Goal: Task Accomplishment & Management: Use online tool/utility

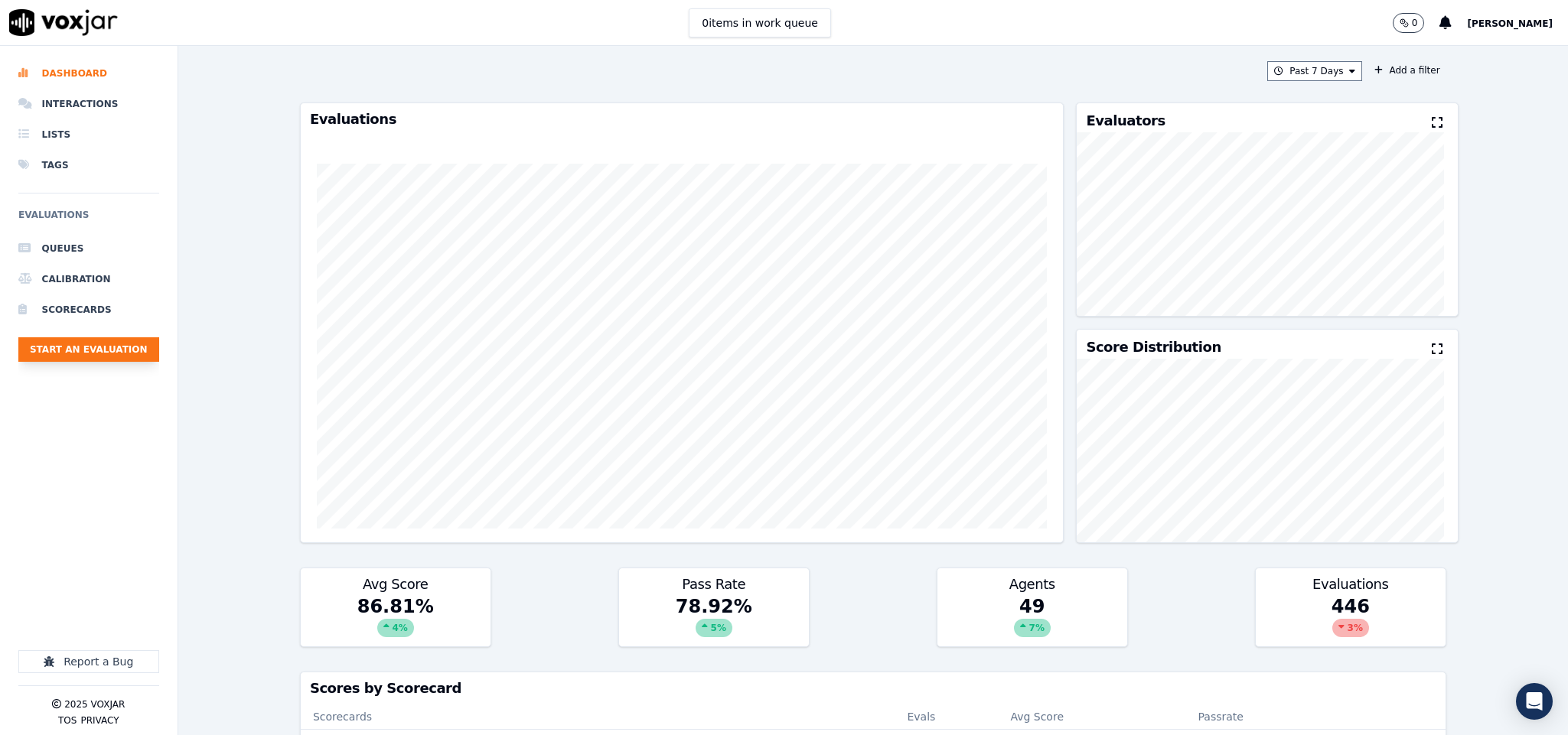
click at [129, 342] on button "Start an Evaluation" at bounding box center [89, 349] width 141 height 25
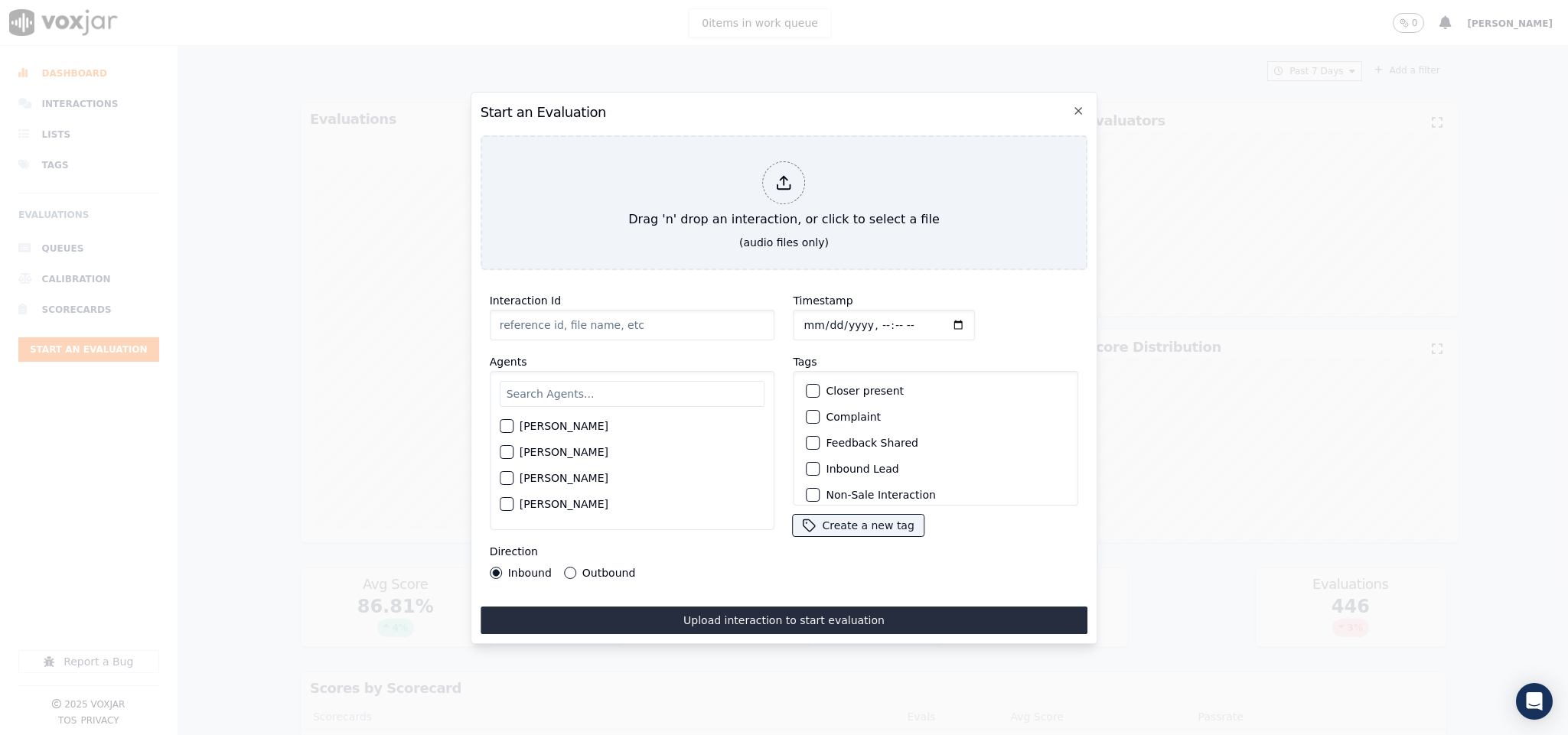
click at [602, 313] on input "Interaction Id" at bounding box center [632, 325] width 285 height 31
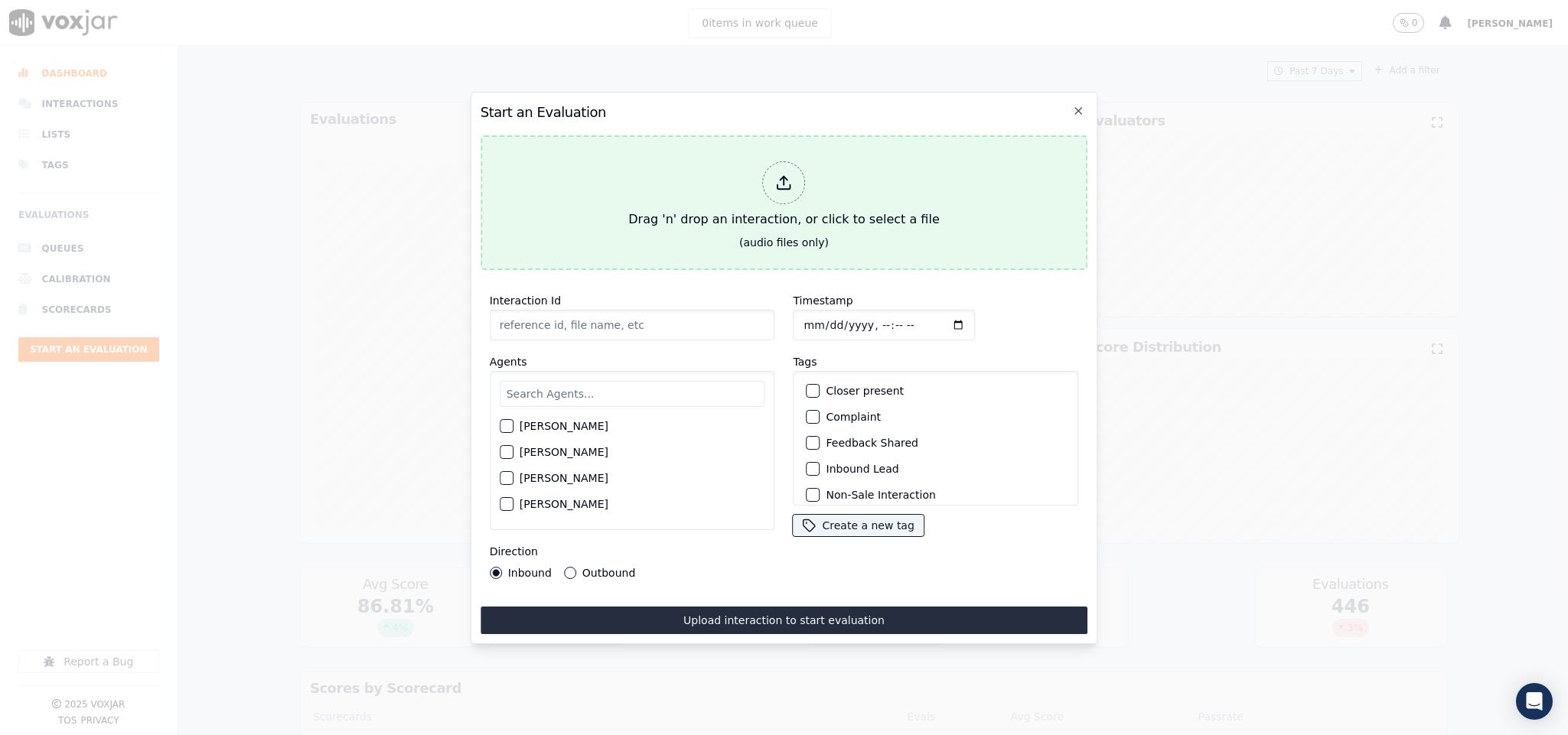
click at [802, 175] on div at bounding box center [784, 183] width 43 height 43
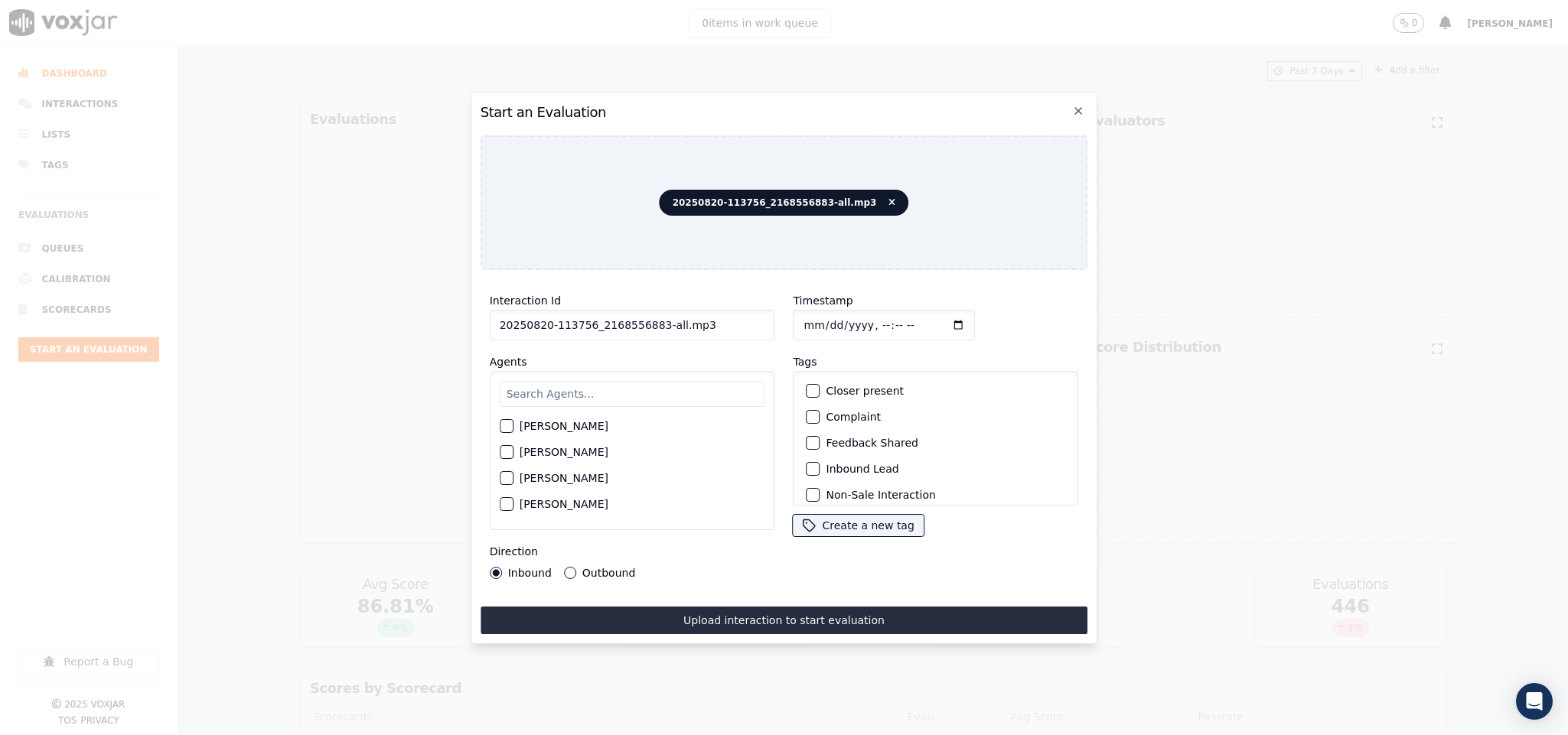
drag, startPoint x: 652, startPoint y: 319, endPoint x: 739, endPoint y: 320, distance: 87.0
click at [739, 320] on input "20250820-113756_2168556883-all.mp3" at bounding box center [632, 325] width 285 height 31
type input "20250820-113756_2168556883-C1"
click at [803, 313] on input "Timestamp" at bounding box center [884, 325] width 182 height 31
type input "[DATE]T15:08"
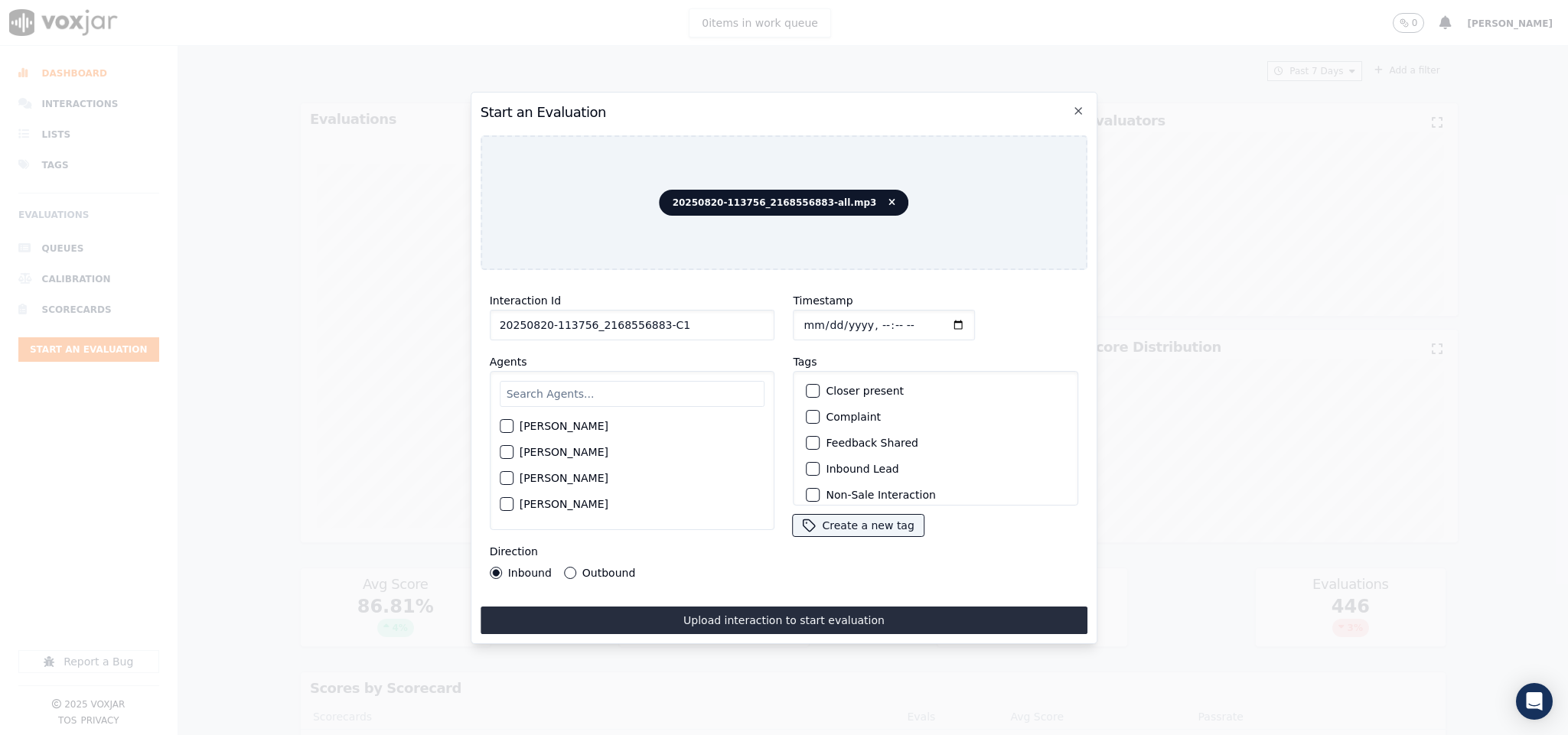
click at [588, 393] on input "text" at bounding box center [633, 394] width 266 height 26
type input "[PERSON_NAME]"
click at [513, 453] on button "[PERSON_NAME]" at bounding box center [507, 457] width 14 height 14
click at [564, 567] on button "Outbound" at bounding box center [570, 573] width 12 height 12
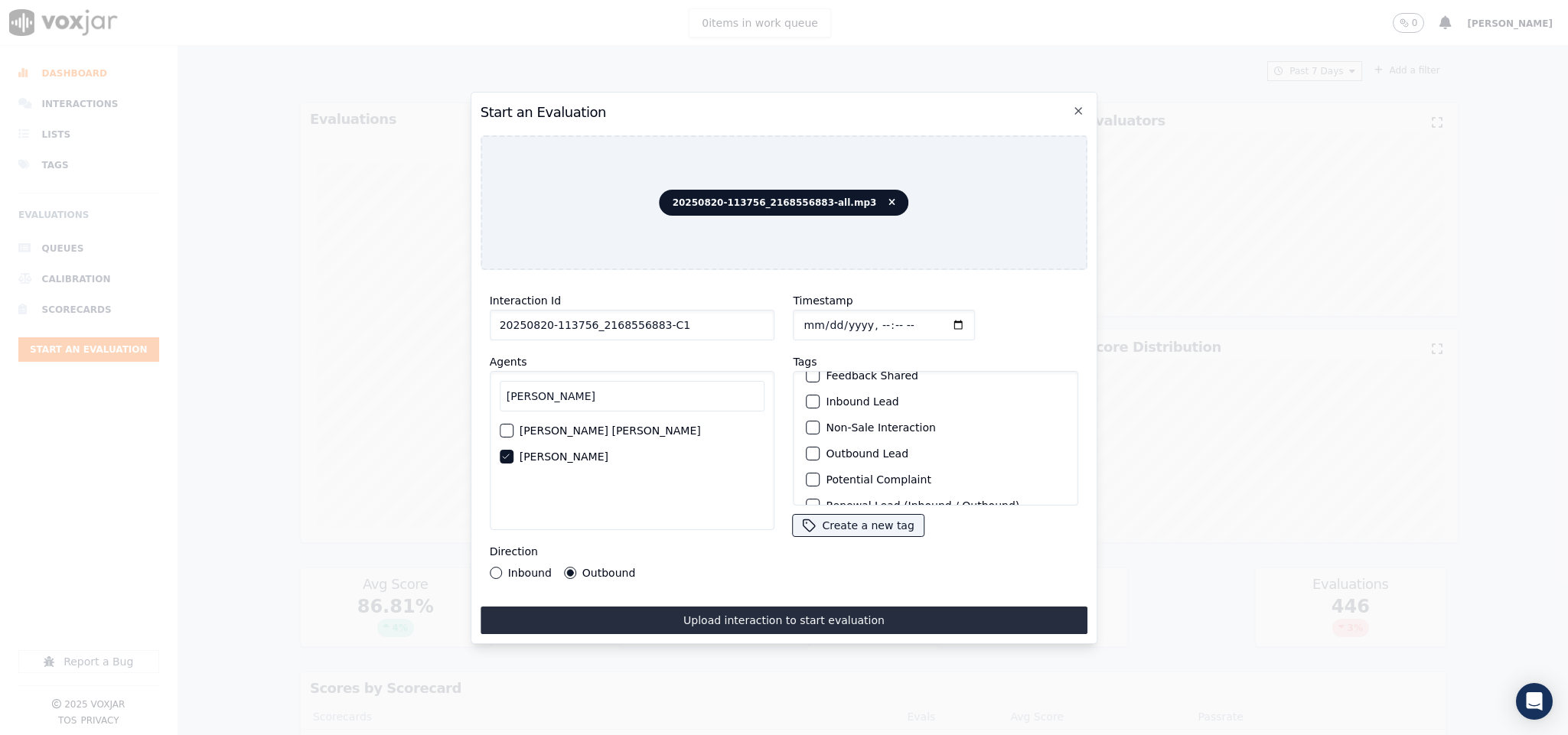
scroll to position [115, 0]
click at [810, 406] on button "Outbound Lead" at bounding box center [813, 407] width 14 height 14
click at [810, 479] on button "Sale Interaction" at bounding box center [813, 486] width 14 height 14
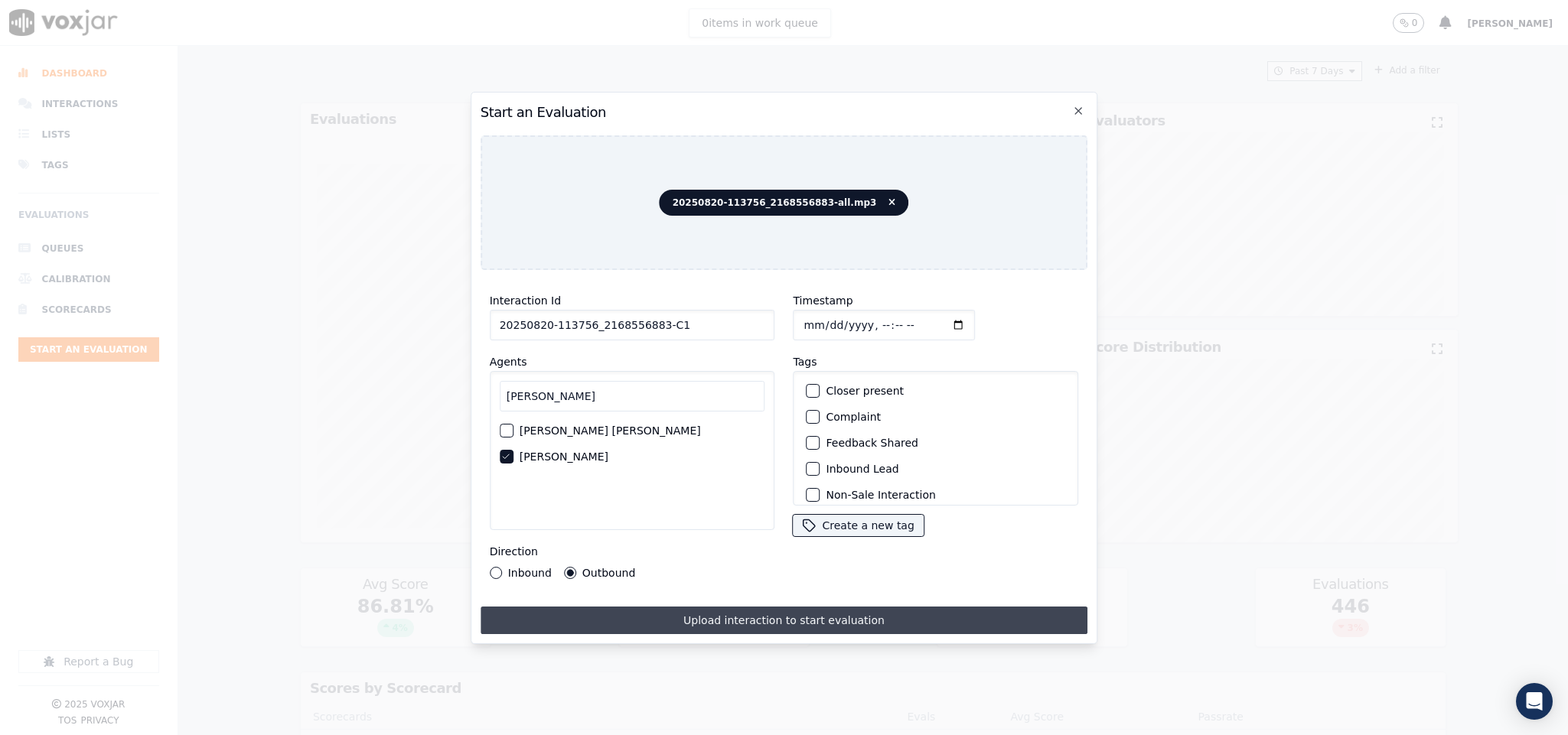
click at [755, 606] on button "Upload interaction to start evaluation" at bounding box center [784, 620] width 607 height 28
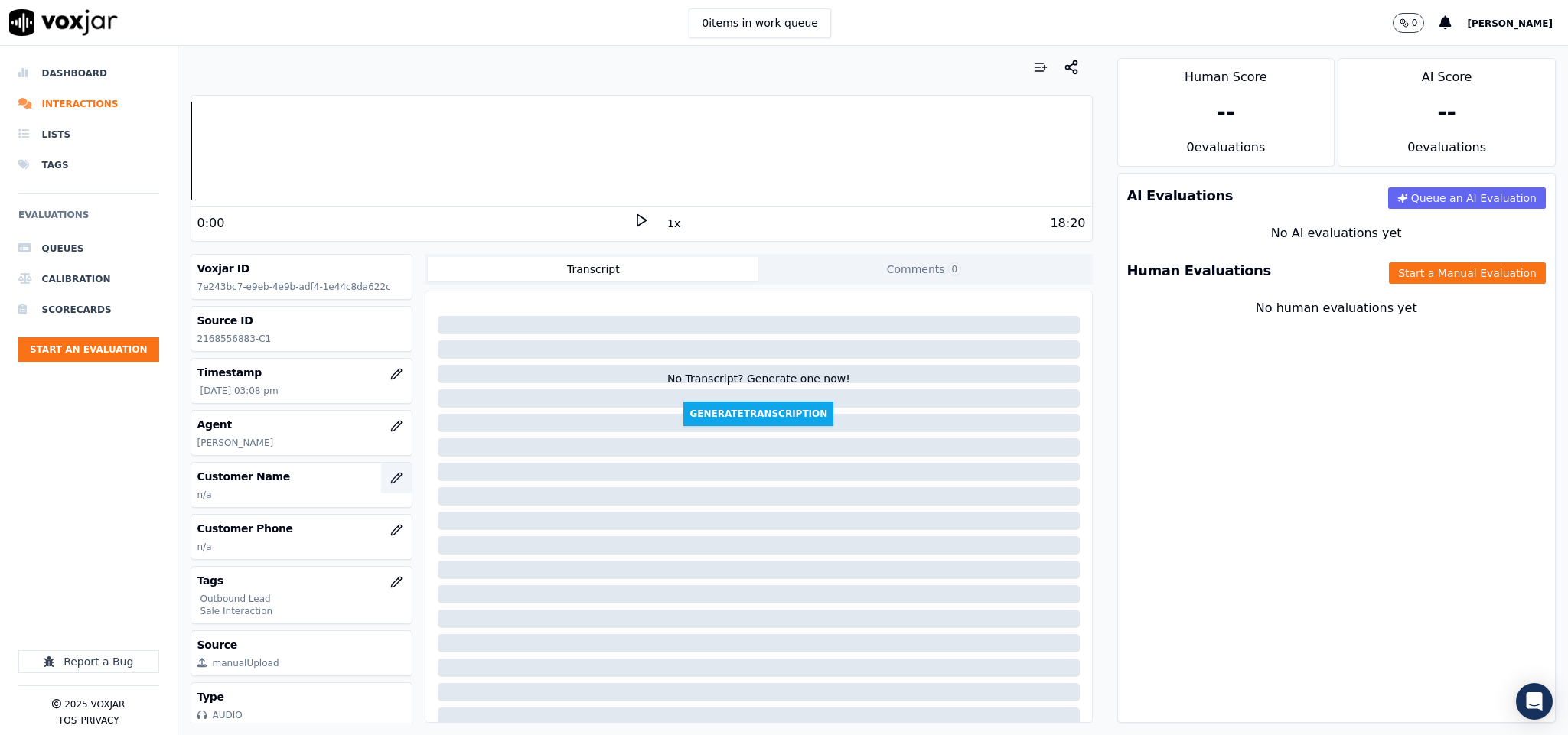
click at [381, 475] on button "button" at bounding box center [396, 477] width 31 height 31
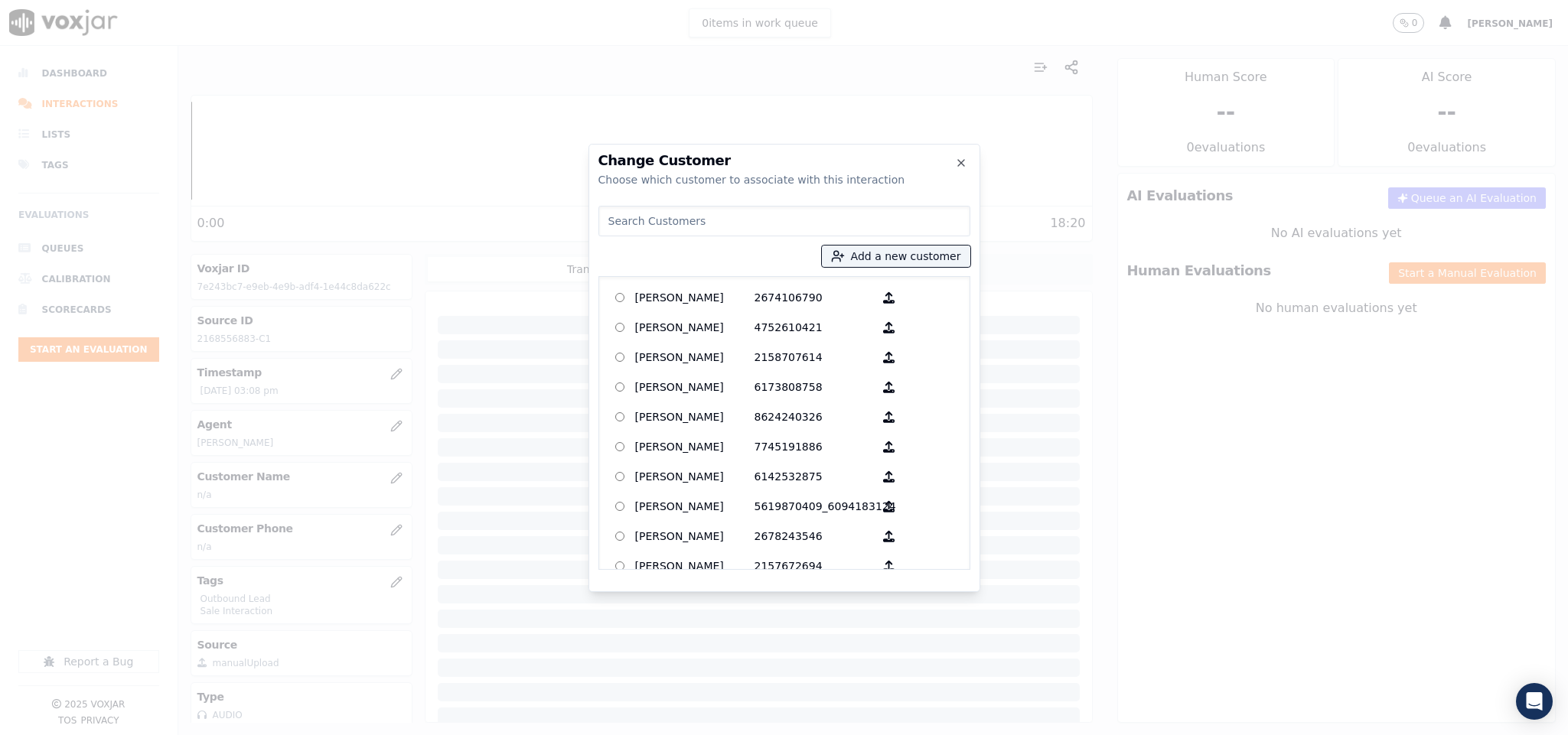
type input "[PERSON_NAME]"
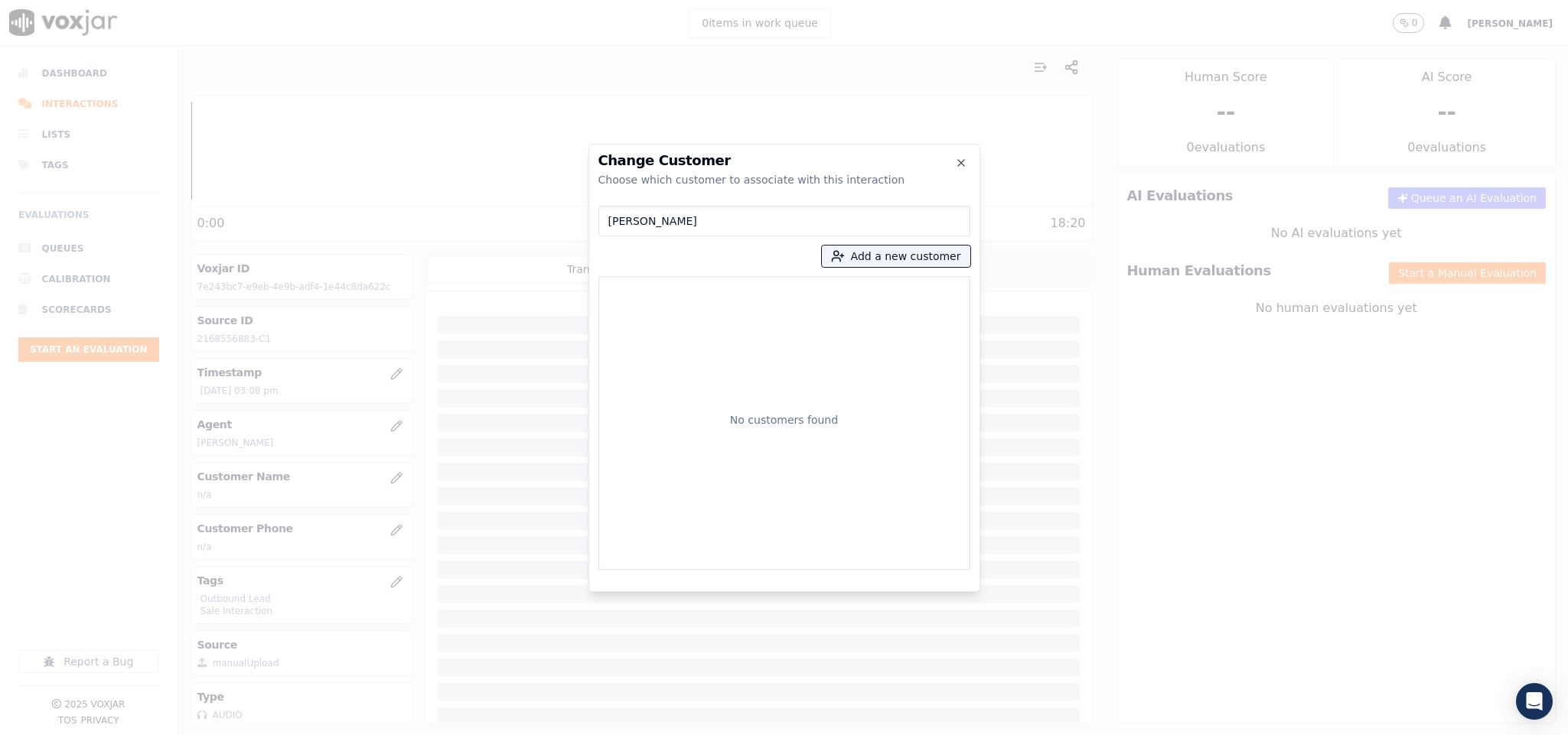
drag, startPoint x: 703, startPoint y: 225, endPoint x: 499, endPoint y: 223, distance: 204.0
click at [499, 734] on div "Change Customer Choose which customer to associate with this interaction [PERSO…" at bounding box center [784, 735] width 1568 height 0
click at [840, 258] on icon "button" at bounding box center [836, 260] width 9 height 4
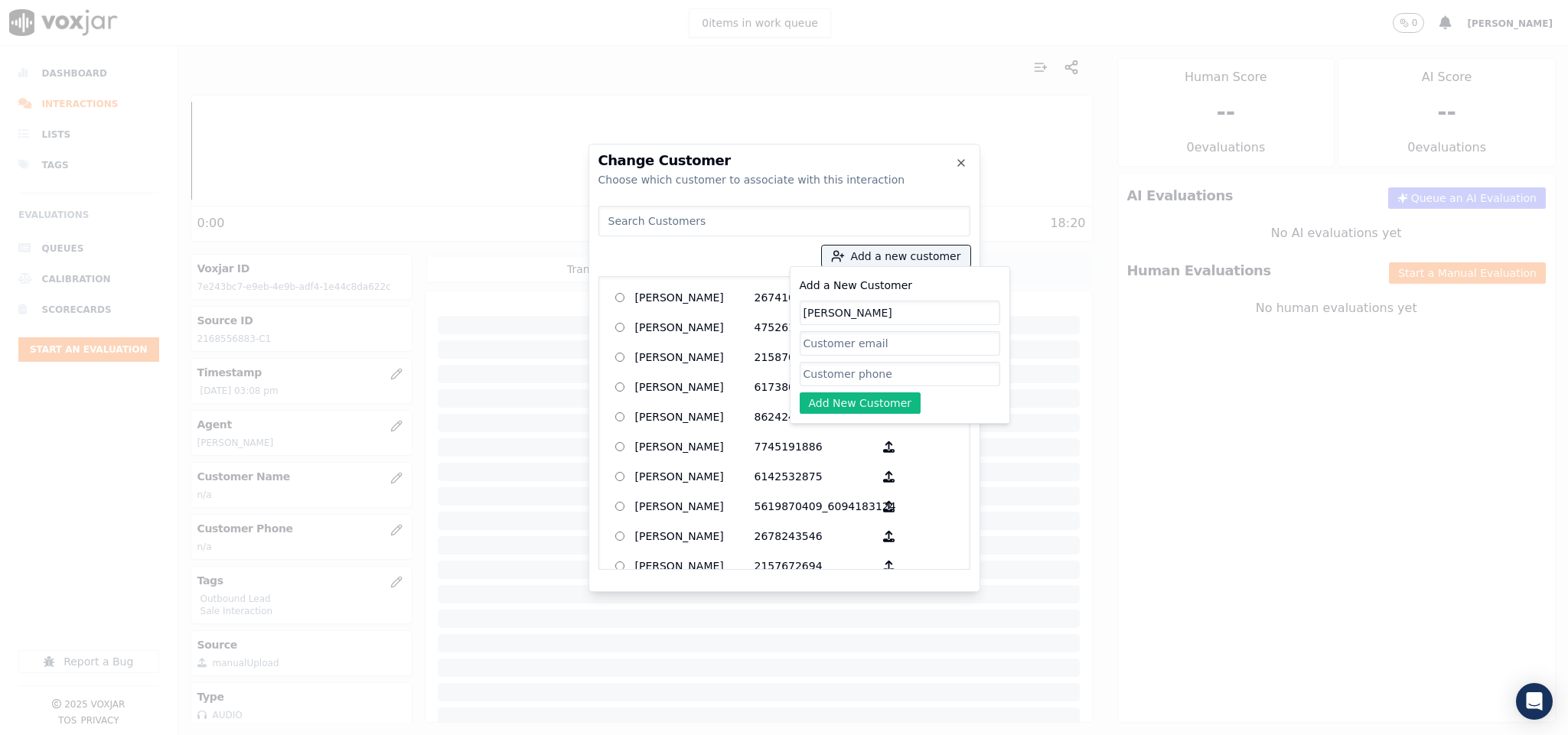
type input "[PERSON_NAME]"
drag, startPoint x: 849, startPoint y: 374, endPoint x: 836, endPoint y: 387, distance: 18.4
click at [849, 374] on input "Add a New Customer" at bounding box center [900, 374] width 201 height 25
paste input "2168556883"
type input "2168556883"
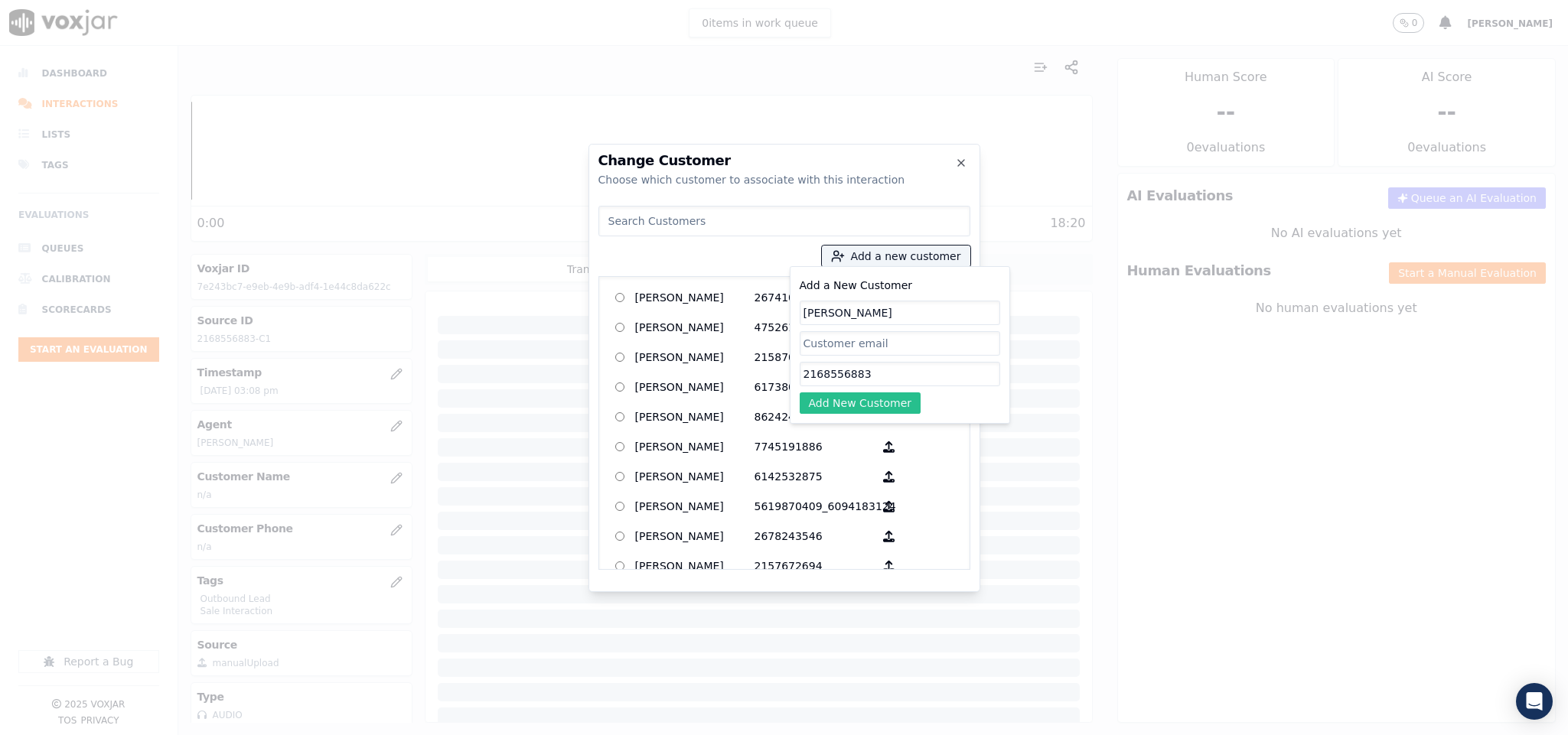
click at [818, 406] on button "Add New Customer" at bounding box center [860, 403] width 122 height 22
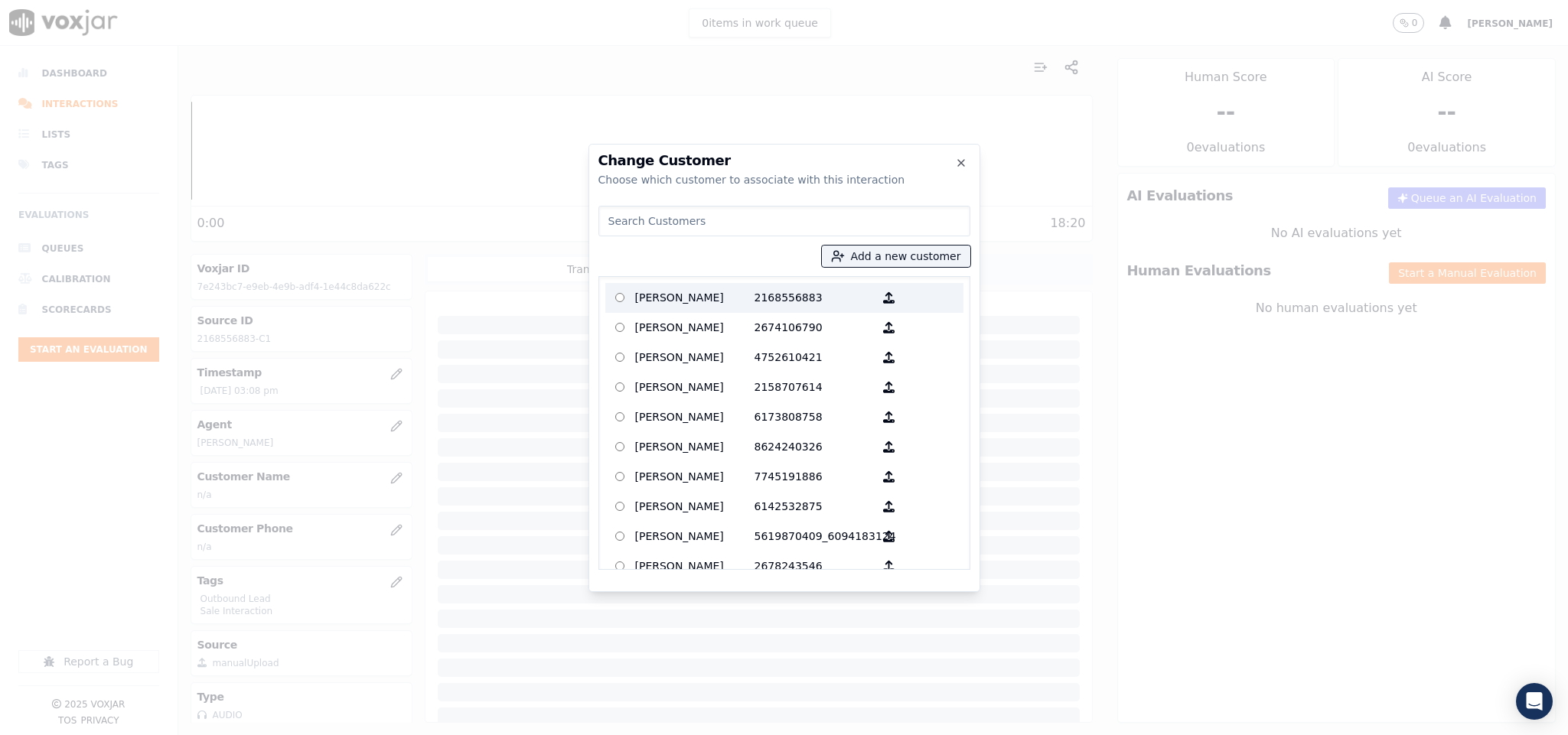
click at [661, 289] on p "[PERSON_NAME]" at bounding box center [694, 298] width 119 height 24
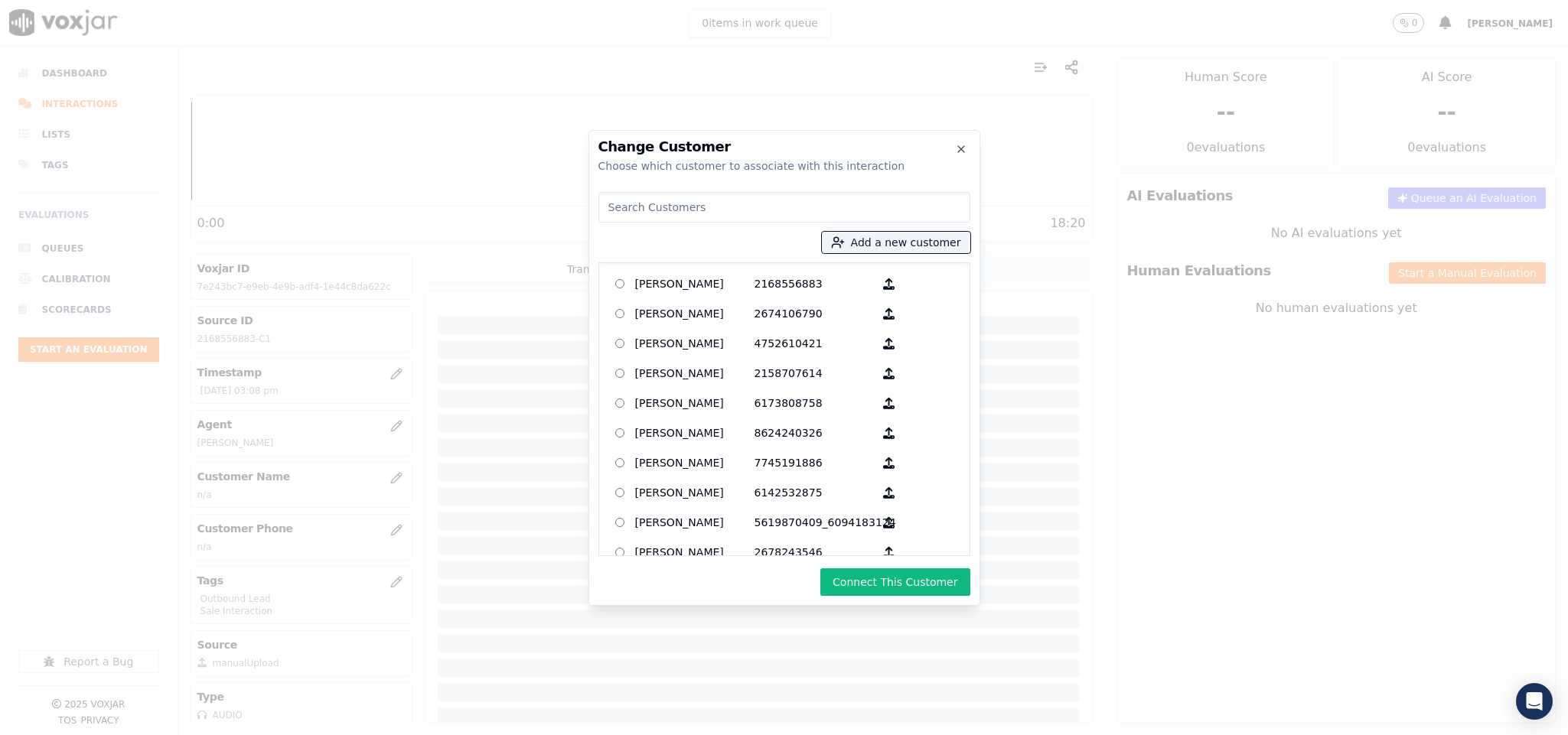
click at [891, 579] on button "Connect This Customer" at bounding box center [895, 582] width 150 height 28
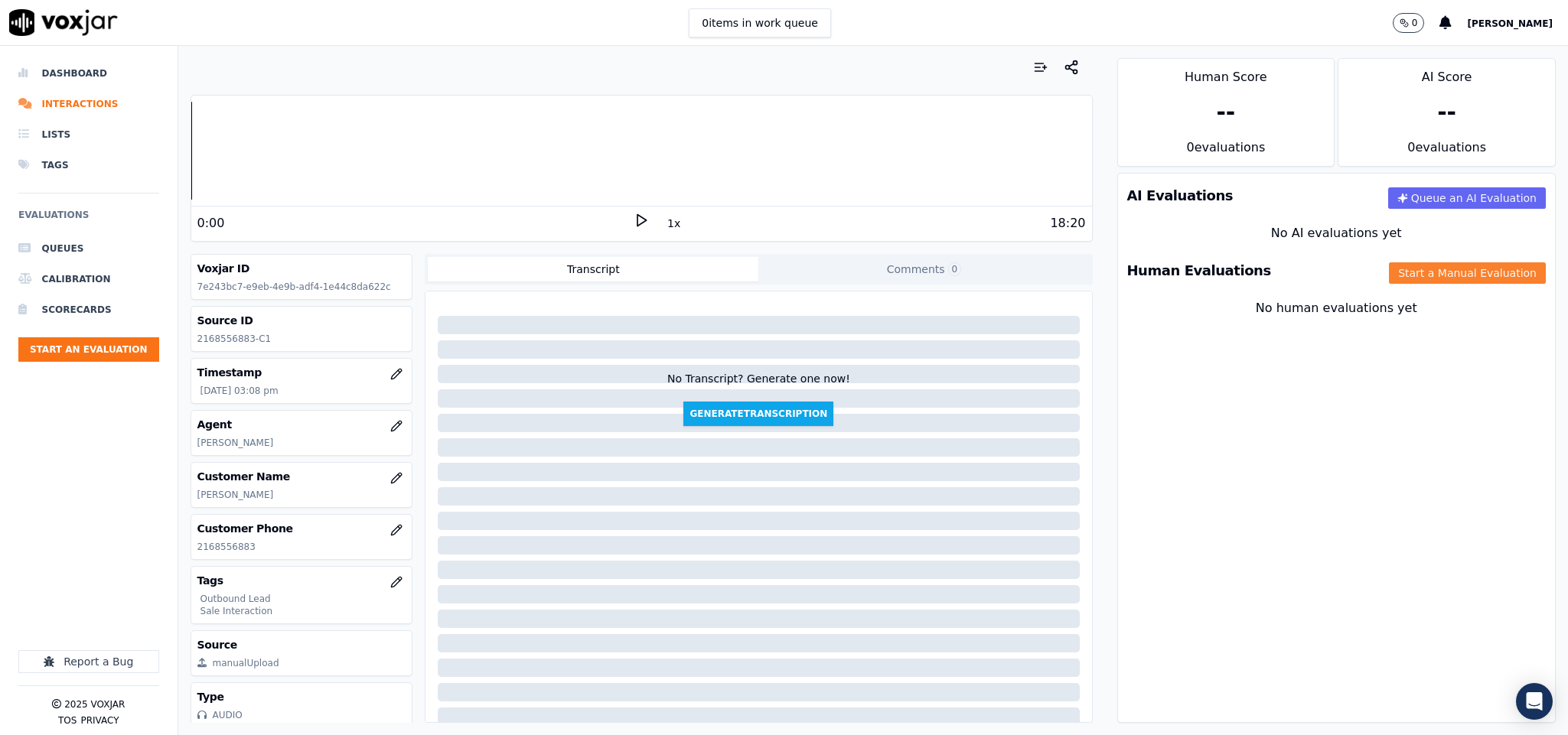
click at [1389, 276] on button "Start a Manual Evaluation" at bounding box center [1467, 274] width 157 height 22
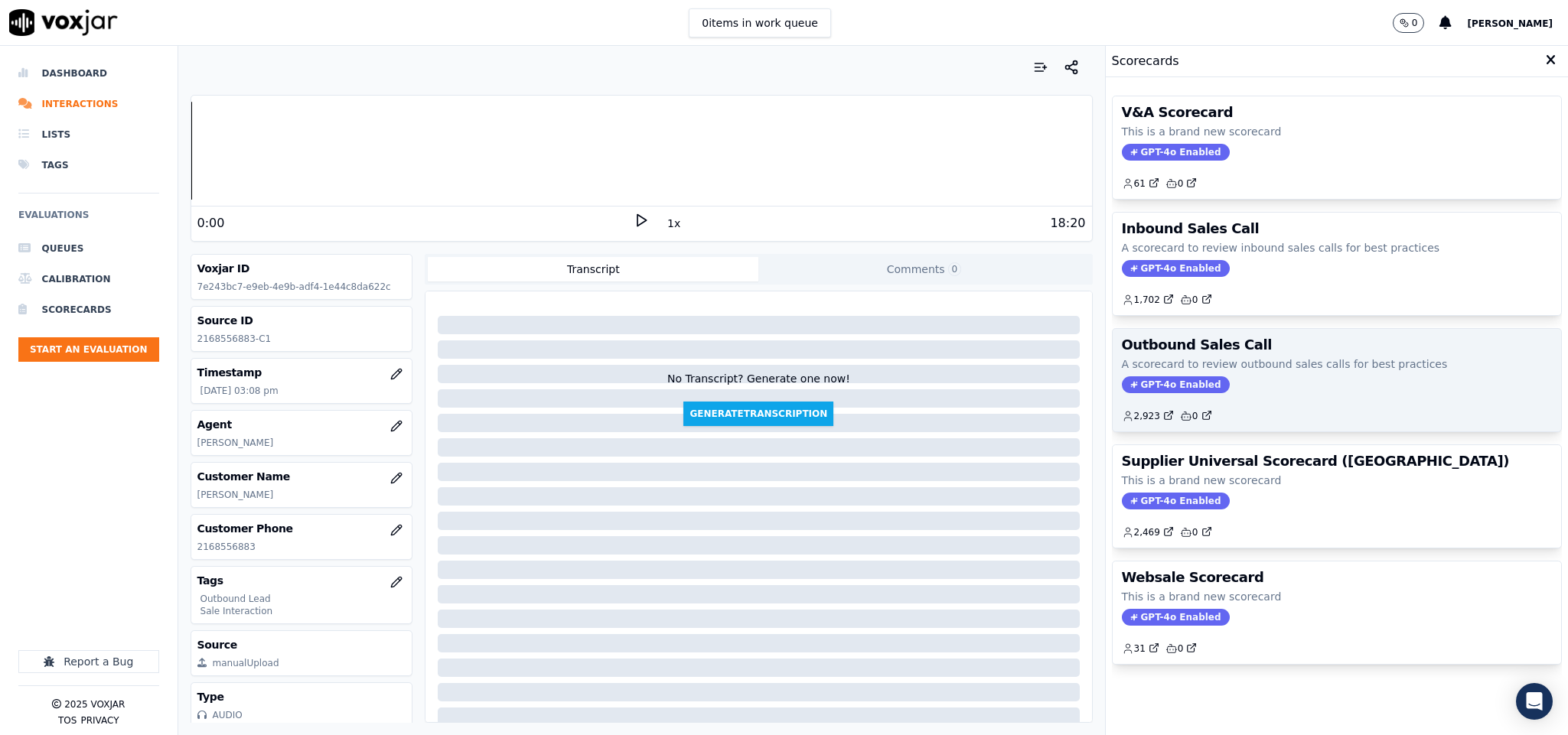
click at [1149, 389] on span "GPT-4o Enabled" at bounding box center [1175, 384] width 108 height 17
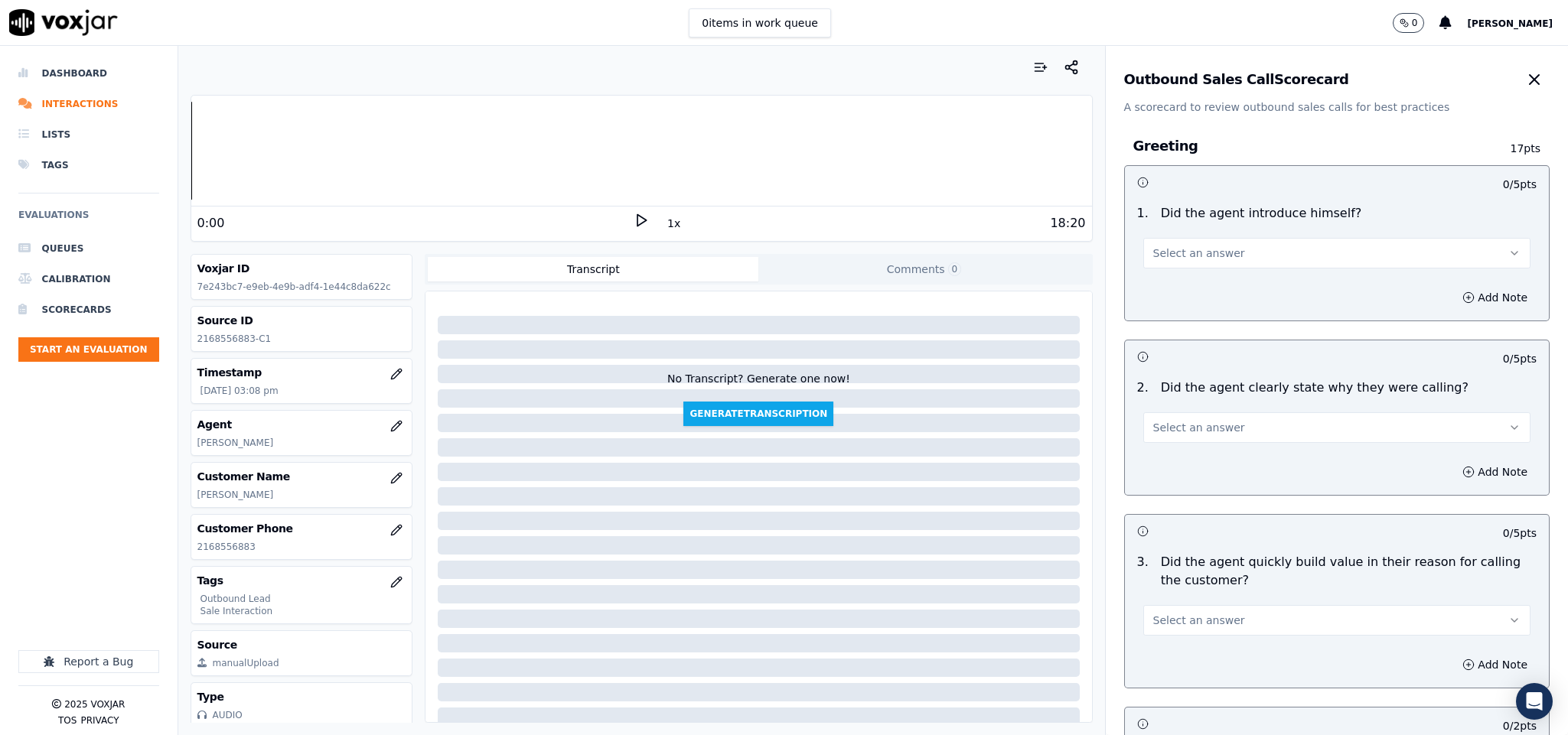
click at [1156, 252] on span "Select an answer" at bounding box center [1198, 254] width 92 height 16
click at [1144, 294] on div "Yes" at bounding box center [1299, 288] width 350 height 25
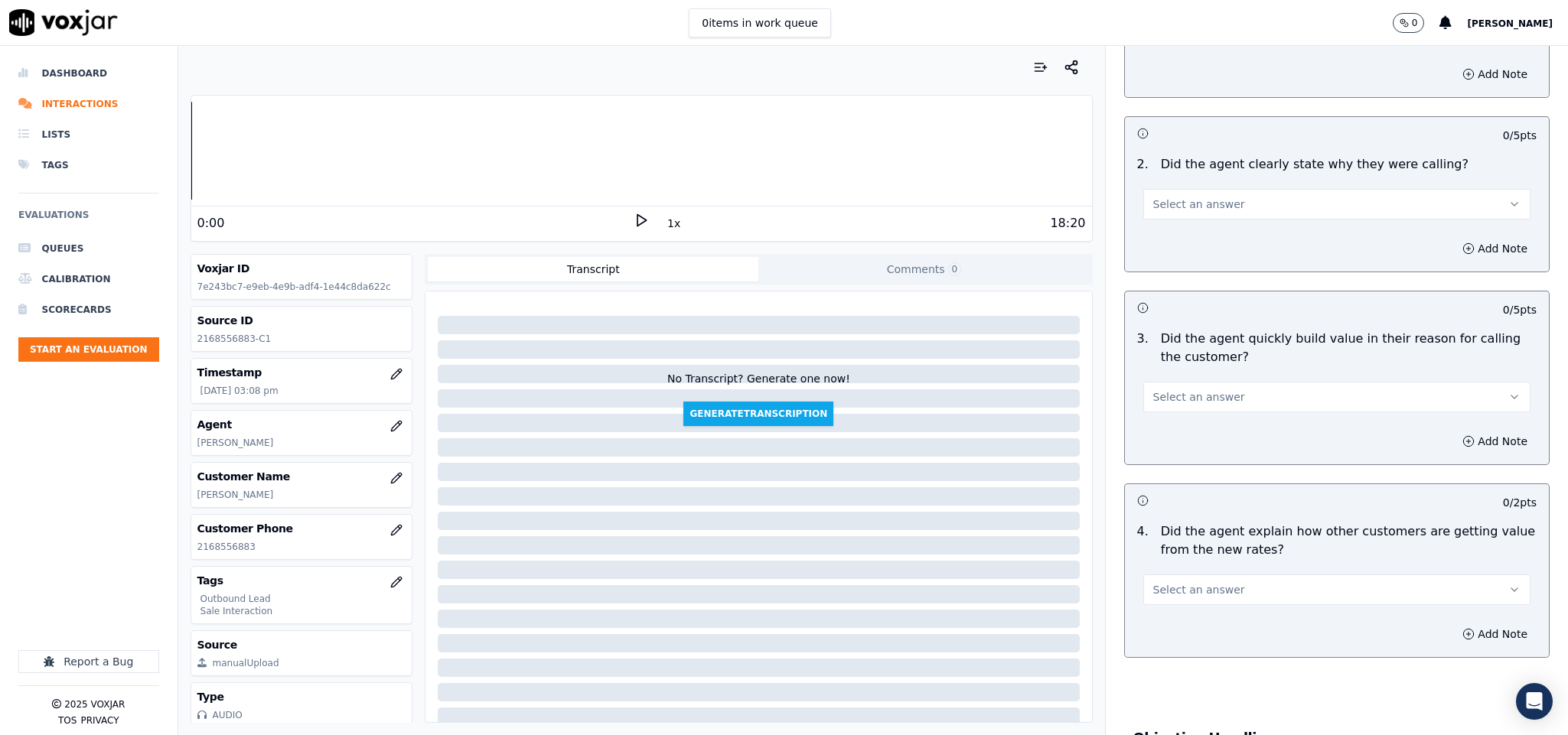
scroll to position [229, 0]
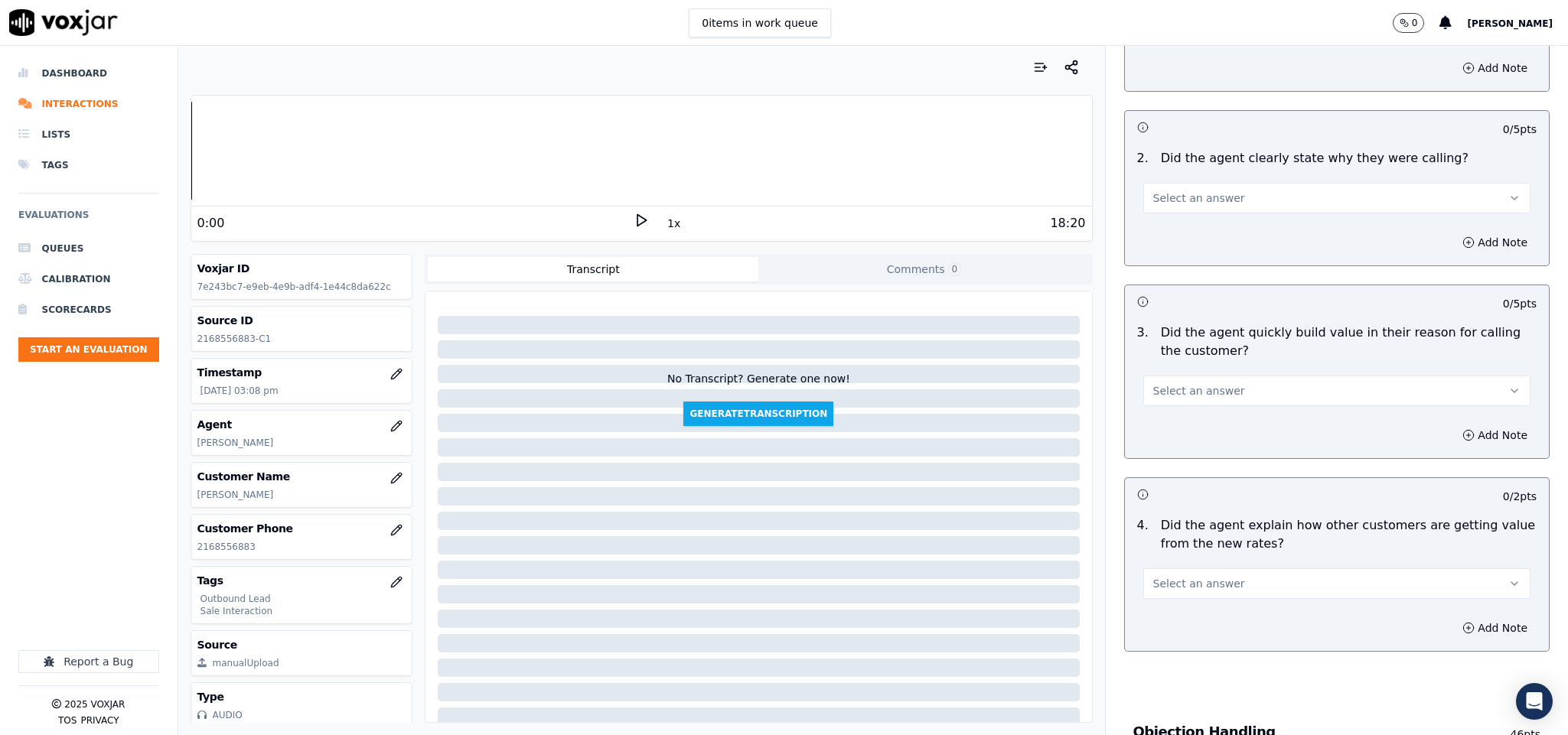
click at [1192, 206] on span "Select an answer" at bounding box center [1198, 199] width 92 height 16
click at [1184, 230] on div "Yes" at bounding box center [1299, 233] width 350 height 25
drag, startPoint x: 1182, startPoint y: 389, endPoint x: 1177, endPoint y: 398, distance: 10.3
click at [1182, 391] on span "Select an answer" at bounding box center [1198, 391] width 92 height 16
click at [1171, 424] on div "Yes" at bounding box center [1299, 427] width 350 height 25
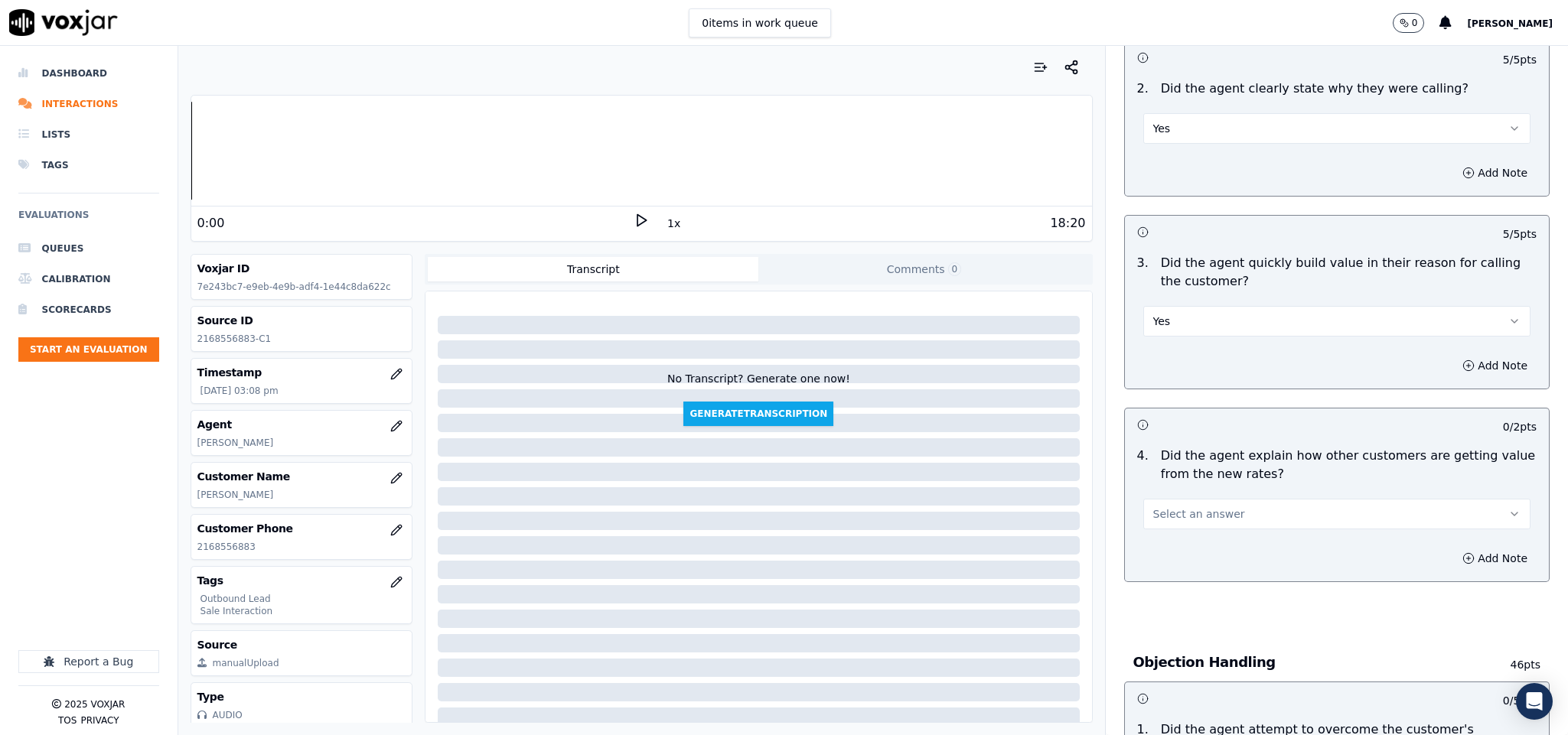
scroll to position [344, 0]
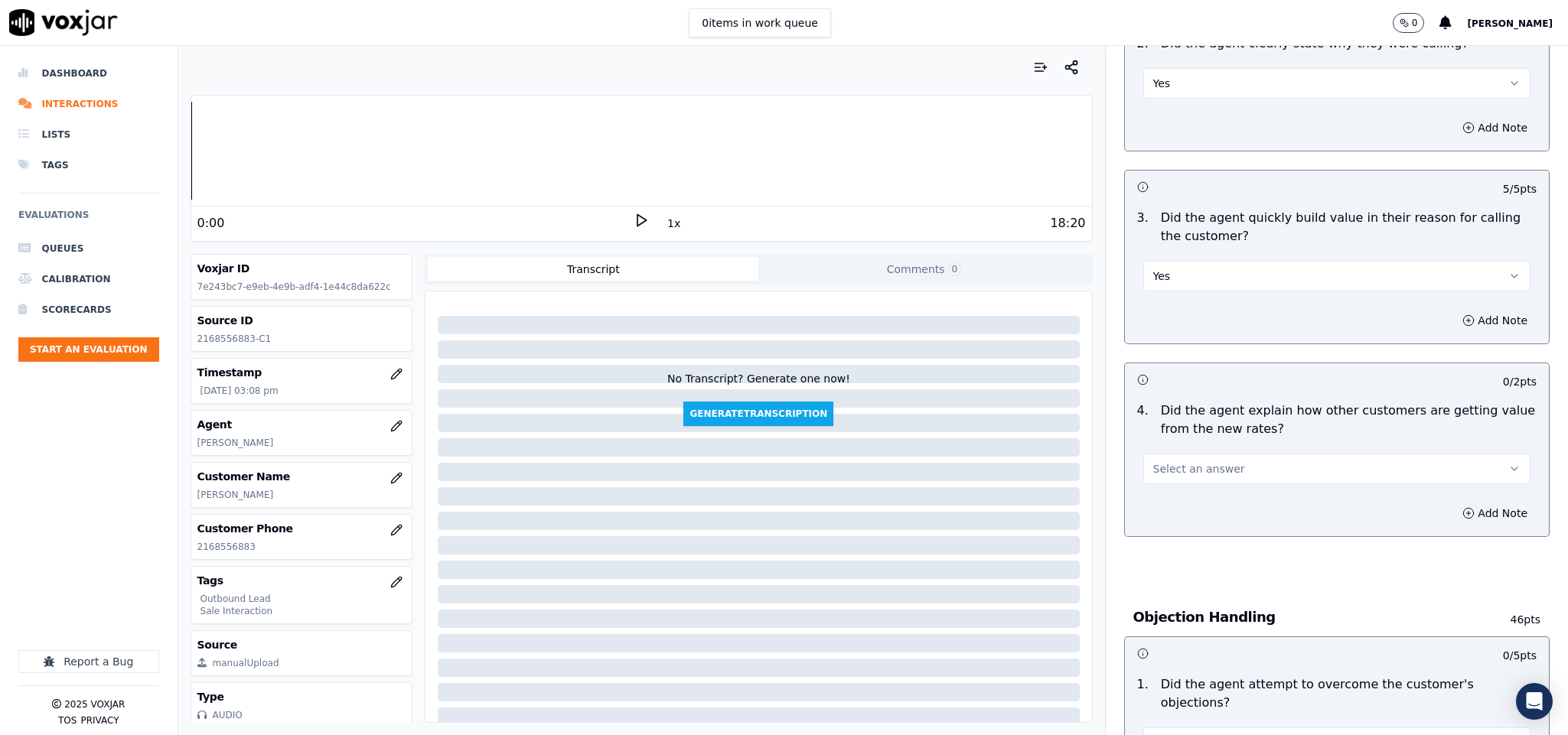
click at [1184, 476] on span "Select an answer" at bounding box center [1198, 469] width 92 height 16
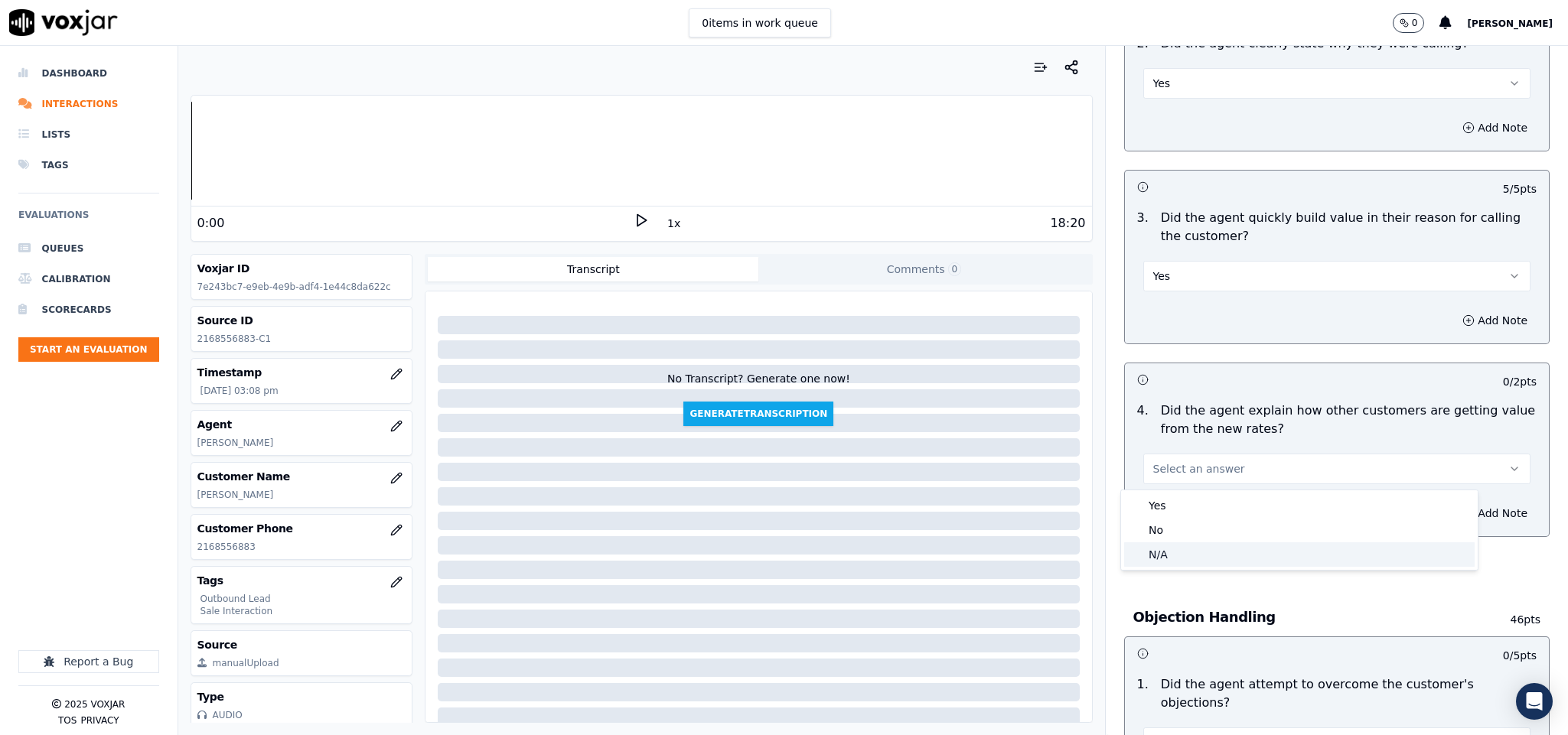
click at [1166, 549] on div "N/A" at bounding box center [1299, 554] width 350 height 25
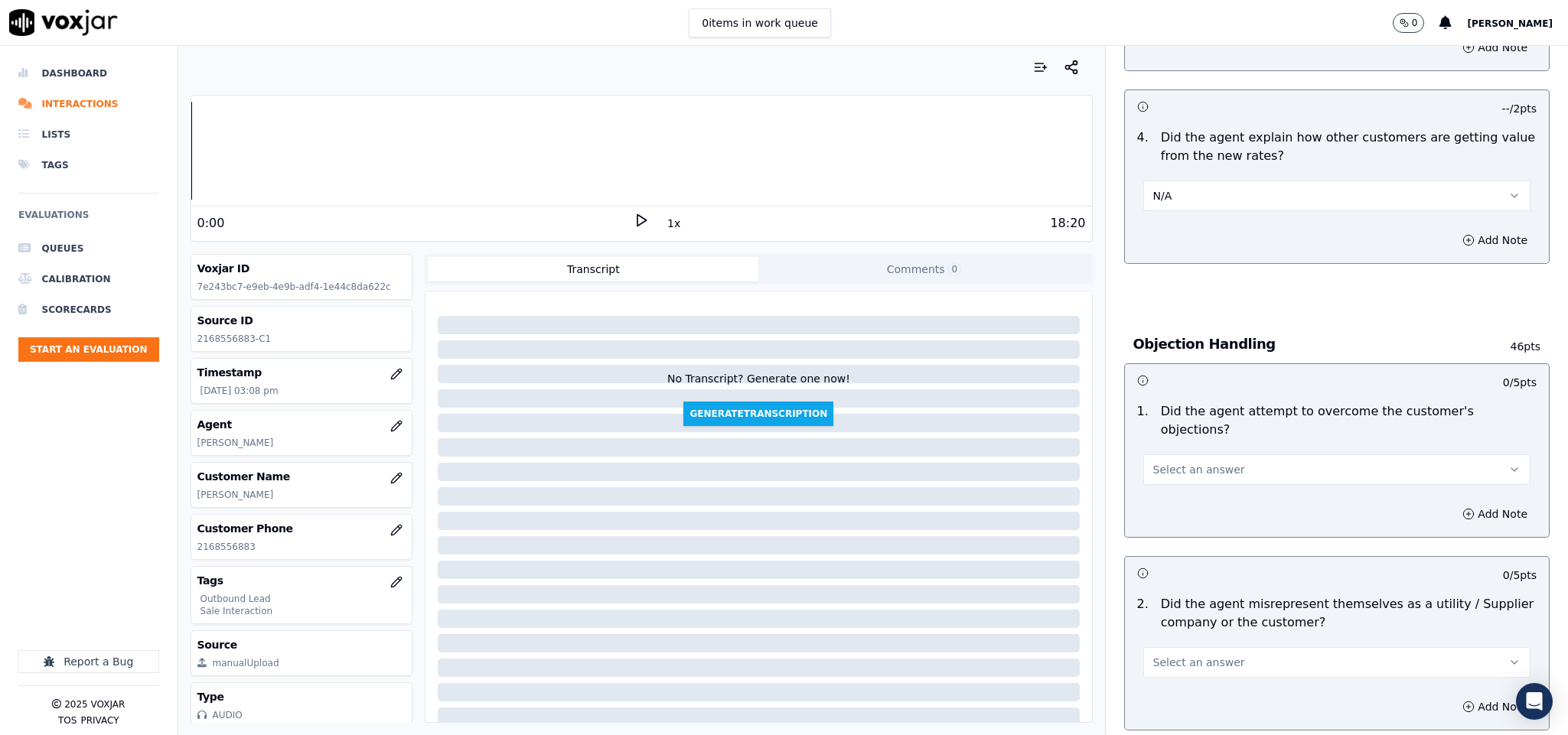
scroll to position [689, 0]
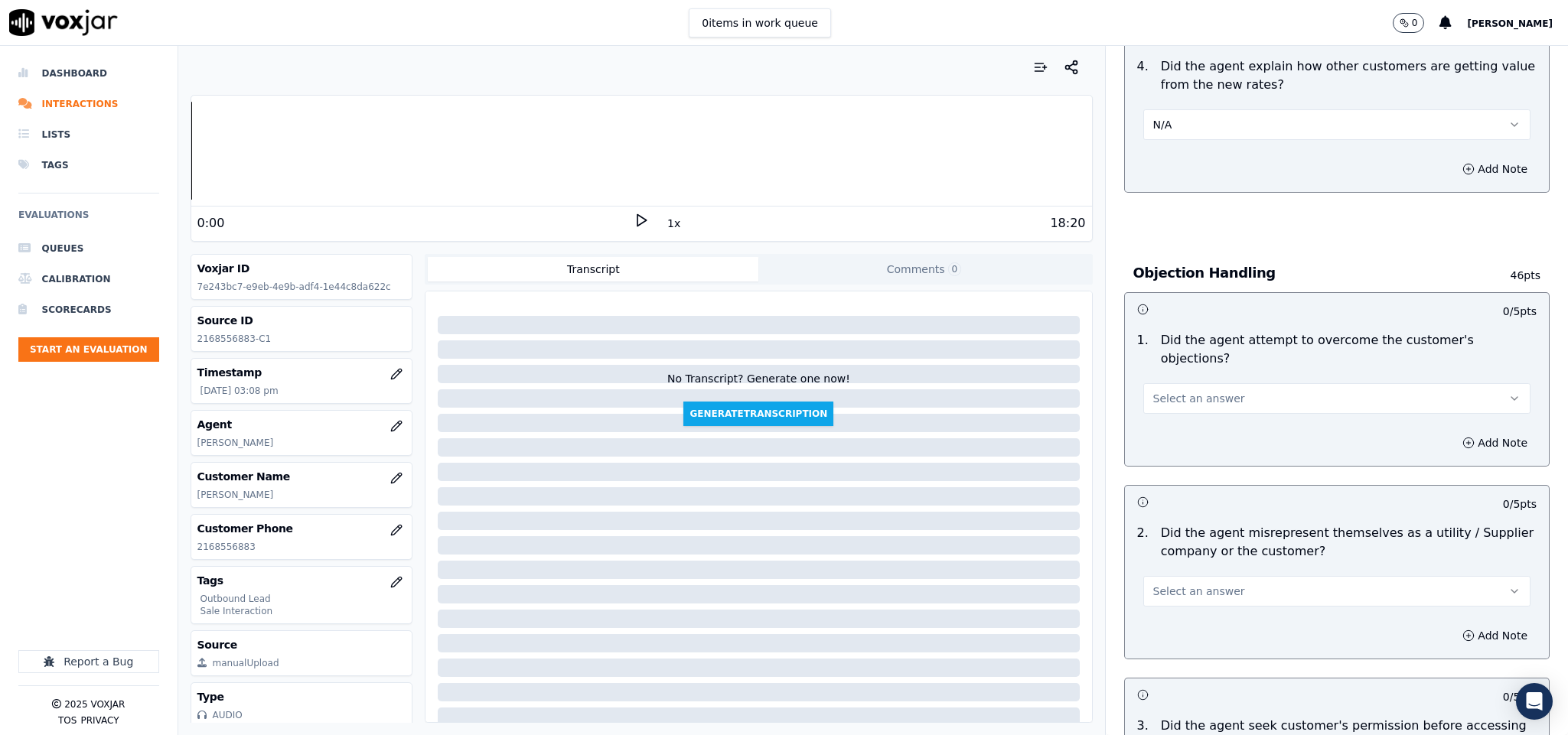
click at [1191, 391] on span "Select an answer" at bounding box center [1198, 398] width 92 height 16
click at [1170, 438] on div "No" at bounding box center [1299, 442] width 350 height 25
click at [1178, 384] on button "No" at bounding box center [1337, 398] width 388 height 31
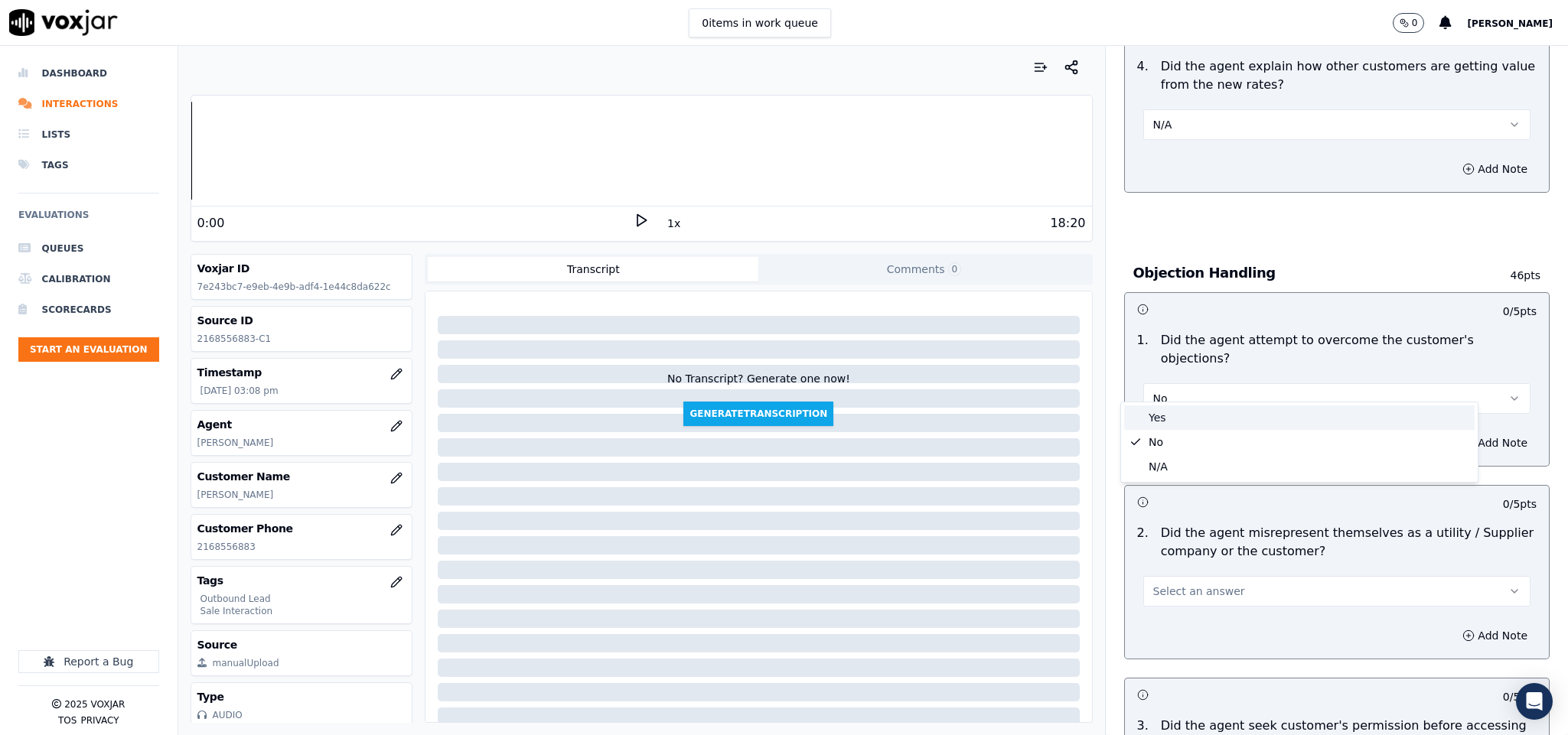
click at [1177, 407] on div "Yes" at bounding box center [1299, 417] width 350 height 25
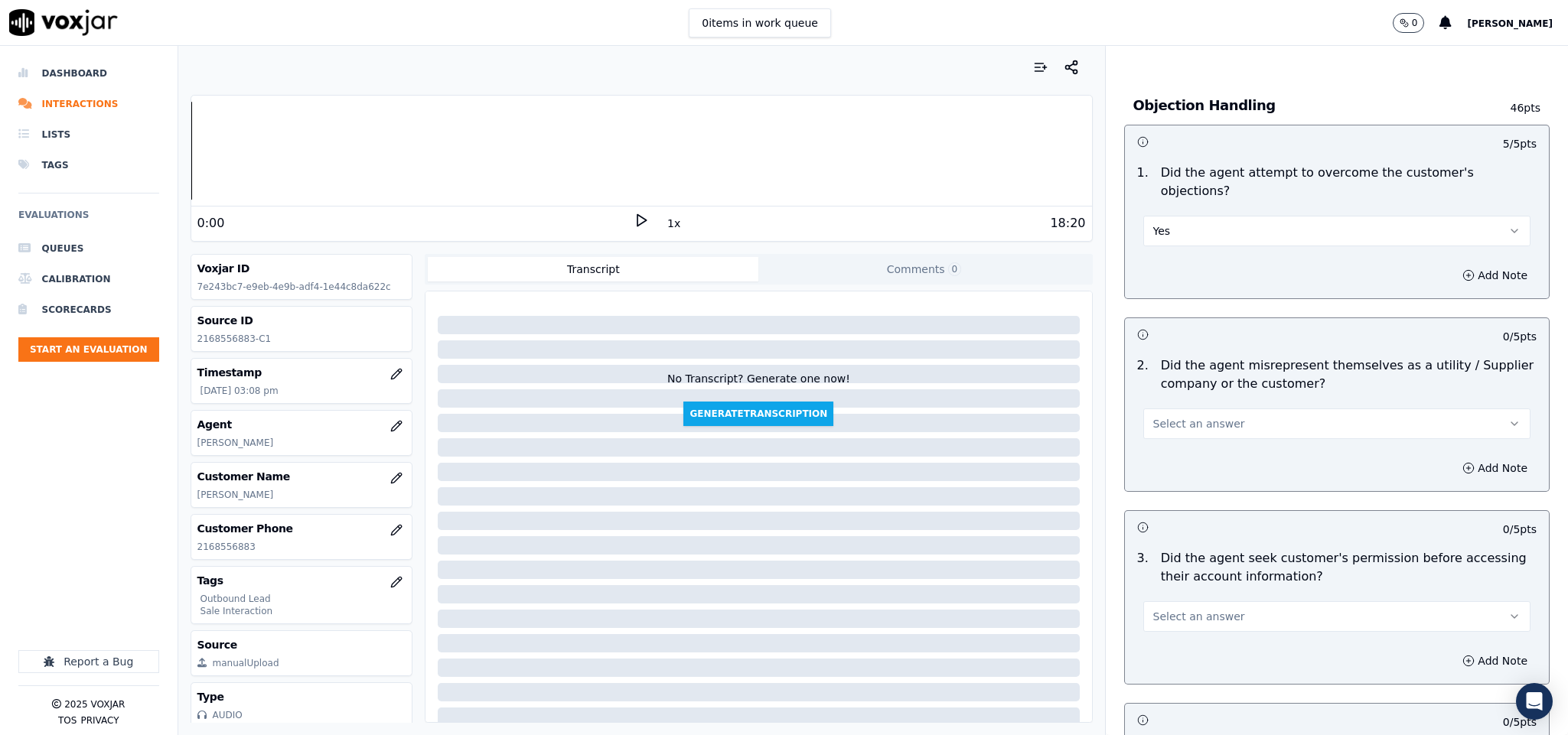
scroll to position [918, 0]
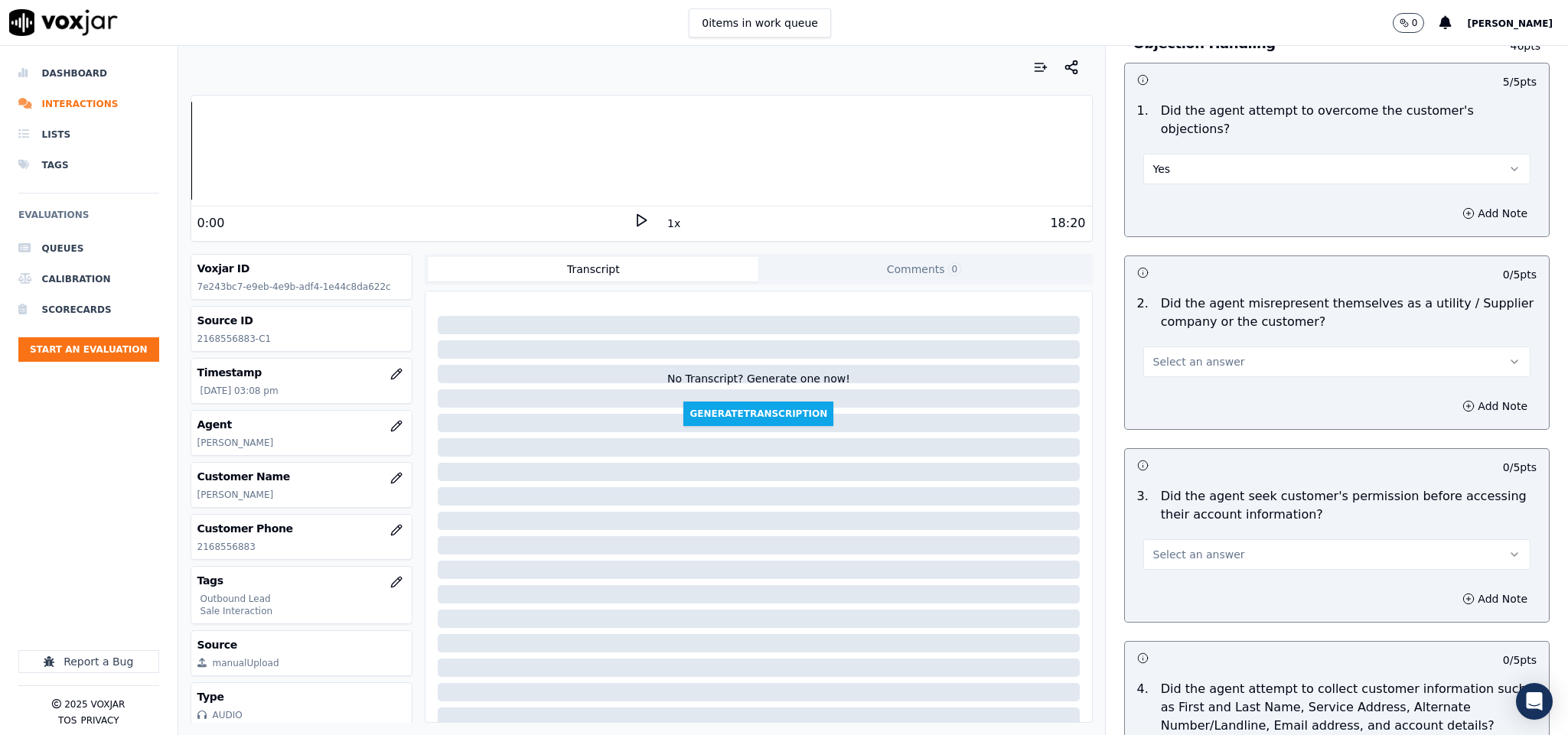
click at [1197, 354] on span "Select an answer" at bounding box center [1198, 362] width 92 height 16
click at [1170, 409] on div "No" at bounding box center [1299, 405] width 350 height 25
click at [1190, 547] on span "Select an answer" at bounding box center [1198, 555] width 92 height 16
click at [1187, 631] on div "N/A" at bounding box center [1299, 624] width 350 height 25
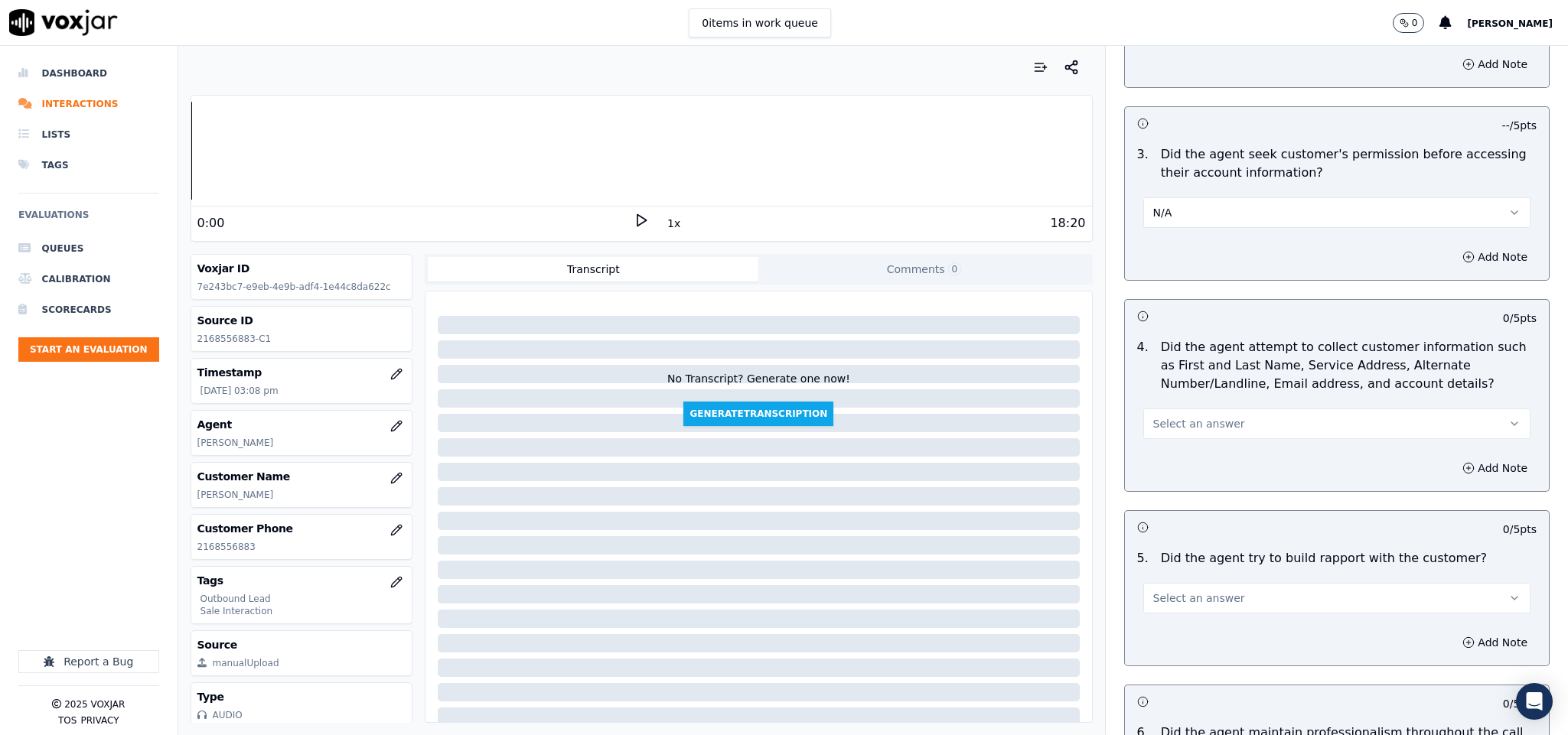
scroll to position [1261, 0]
click at [1196, 406] on button "Select an answer" at bounding box center [1337, 421] width 388 height 31
click at [1170, 493] on div "N/A" at bounding box center [1299, 491] width 350 height 25
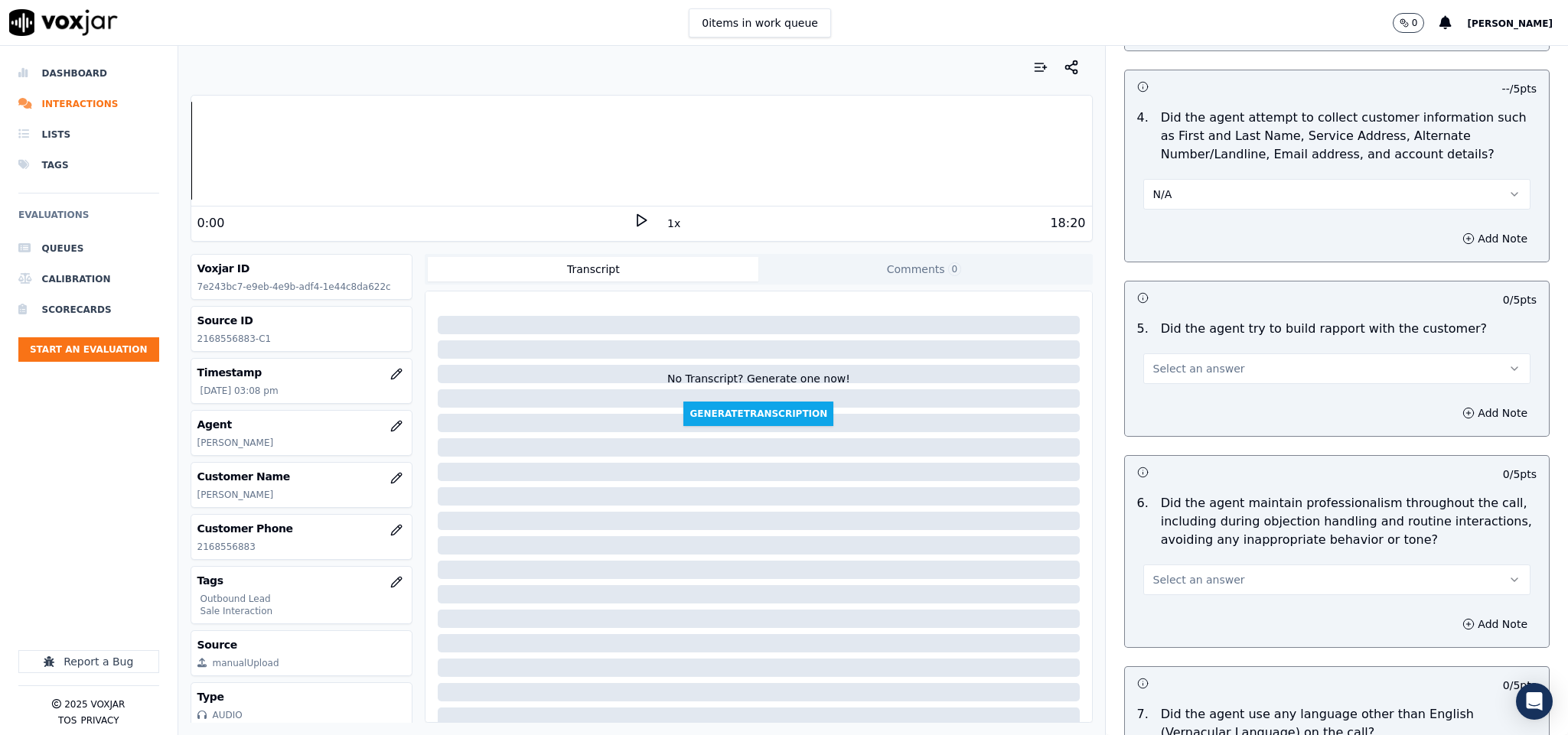
scroll to position [1492, 0]
click at [1201, 362] on button "Select an answer" at bounding box center [1337, 366] width 388 height 31
click at [1180, 439] on div "N/A" at bounding box center [1299, 437] width 350 height 25
click at [1177, 562] on button "Select an answer" at bounding box center [1337, 577] width 388 height 31
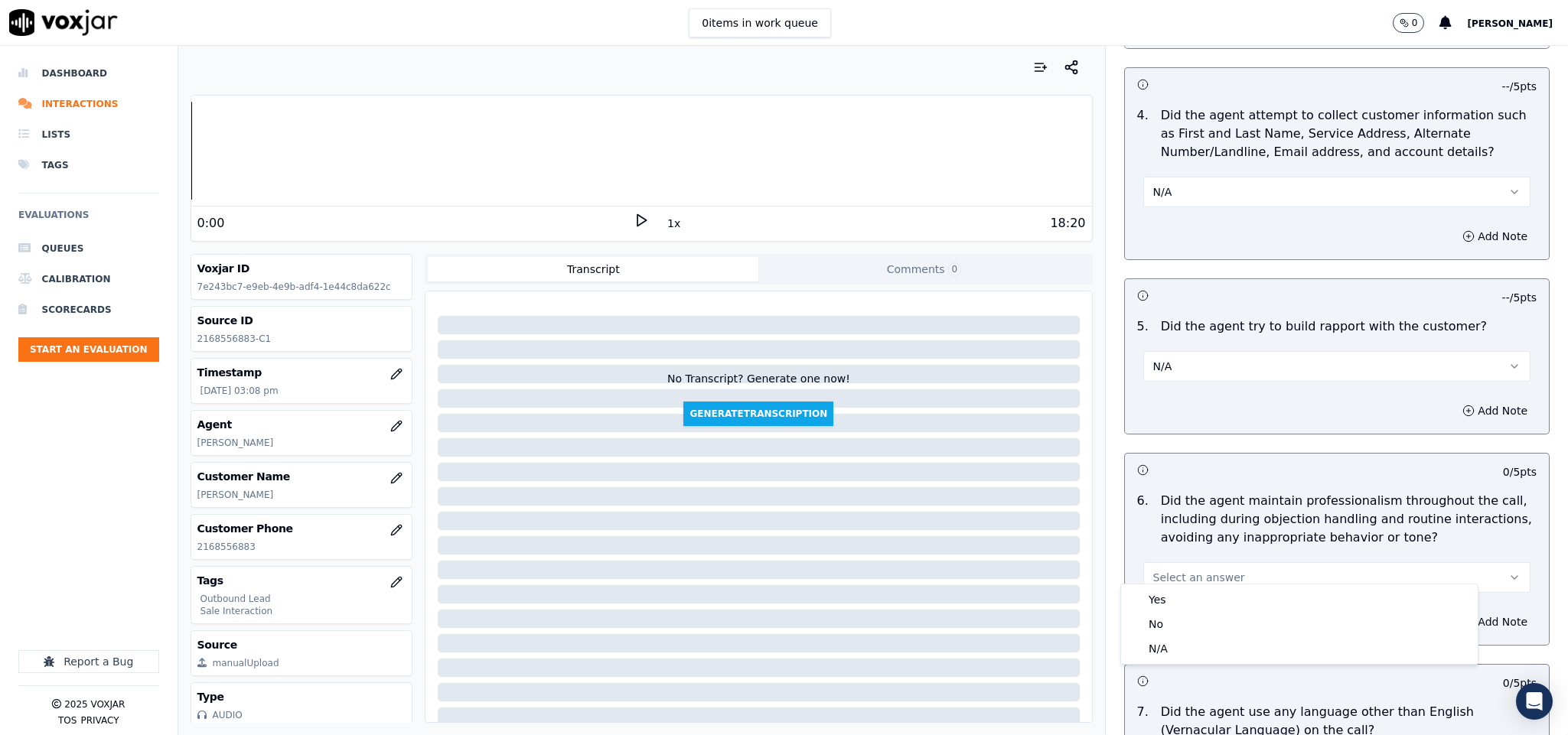
click at [1166, 579] on button "Select an answer" at bounding box center [1337, 577] width 388 height 31
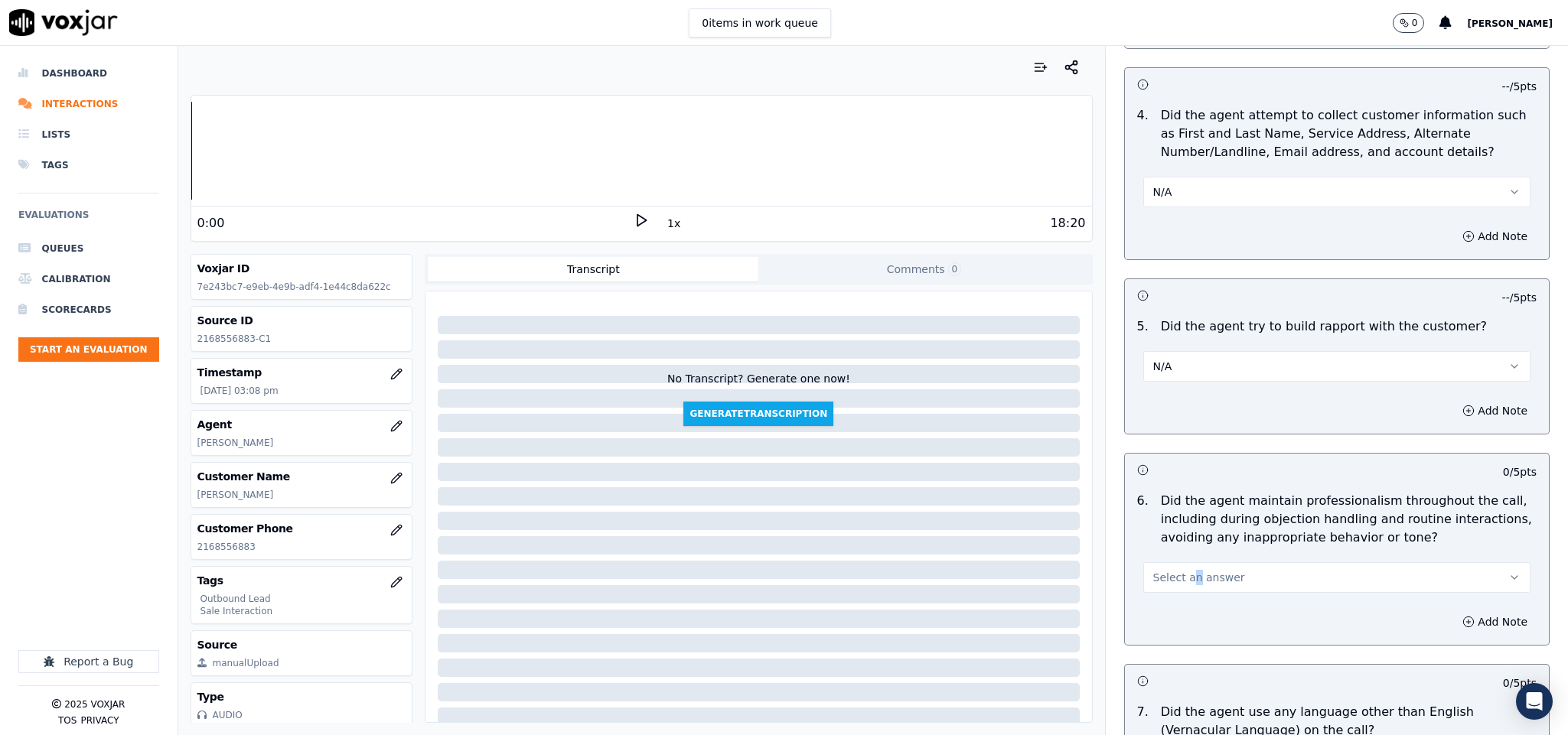
click at [1170, 585] on div "6 . Did the agent maintain professionalism throughout the call, including durin…" at bounding box center [1337, 542] width 424 height 113
click at [1171, 570] on span "Select an answer" at bounding box center [1198, 578] width 92 height 16
click at [1171, 594] on div "Yes" at bounding box center [1299, 599] width 350 height 25
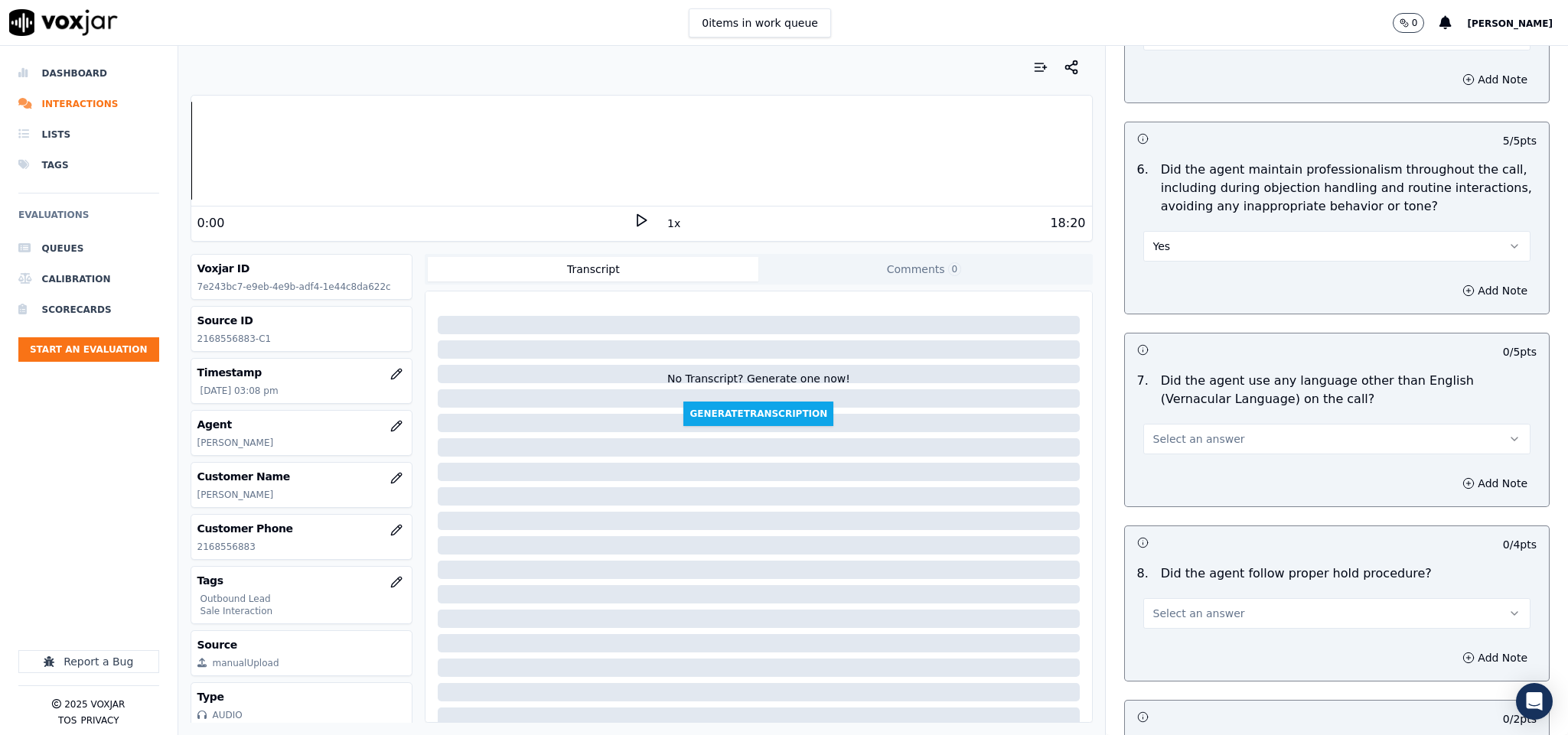
scroll to position [1835, 0]
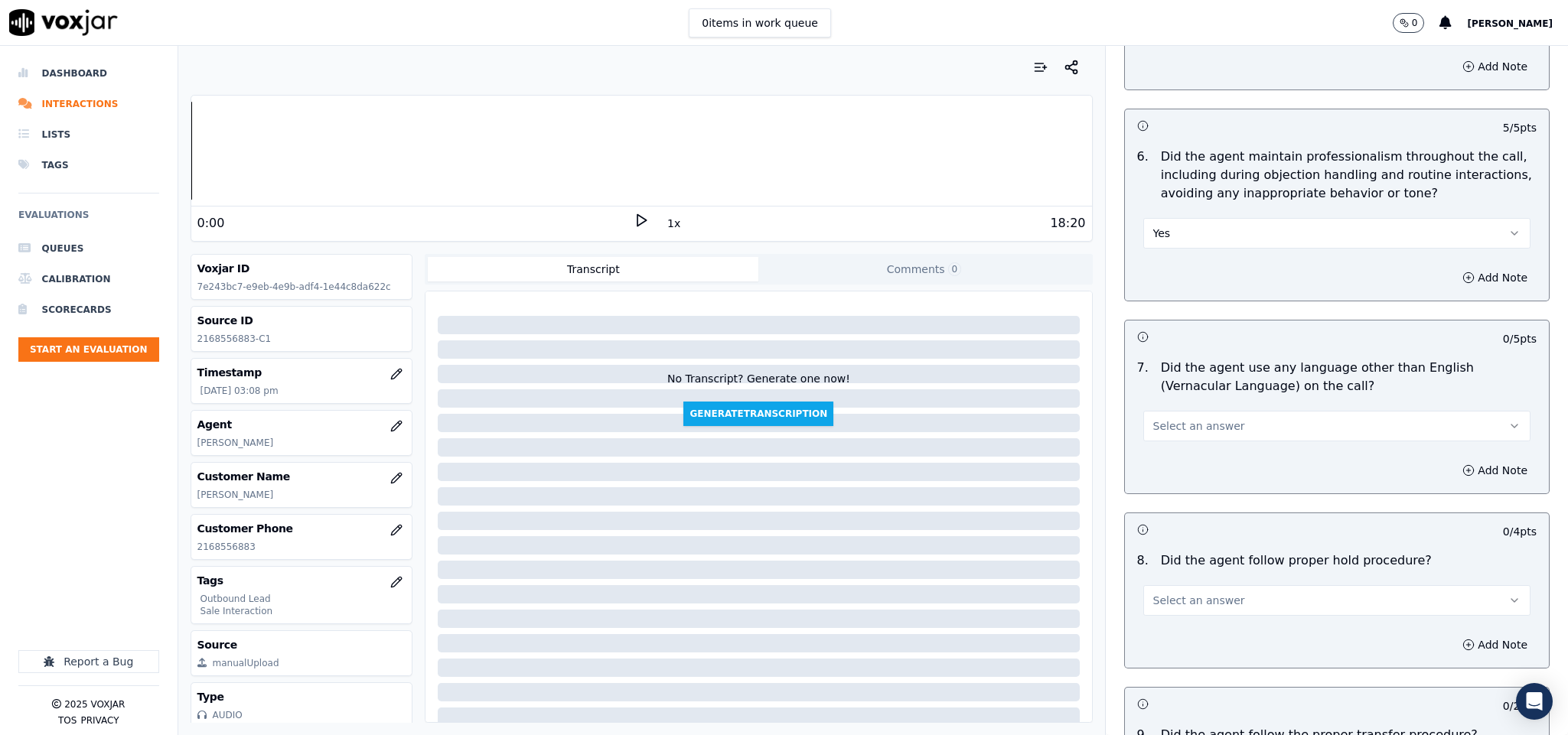
click at [1213, 410] on button "Select an answer" at bounding box center [1337, 425] width 388 height 31
click at [1192, 470] on div "No" at bounding box center [1299, 473] width 350 height 25
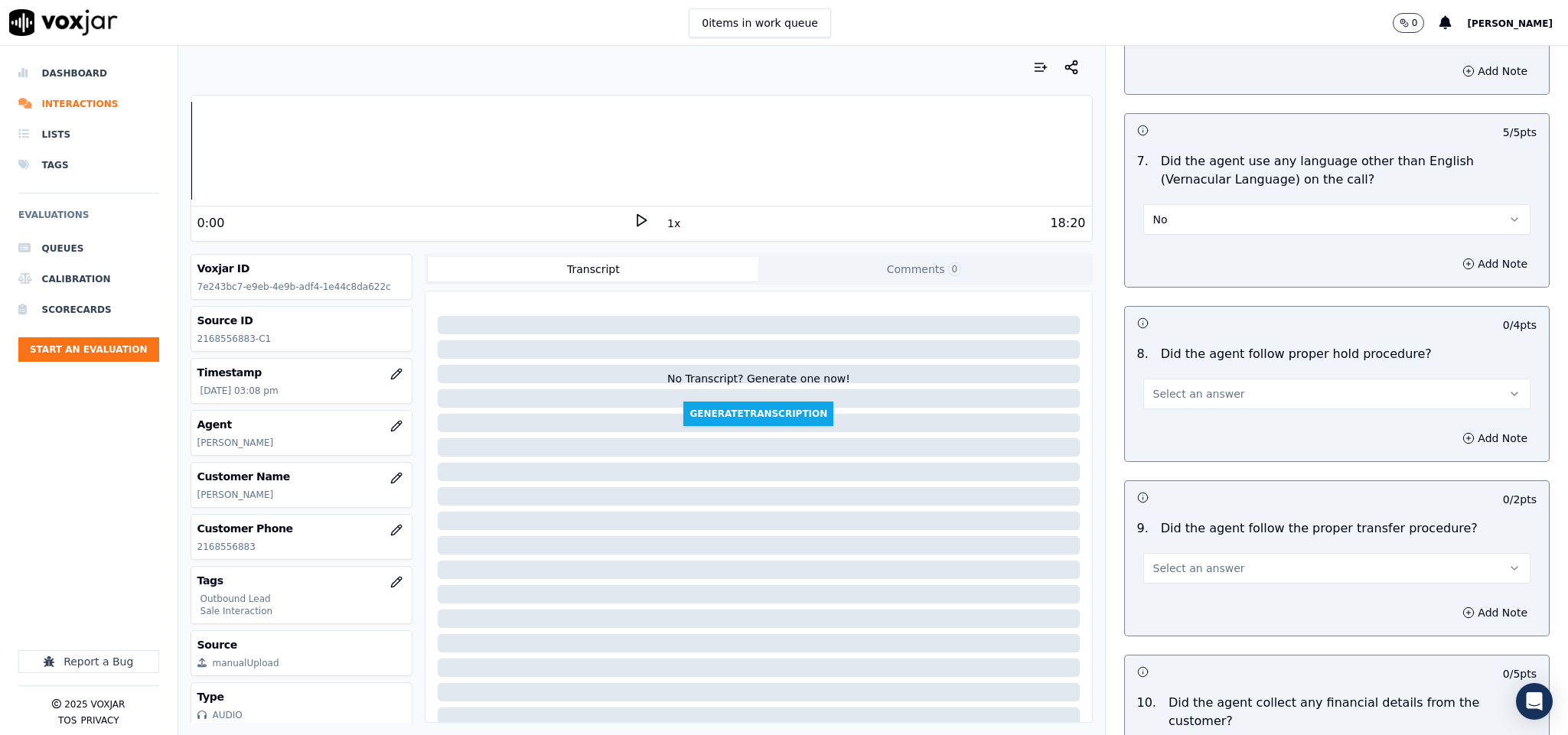
scroll to position [2065, 0]
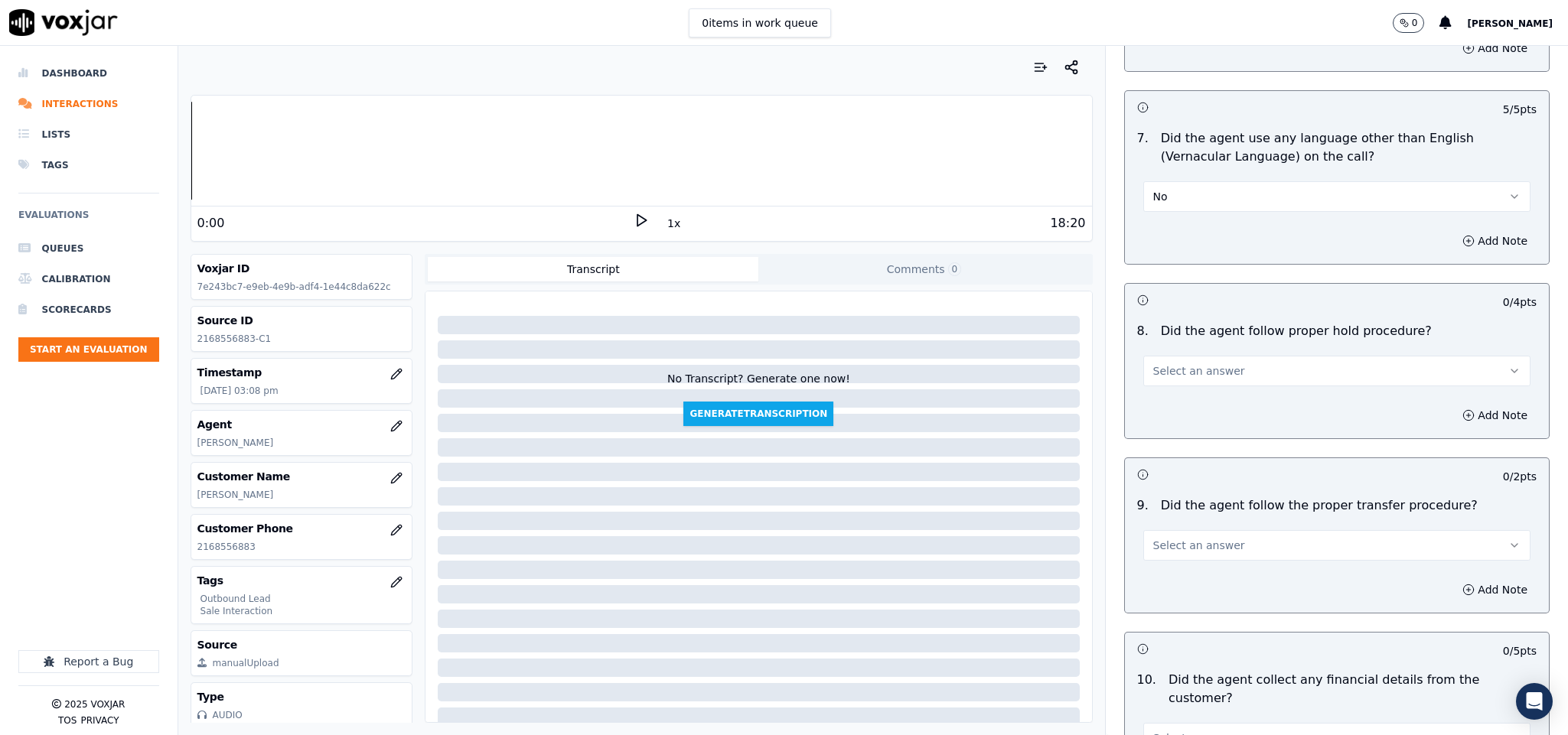
click at [1189, 363] on span "Select an answer" at bounding box center [1198, 371] width 92 height 16
click at [1169, 398] on div "Yes" at bounding box center [1299, 395] width 350 height 25
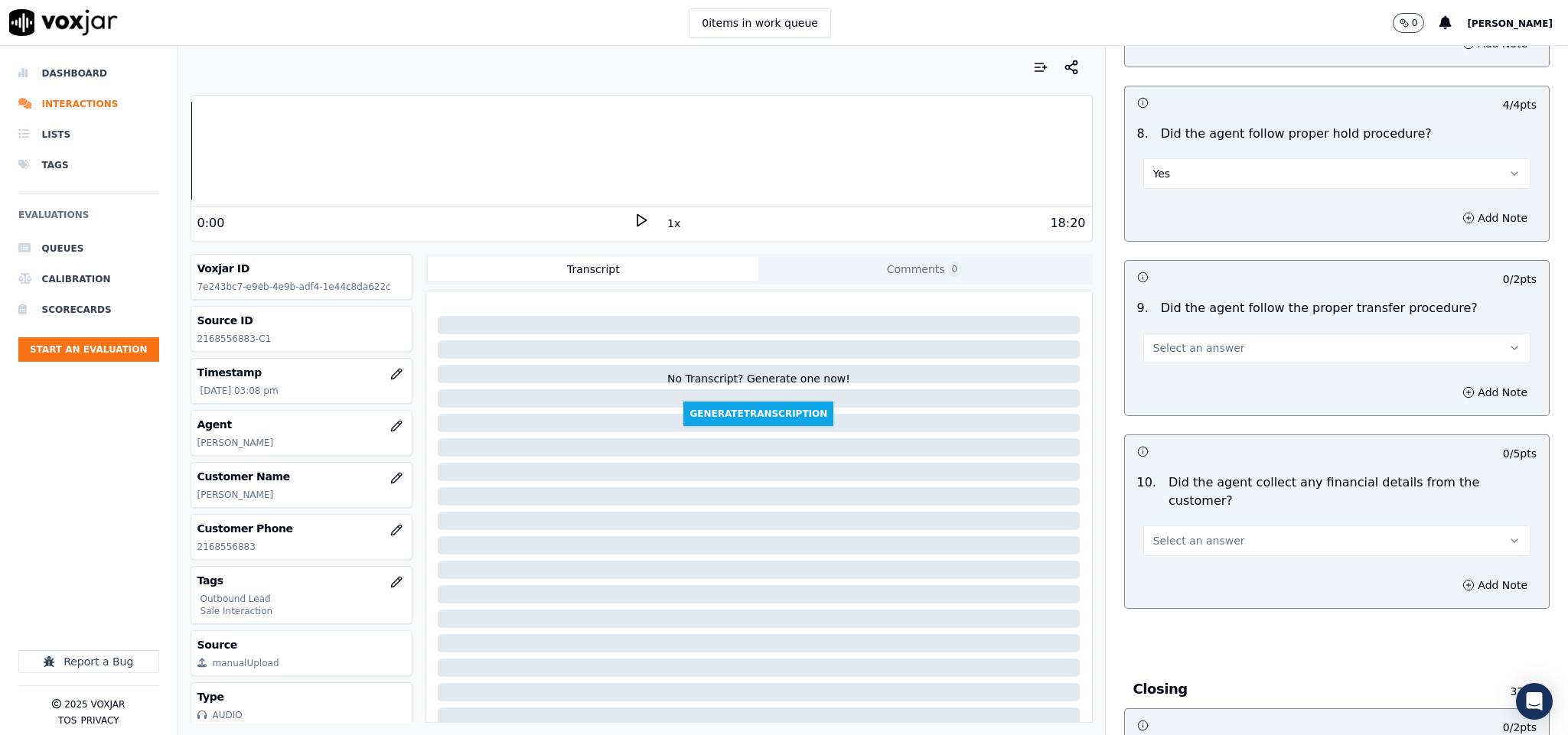
scroll to position [2295, 0]
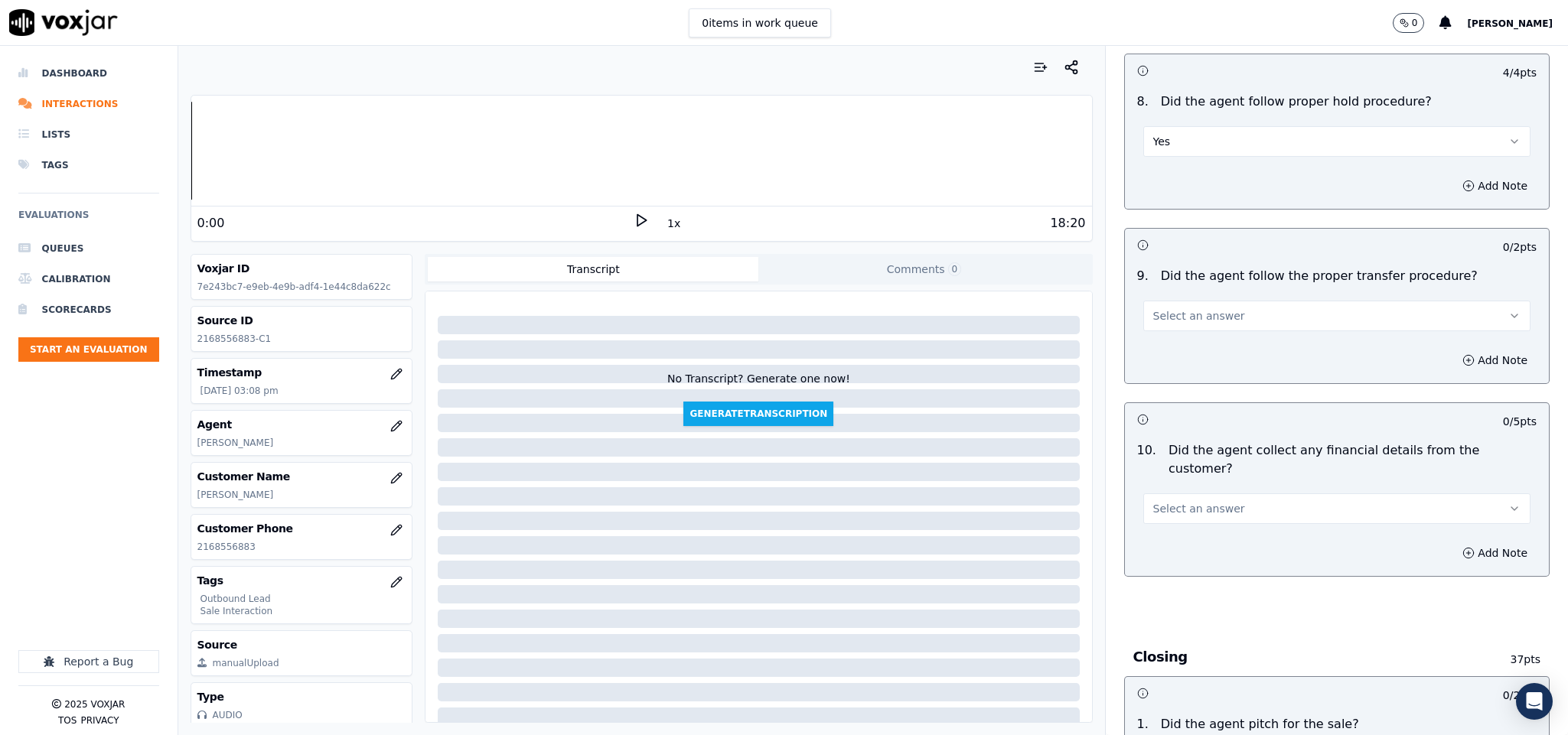
click at [1201, 312] on span "Select an answer" at bounding box center [1198, 316] width 92 height 16
click at [1187, 349] on div "Yes" at bounding box center [1299, 339] width 350 height 25
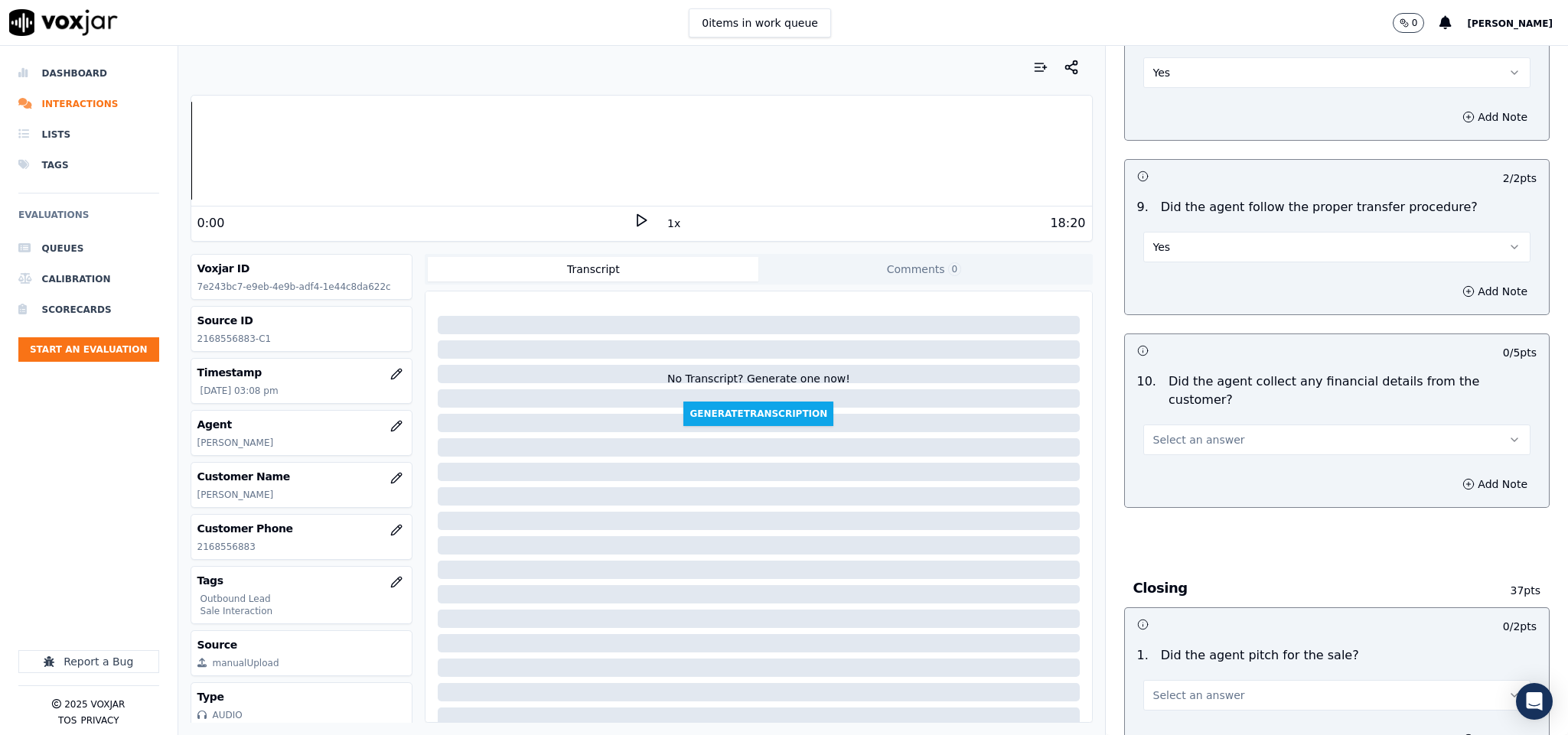
scroll to position [2409, 0]
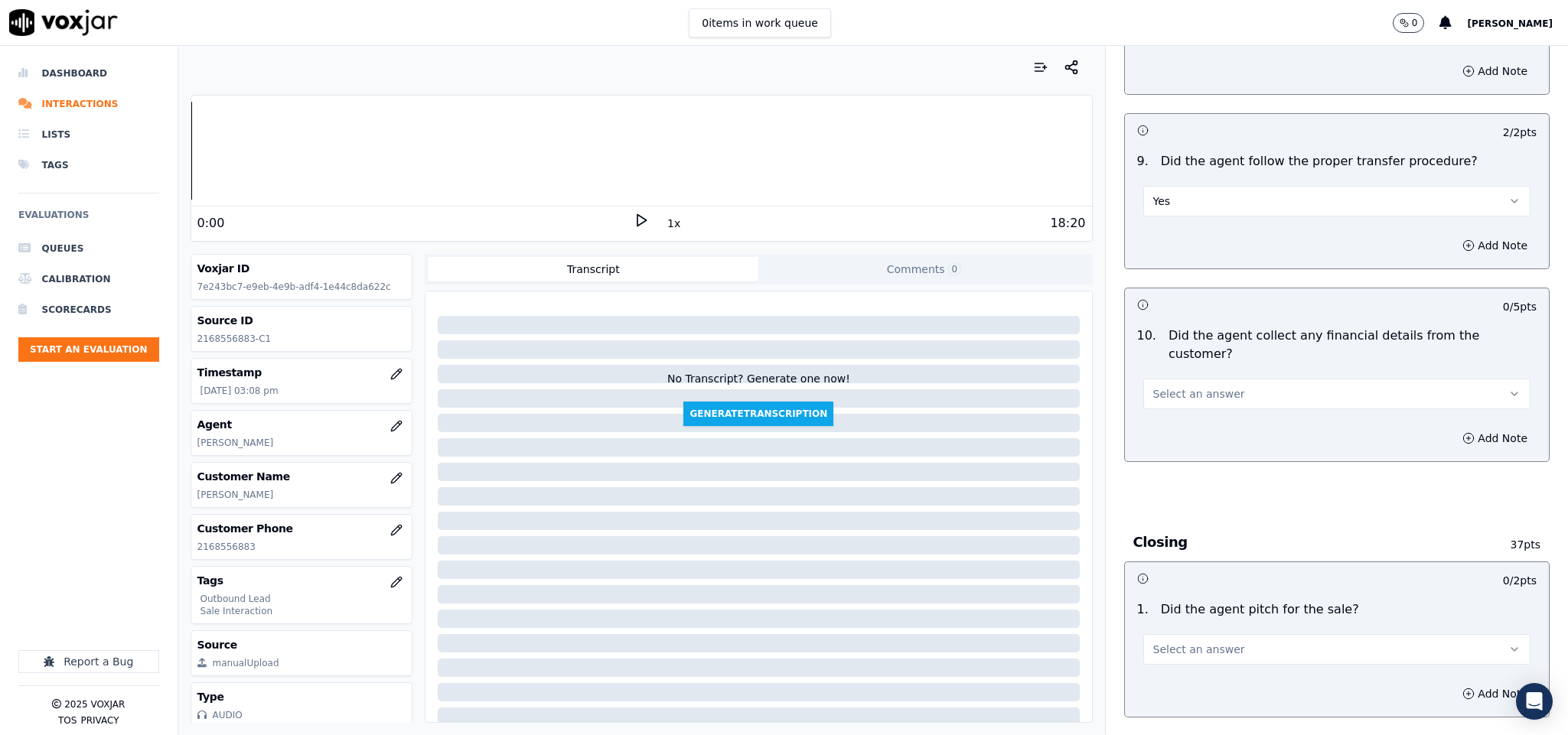
click at [1190, 379] on button "Select an answer" at bounding box center [1337, 394] width 388 height 31
click at [1170, 420] on div "No" at bounding box center [1299, 425] width 350 height 25
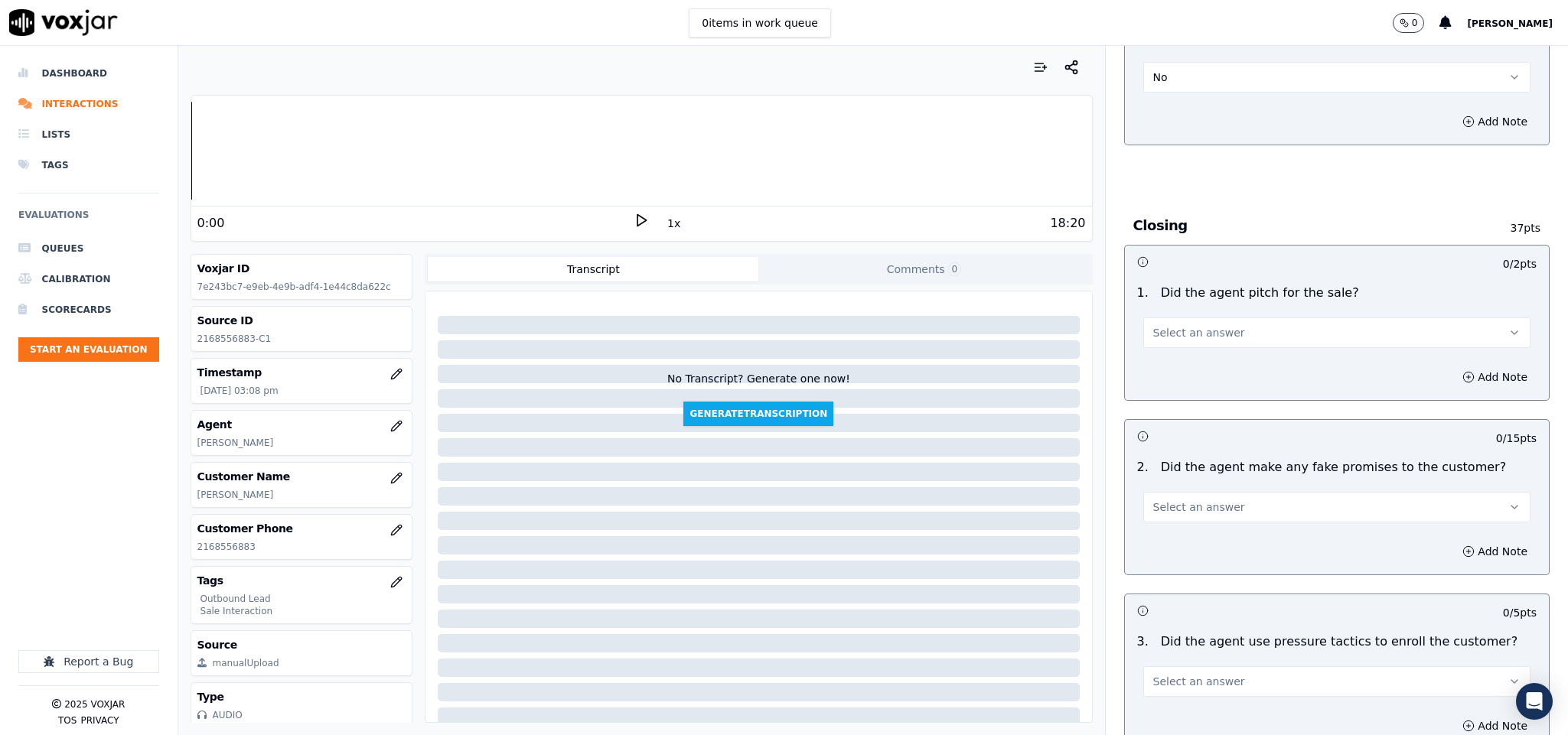
scroll to position [2753, 0]
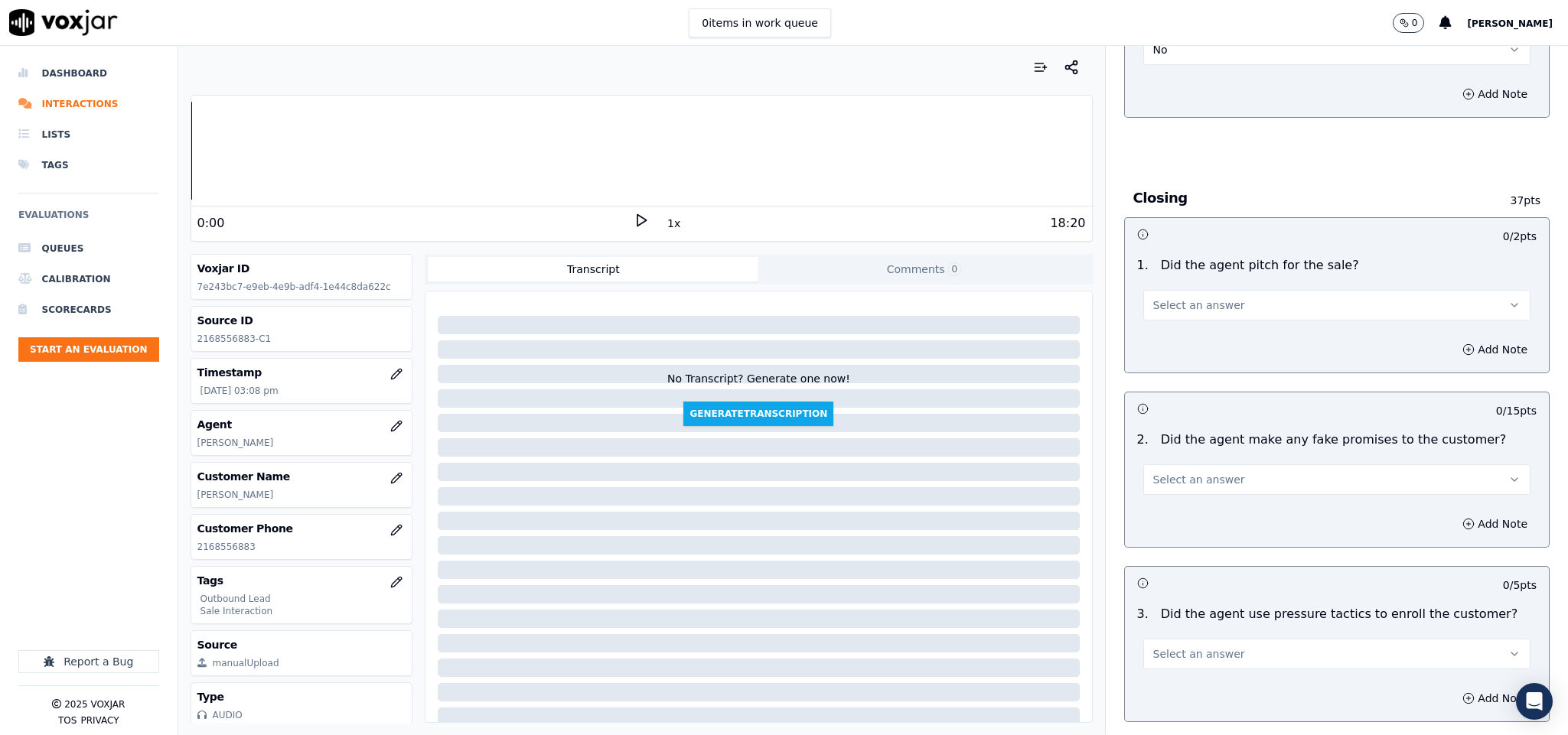
click at [1185, 297] on span "Select an answer" at bounding box center [1198, 305] width 92 height 16
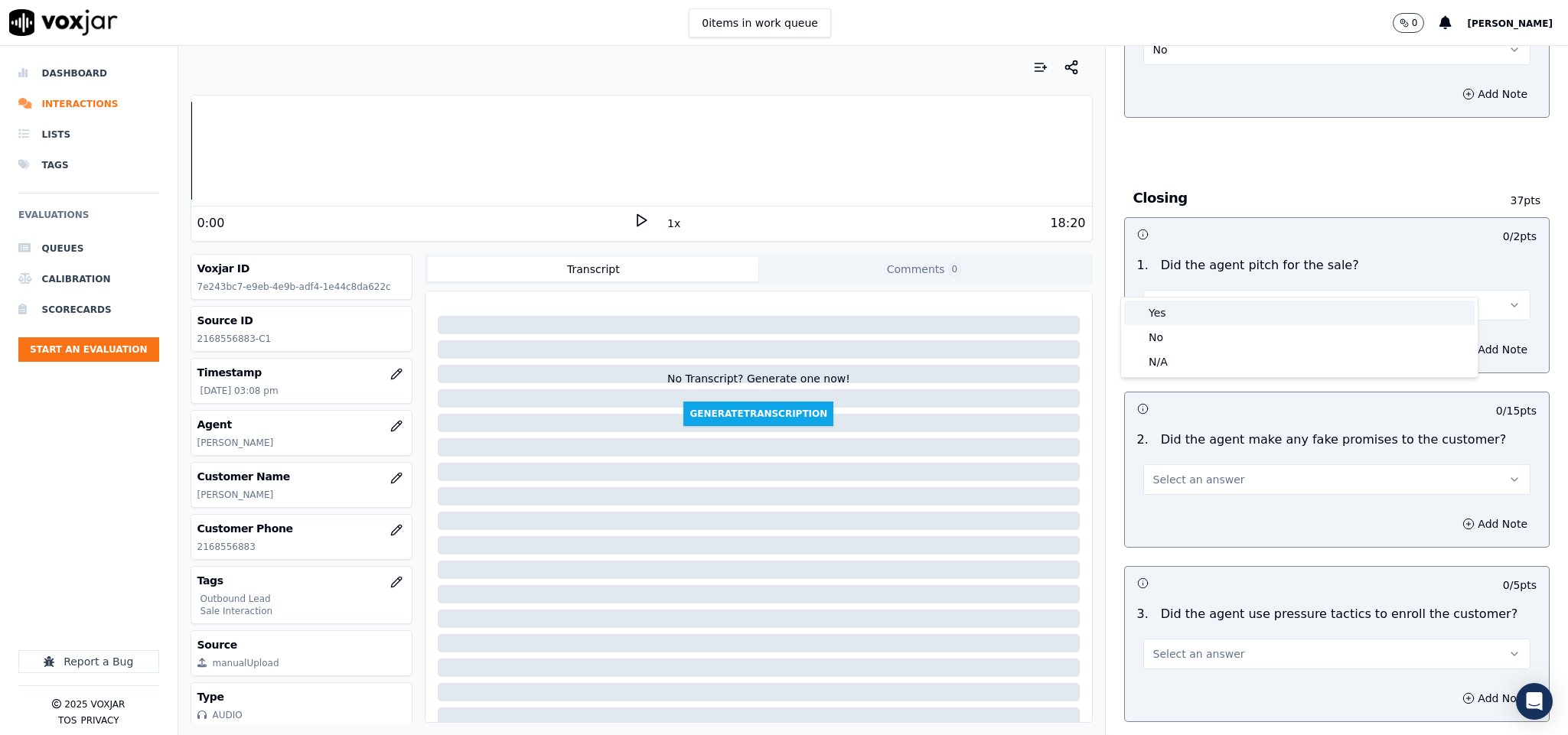
click at [1156, 315] on div "Yes" at bounding box center [1299, 312] width 350 height 25
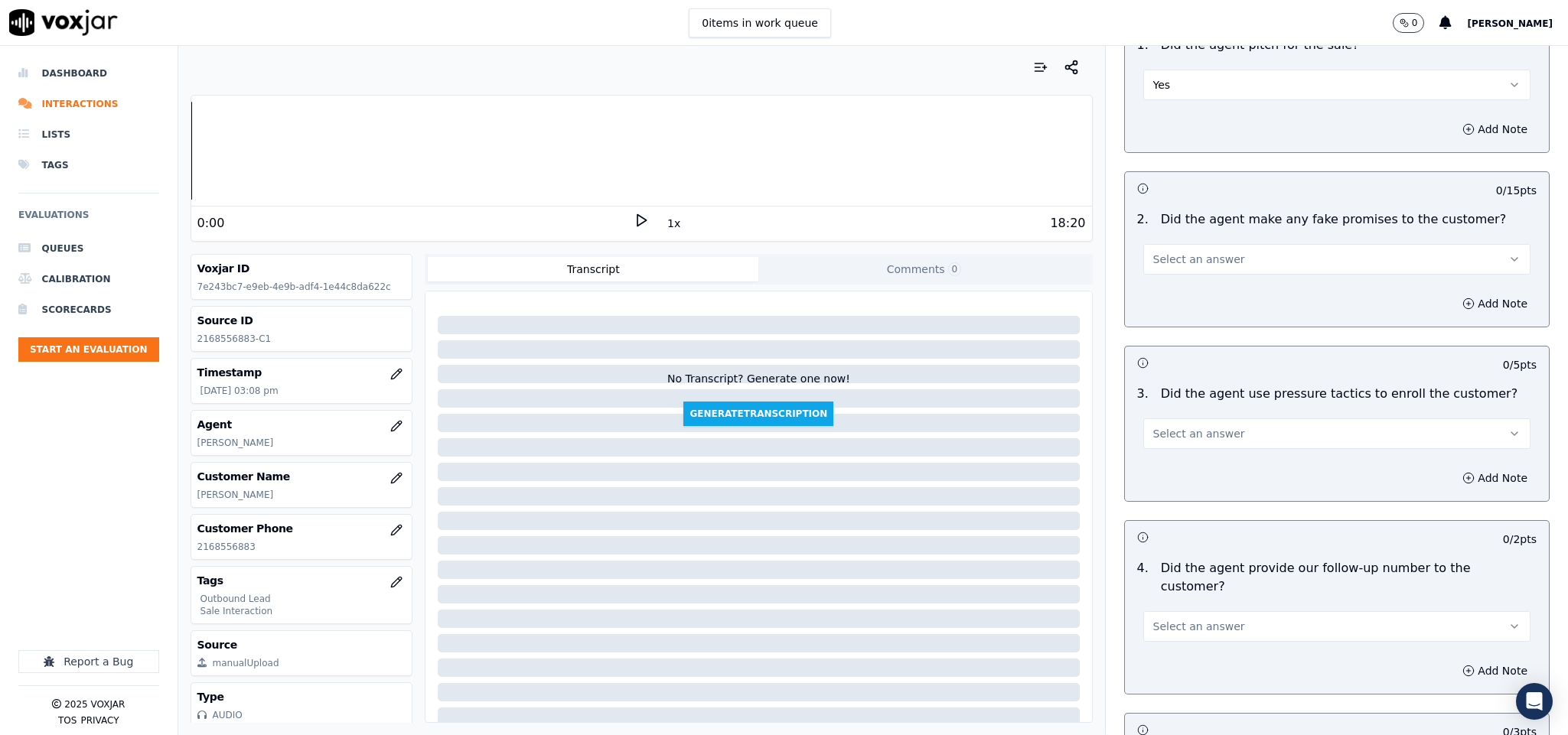
scroll to position [2982, 0]
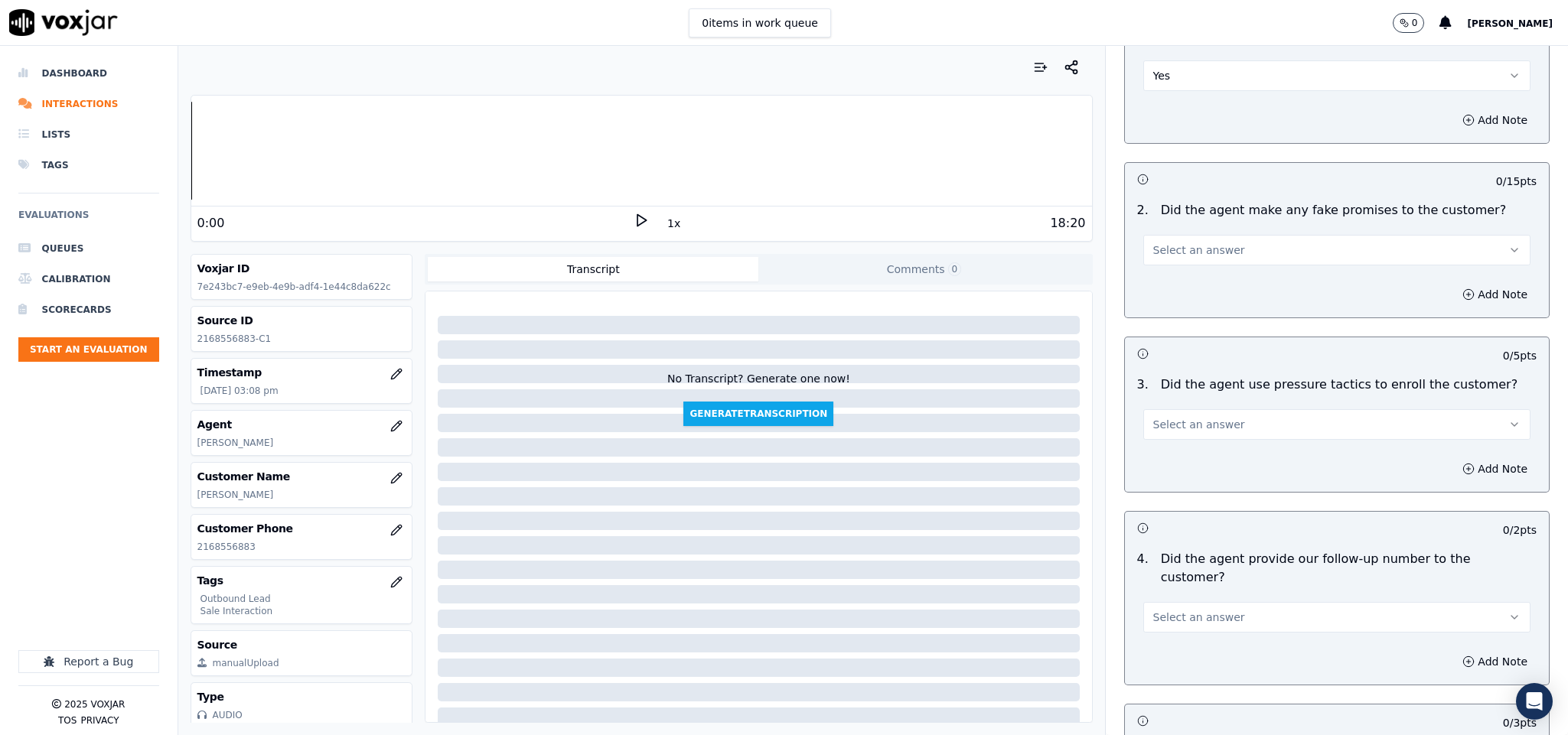
click at [1180, 239] on button "Select an answer" at bounding box center [1337, 250] width 388 height 31
click at [1166, 289] on div "No" at bounding box center [1299, 281] width 350 height 25
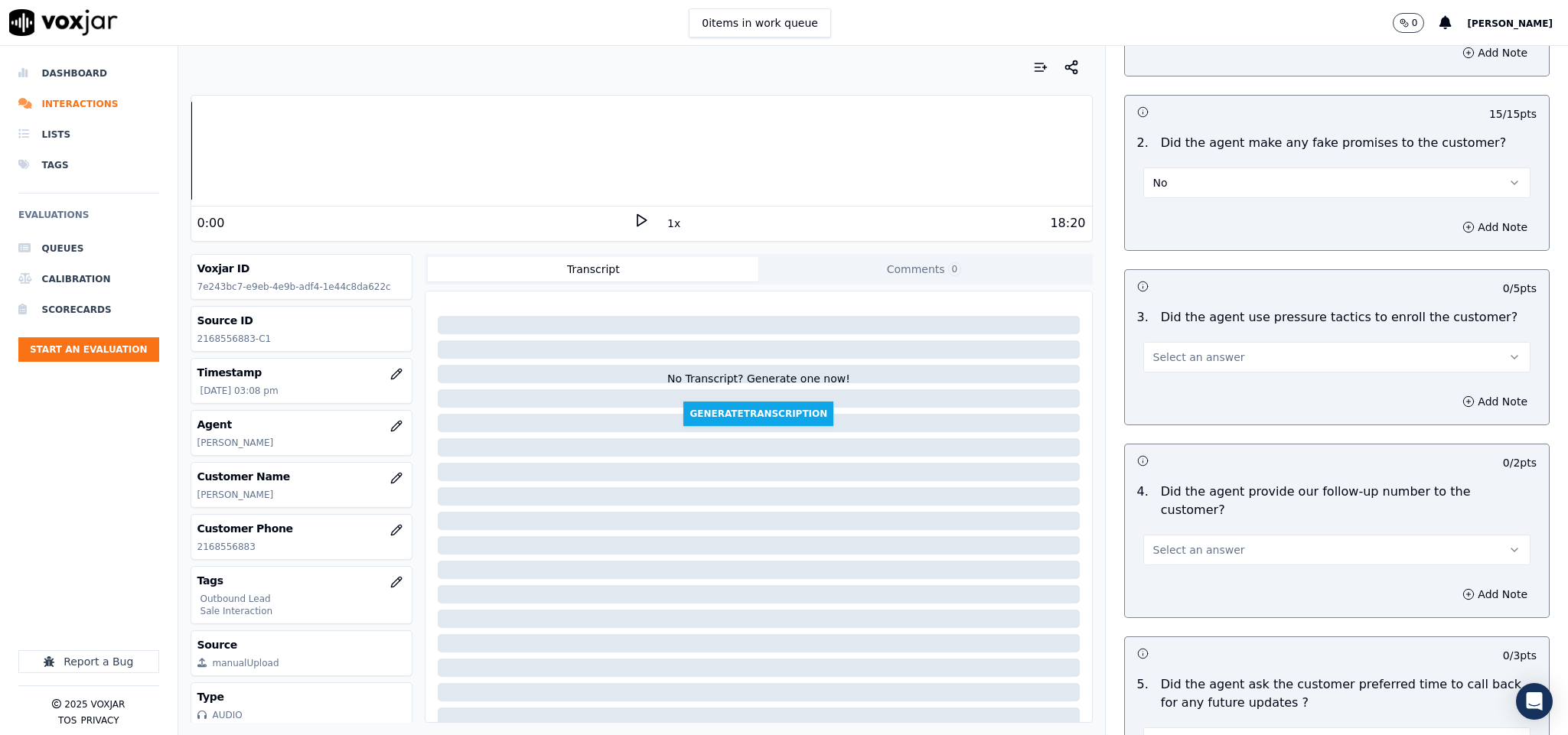
scroll to position [3097, 0]
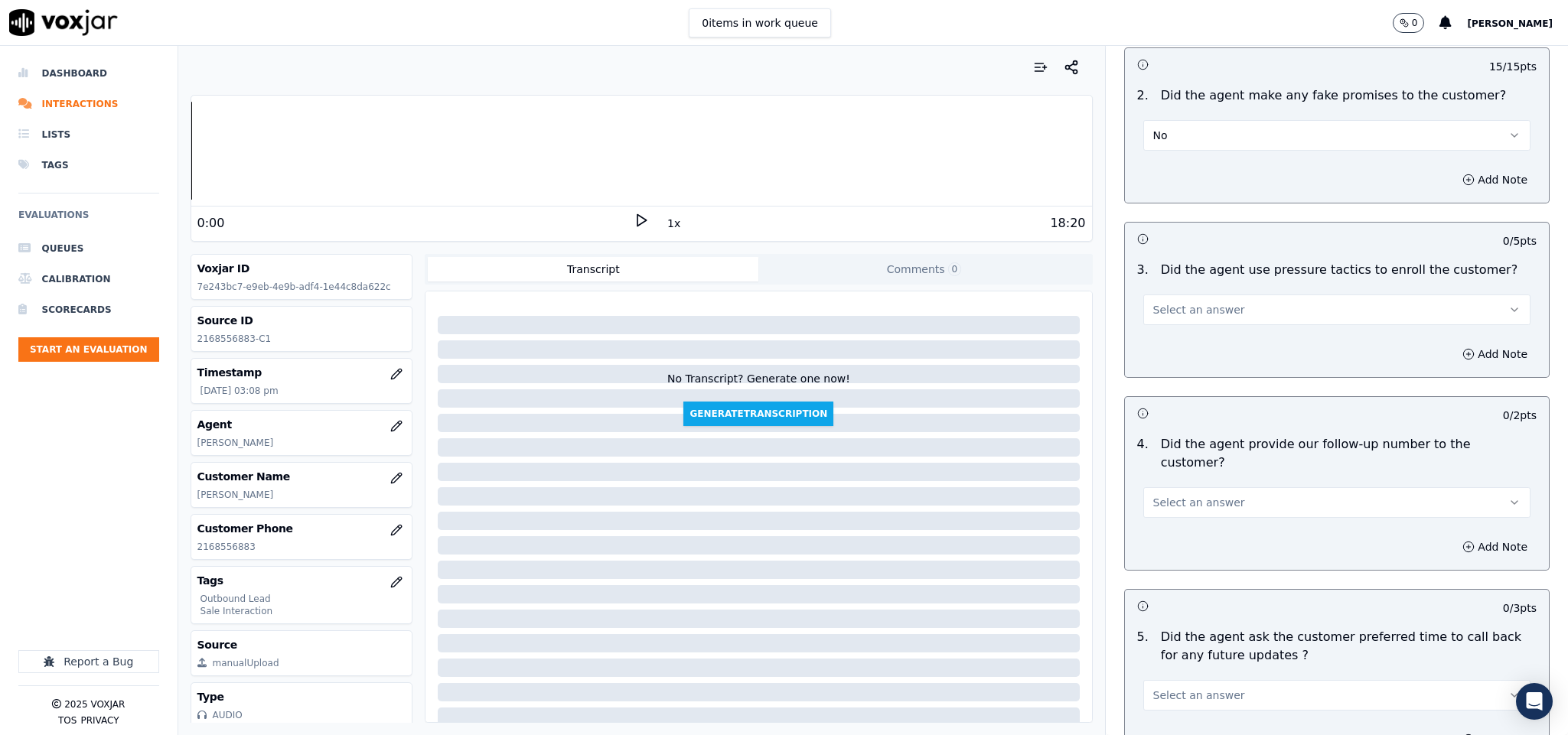
click at [1173, 302] on span "Select an answer" at bounding box center [1198, 310] width 92 height 16
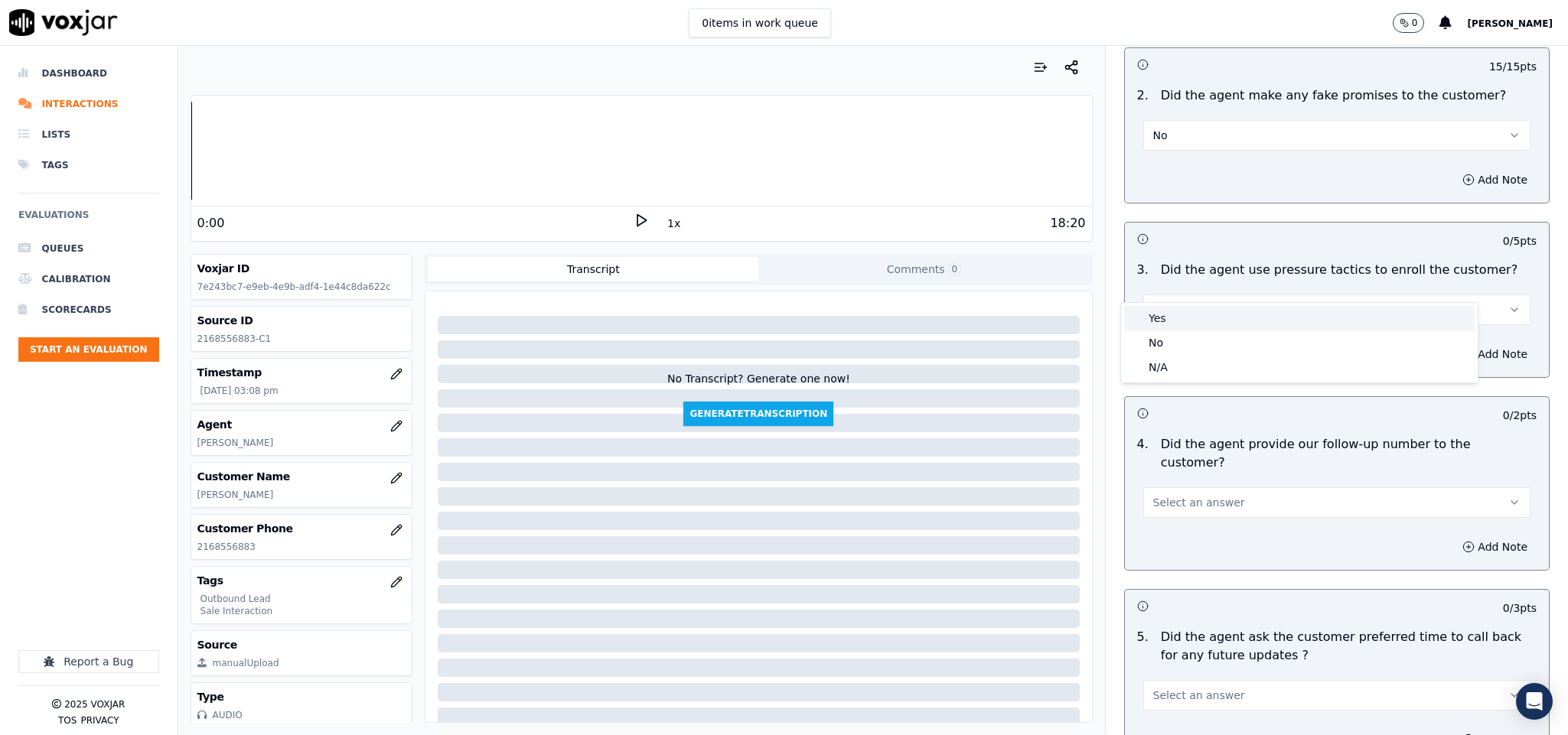
click at [1156, 328] on div "Yes" at bounding box center [1299, 318] width 350 height 25
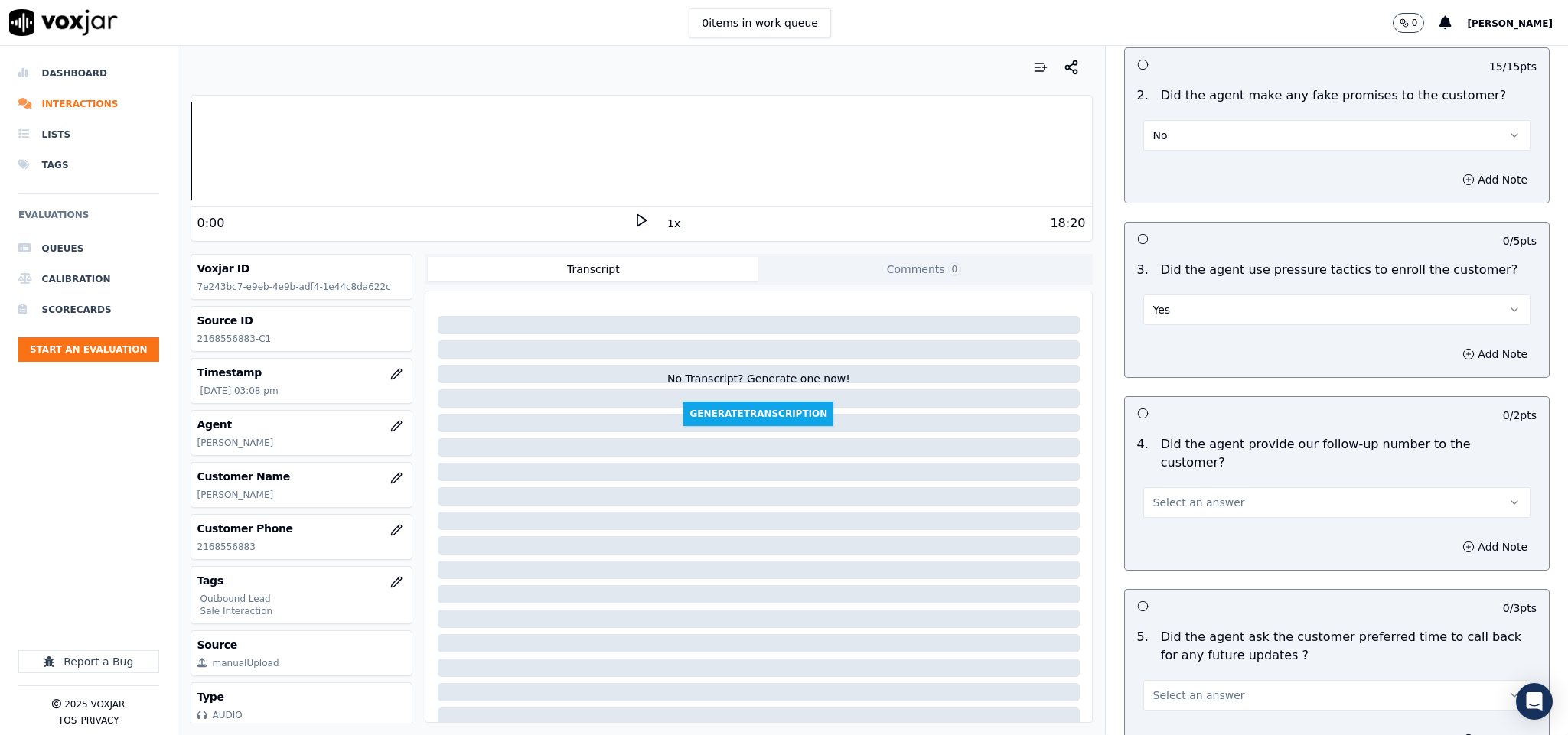
click at [1187, 294] on button "Yes" at bounding box center [1337, 309] width 388 height 31
click at [1162, 336] on div "No" at bounding box center [1299, 342] width 350 height 25
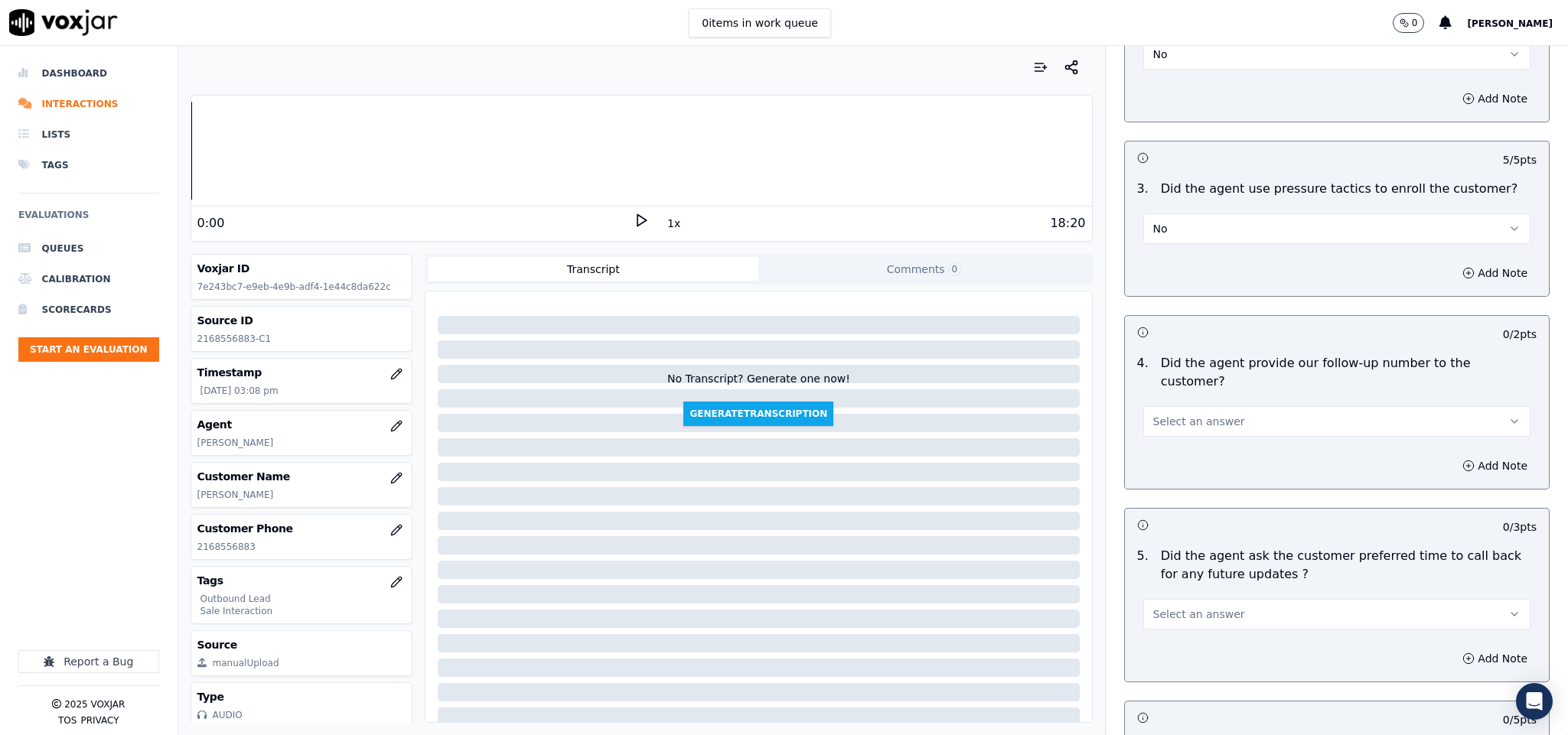
scroll to position [3327, 0]
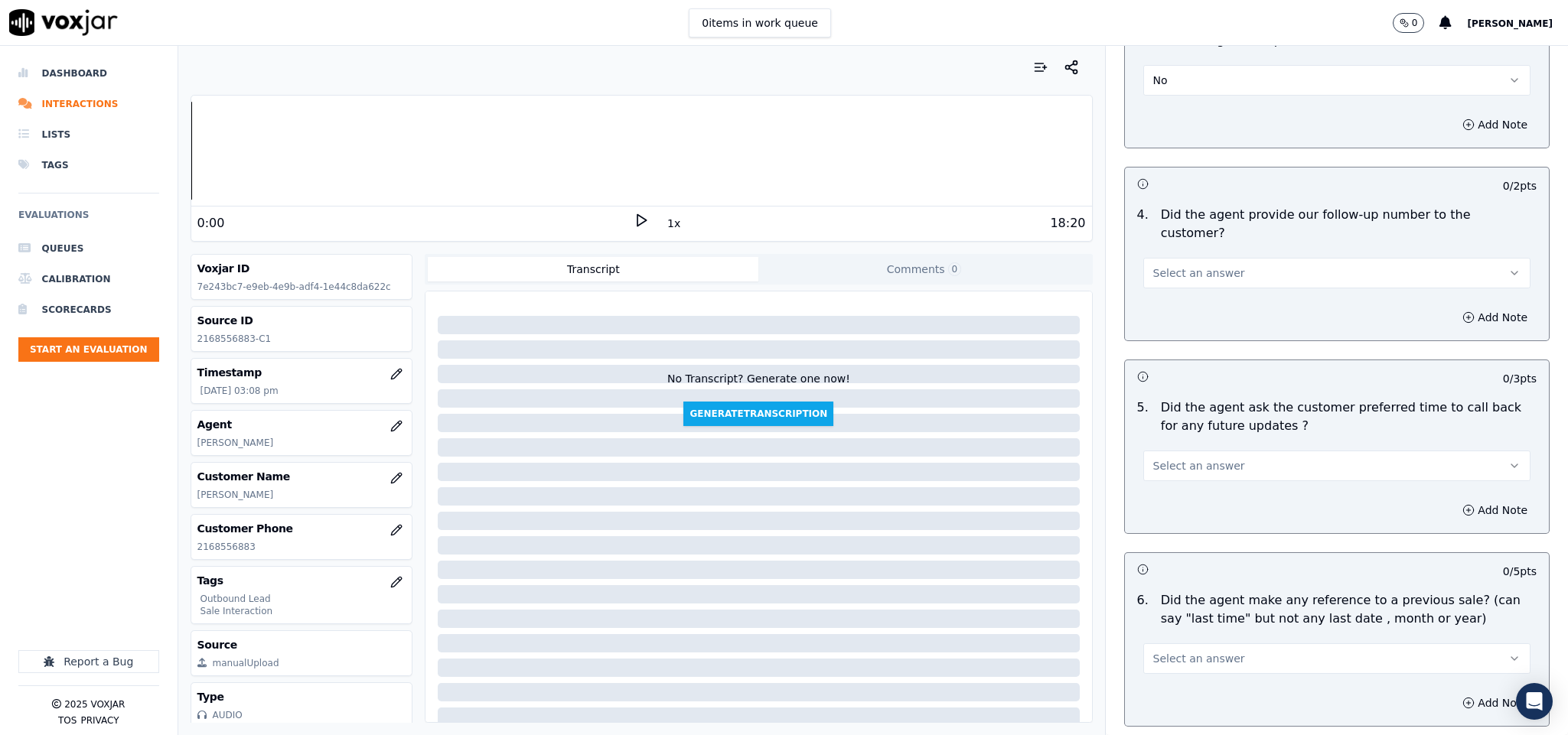
click at [1197, 266] on span "Select an answer" at bounding box center [1198, 274] width 92 height 16
click at [1175, 262] on div "Yes" at bounding box center [1299, 264] width 350 height 25
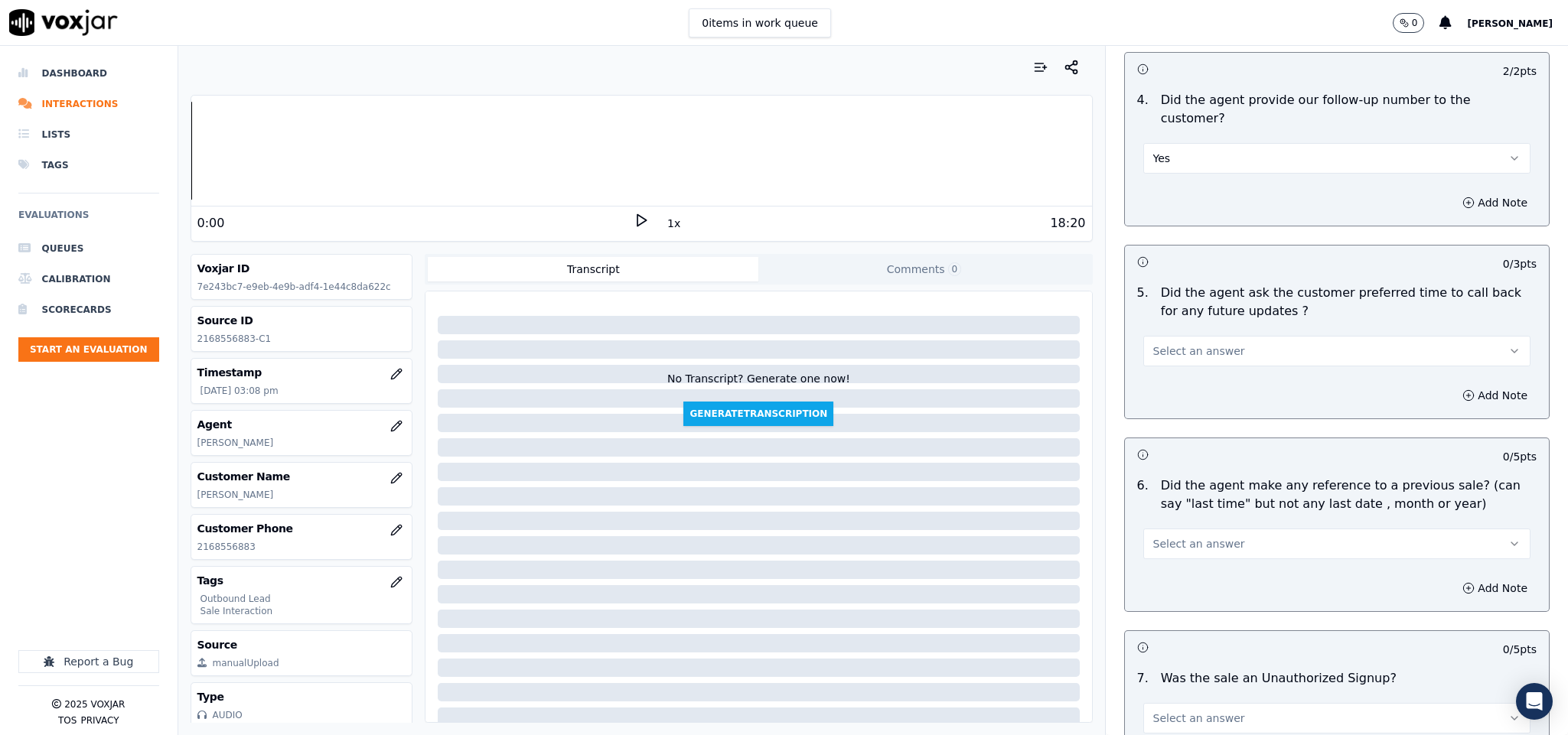
click at [1170, 336] on button "Select an answer" at bounding box center [1337, 350] width 388 height 31
click at [1162, 393] on div "N/A" at bounding box center [1299, 392] width 350 height 25
click at [1171, 143] on button "Yes" at bounding box center [1337, 157] width 388 height 31
click at [1180, 196] on div "N/A" at bounding box center [1299, 198] width 350 height 25
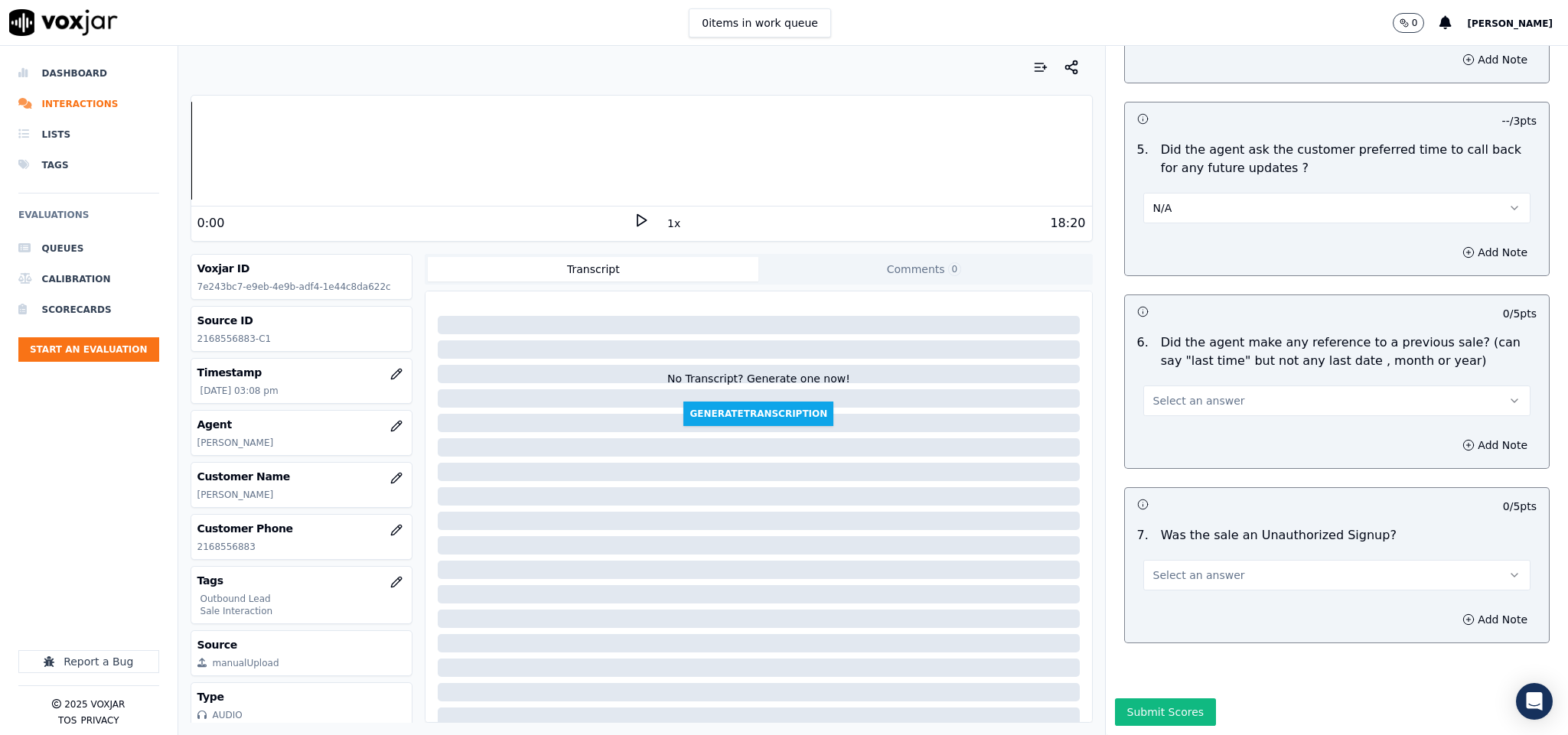
scroll to position [3593, 0]
click at [1206, 386] on button "Select an answer" at bounding box center [1337, 400] width 388 height 31
click at [1183, 403] on div "No" at bounding box center [1299, 407] width 350 height 25
click at [1201, 568] on span "Select an answer" at bounding box center [1198, 576] width 92 height 16
click at [1163, 577] on div "No" at bounding box center [1299, 582] width 350 height 25
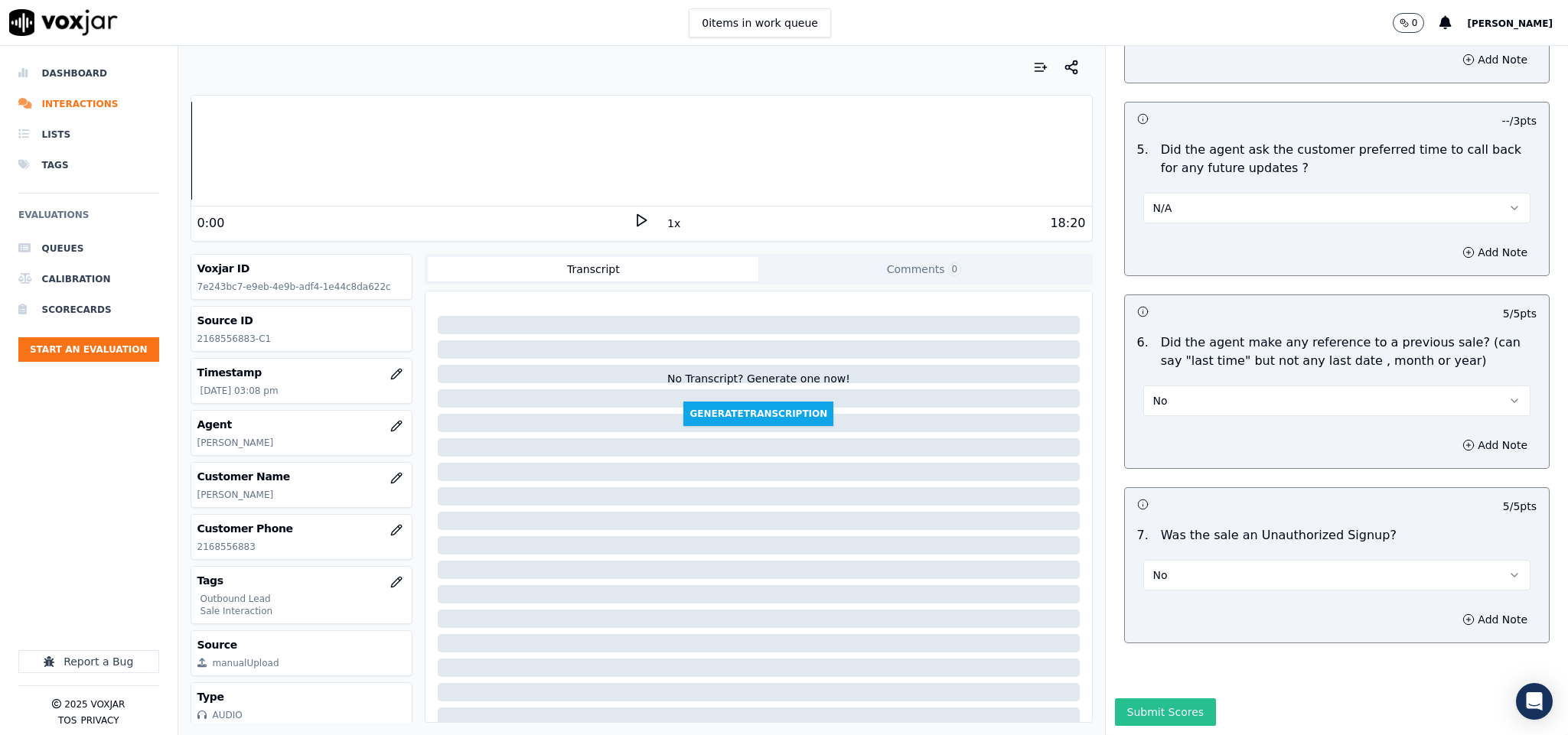
click at [1125, 699] on button "Submit Scores" at bounding box center [1164, 712] width 101 height 28
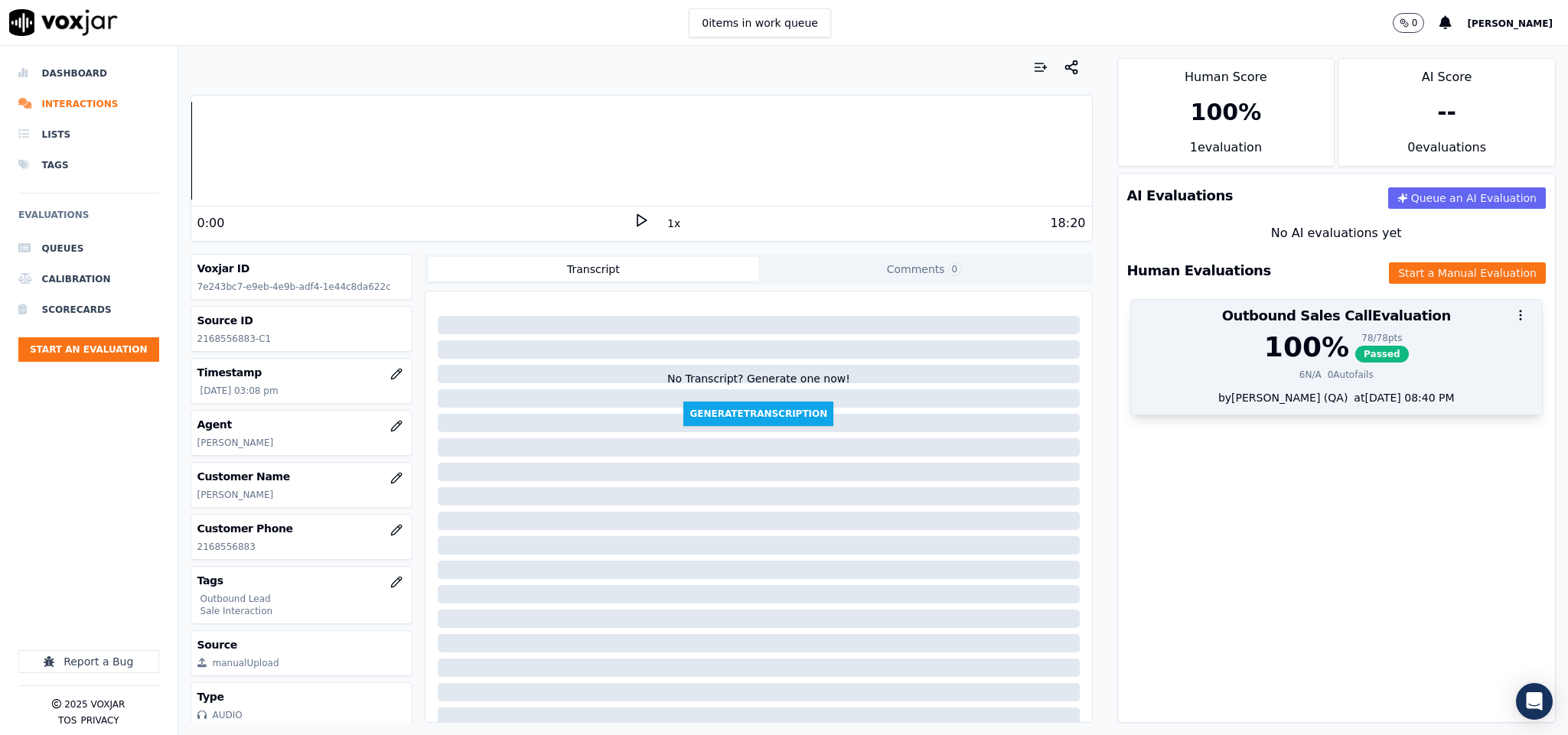
click at [1355, 352] on span "Passed" at bounding box center [1382, 353] width 53 height 17
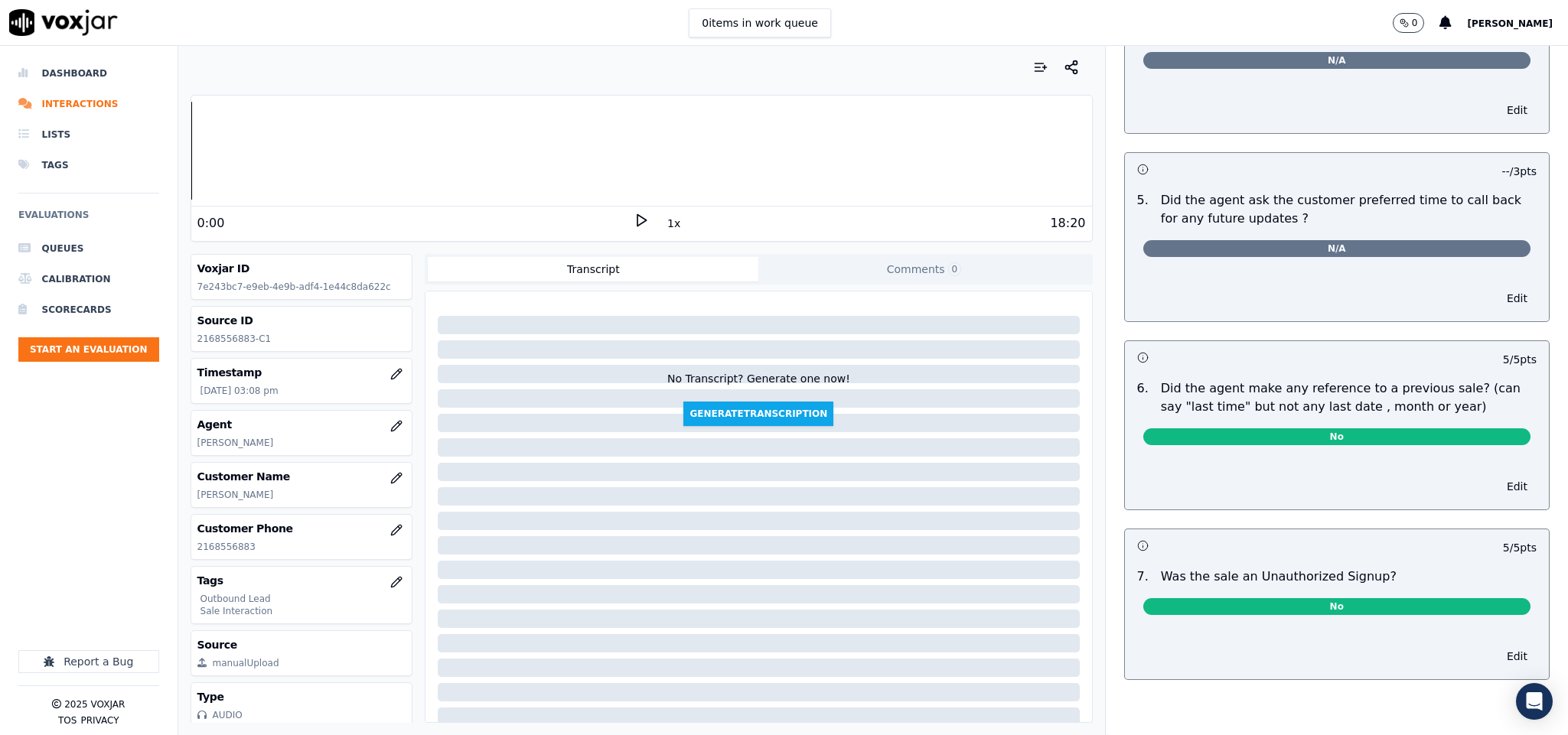
scroll to position [0, 0]
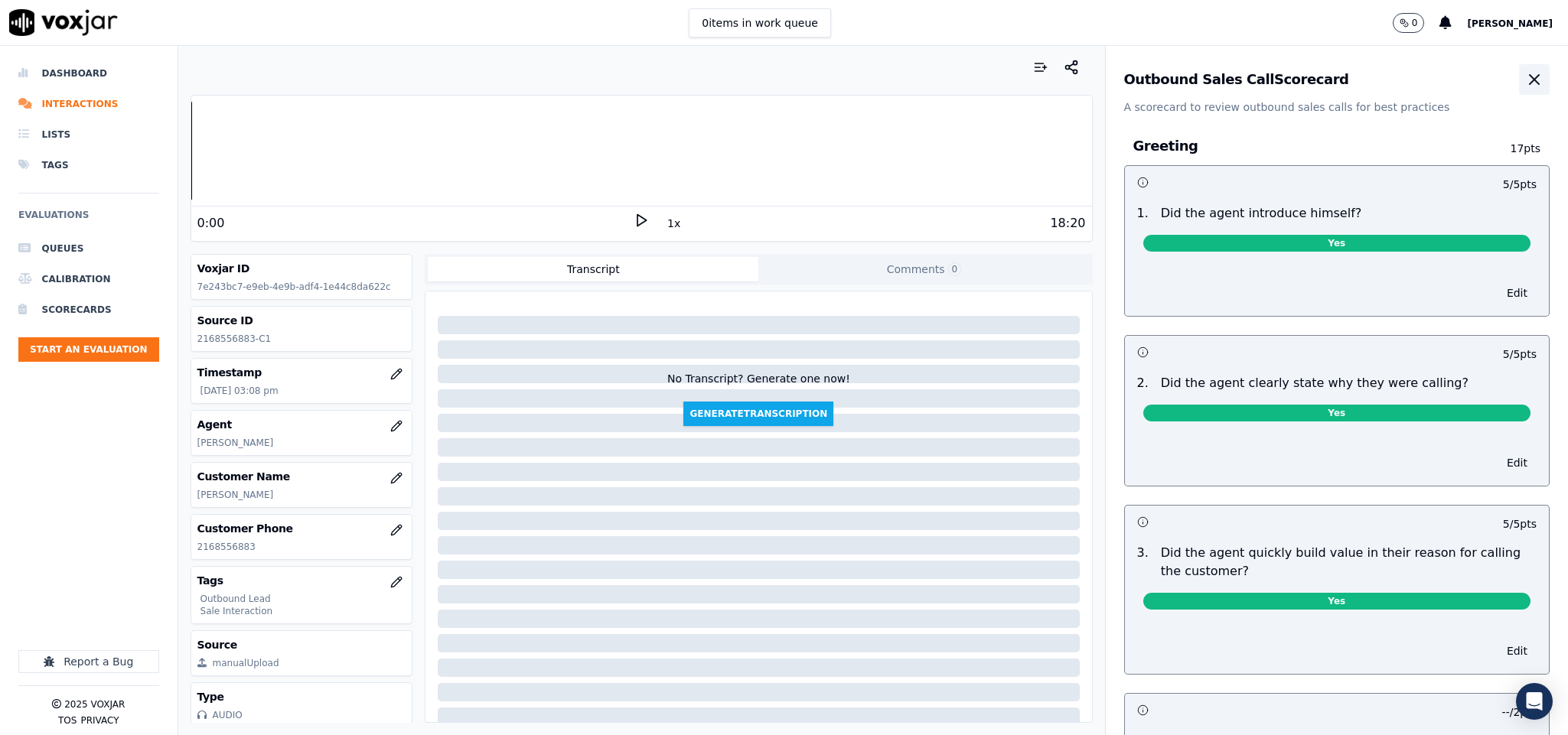
click at [1519, 90] on button "button" at bounding box center [1534, 79] width 31 height 31
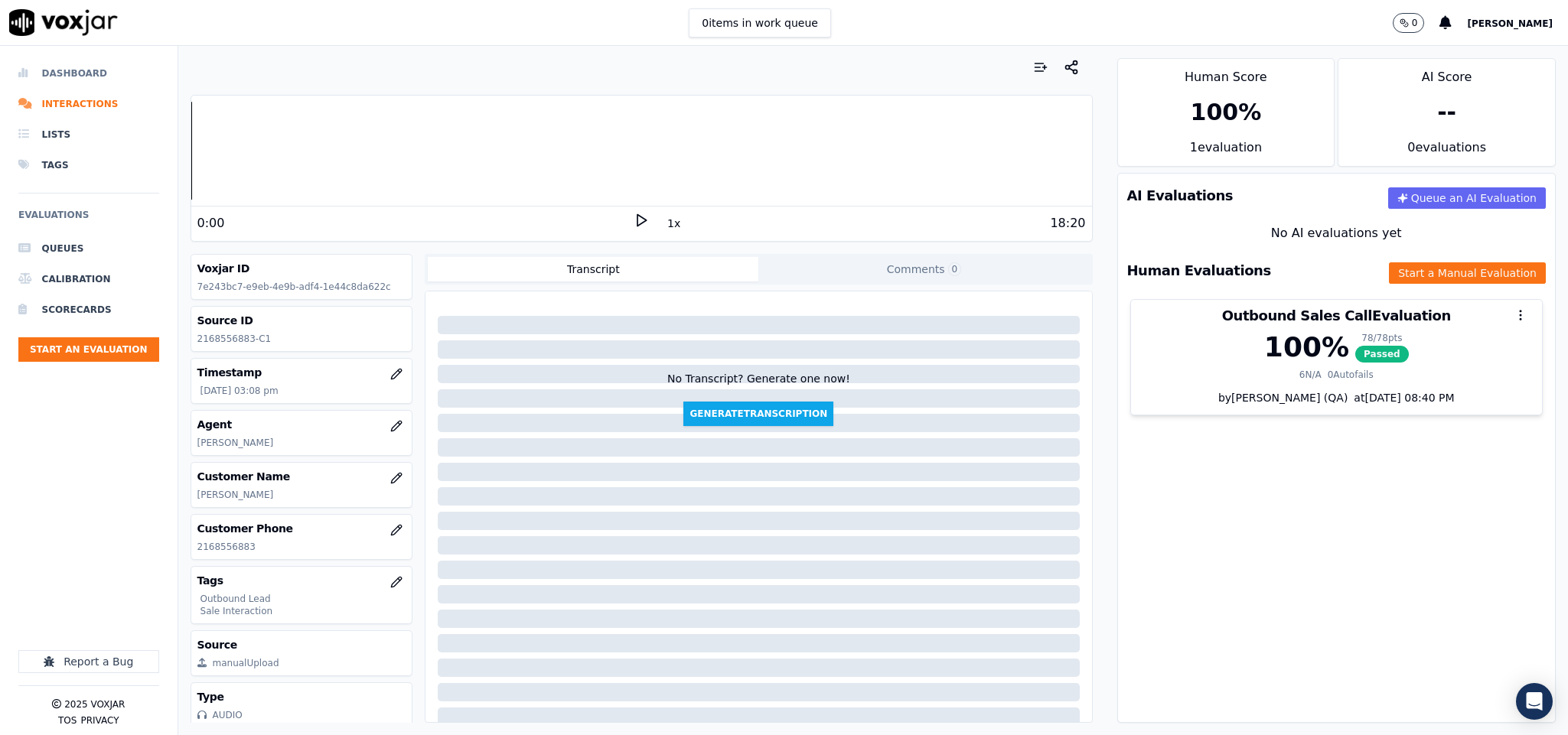
click at [62, 79] on li "Dashboard" at bounding box center [89, 73] width 141 height 31
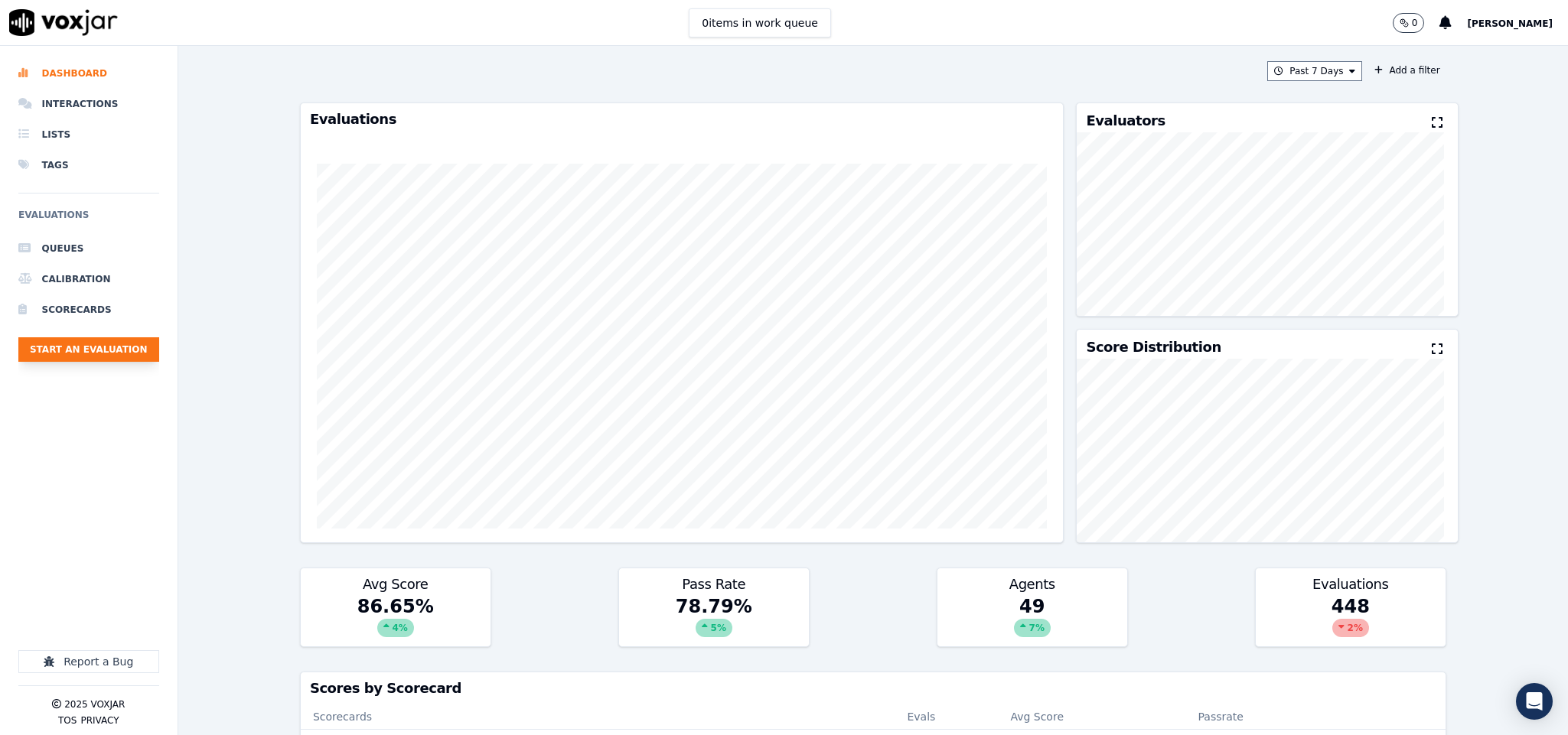
click at [122, 342] on button "Start an Evaluation" at bounding box center [89, 349] width 141 height 25
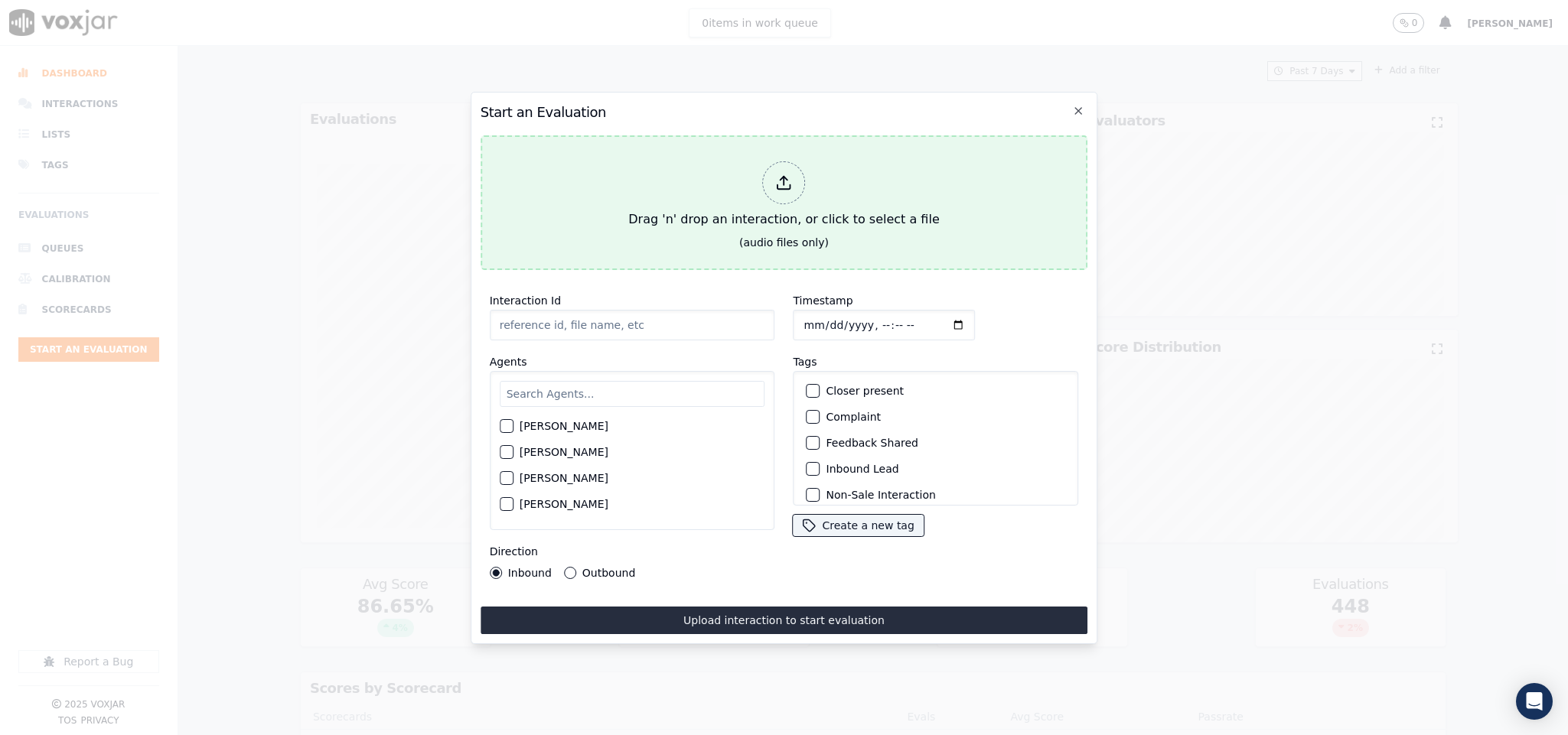
click at [767, 189] on div at bounding box center [784, 183] width 43 height 43
click at [791, 161] on div at bounding box center [784, 183] width 43 height 43
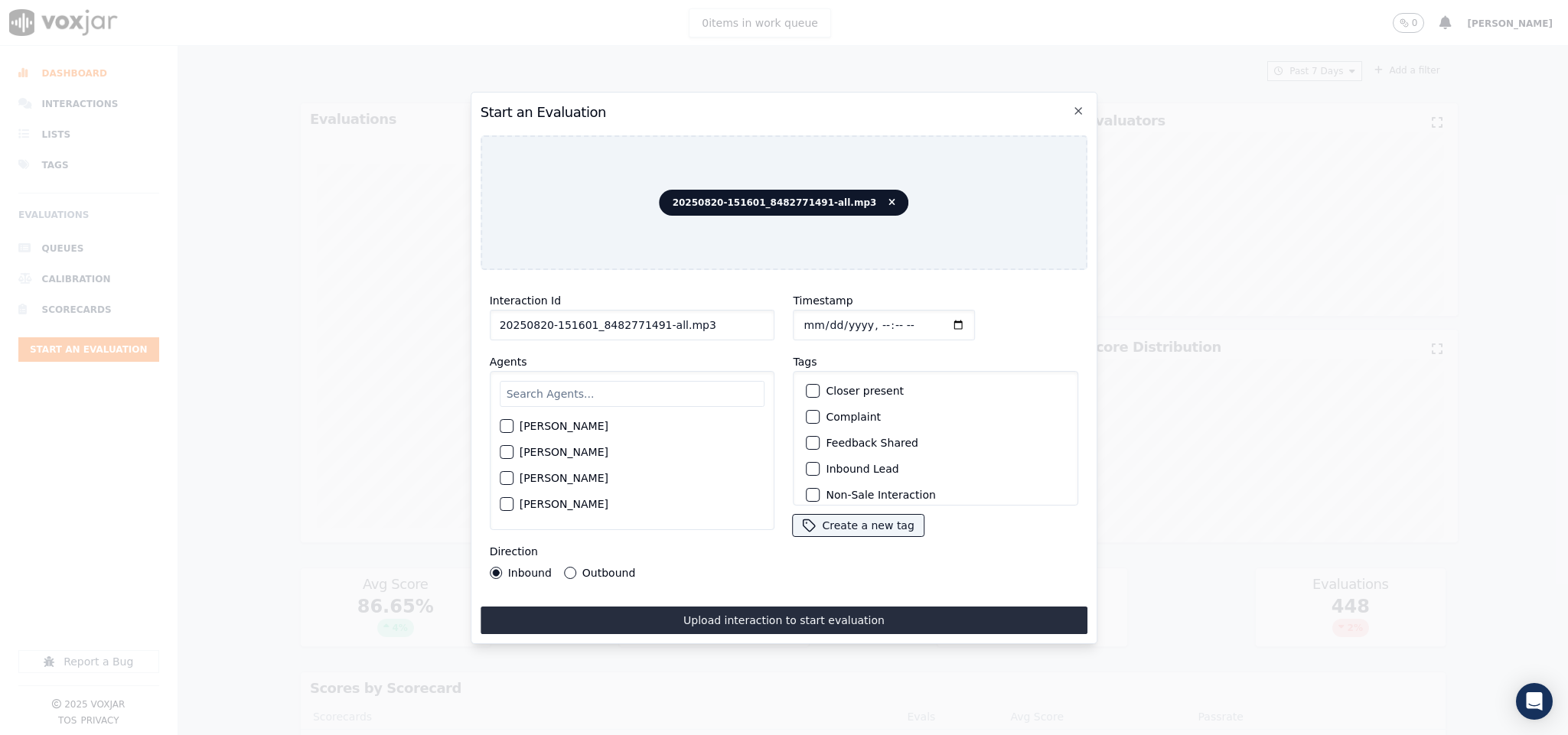
drag, startPoint x: 652, startPoint y: 318, endPoint x: 795, endPoint y: 312, distance: 143.1
click at [795, 312] on div "Interaction Id 20250820-151601_8482771491-all.mp3 Agents [PERSON_NAME] [PERSON_…" at bounding box center [784, 435] width 607 height 306
type input "20250820-151601_8482771491-C1"
click at [797, 312] on input "Timestamp" at bounding box center [884, 325] width 182 height 31
type input "[DATE]T15:34"
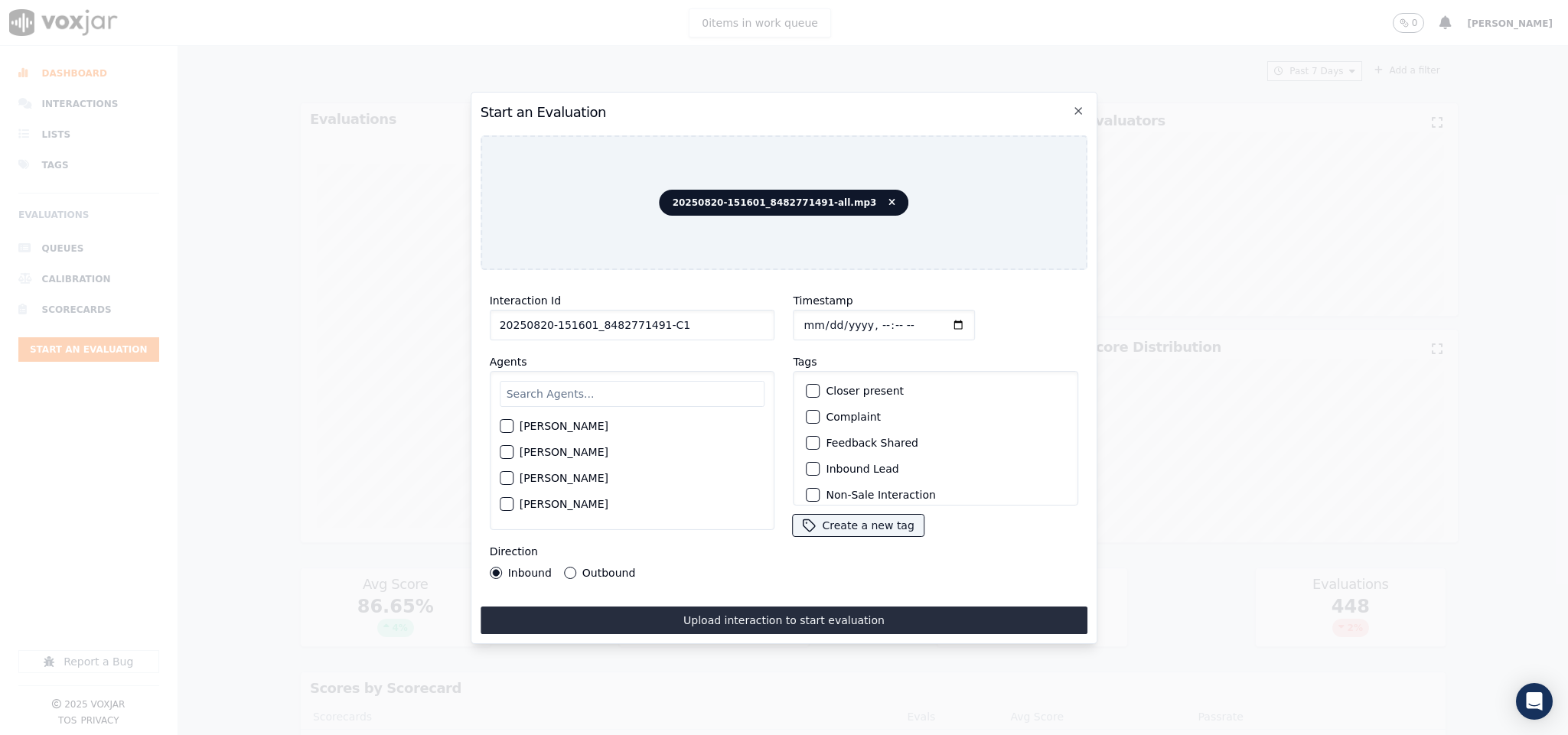
click at [657, 387] on input "text" at bounding box center [633, 394] width 266 height 26
type input "[PERSON_NAME]"
click at [514, 450] on button "[PERSON_NAME]" at bounding box center [507, 457] width 14 height 14
click at [564, 567] on button "Outbound" at bounding box center [570, 573] width 12 height 12
click at [807, 386] on div "button" at bounding box center [812, 391] width 11 height 11
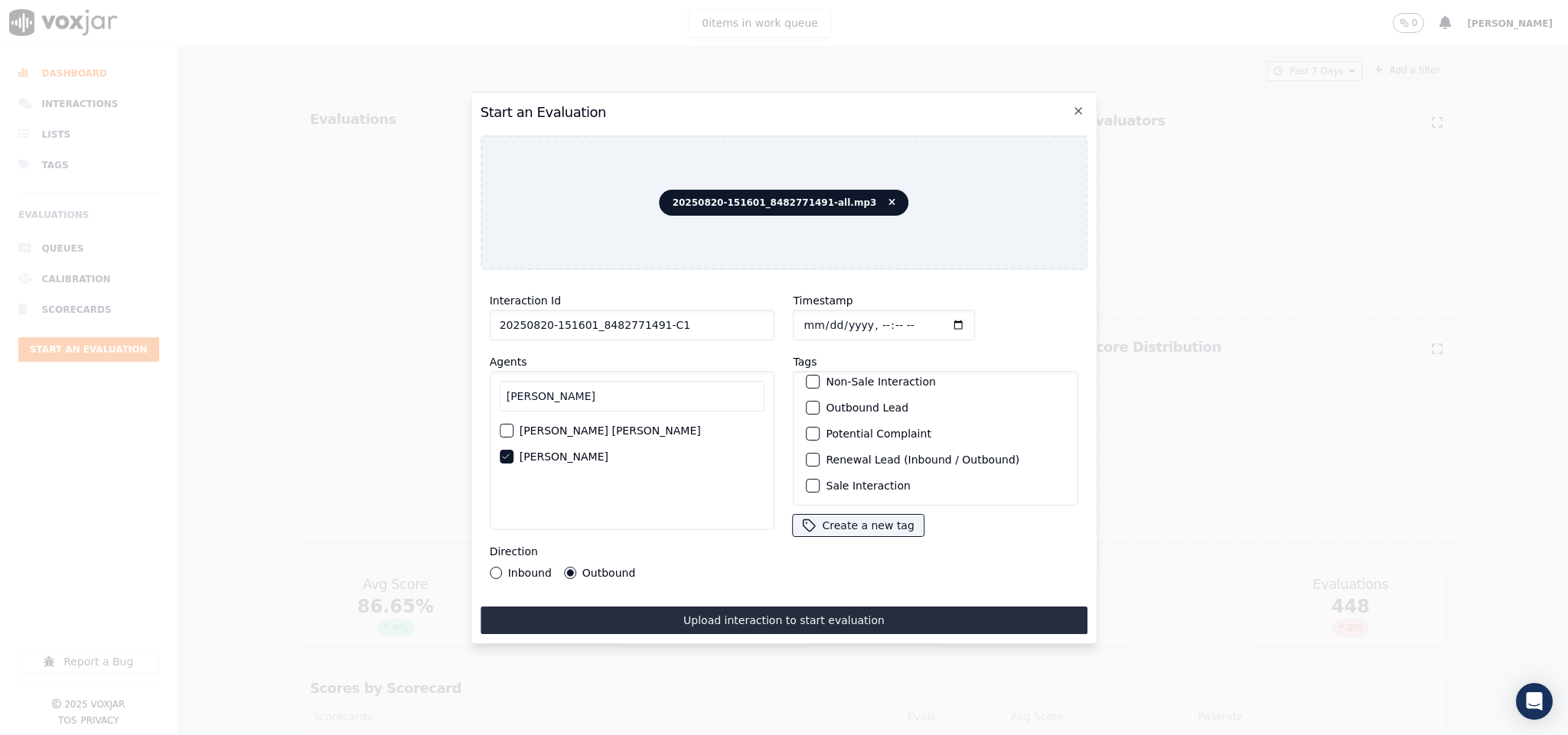
click at [807, 402] on div "button" at bounding box center [812, 407] width 11 height 11
click at [807, 480] on div "button" at bounding box center [812, 485] width 11 height 11
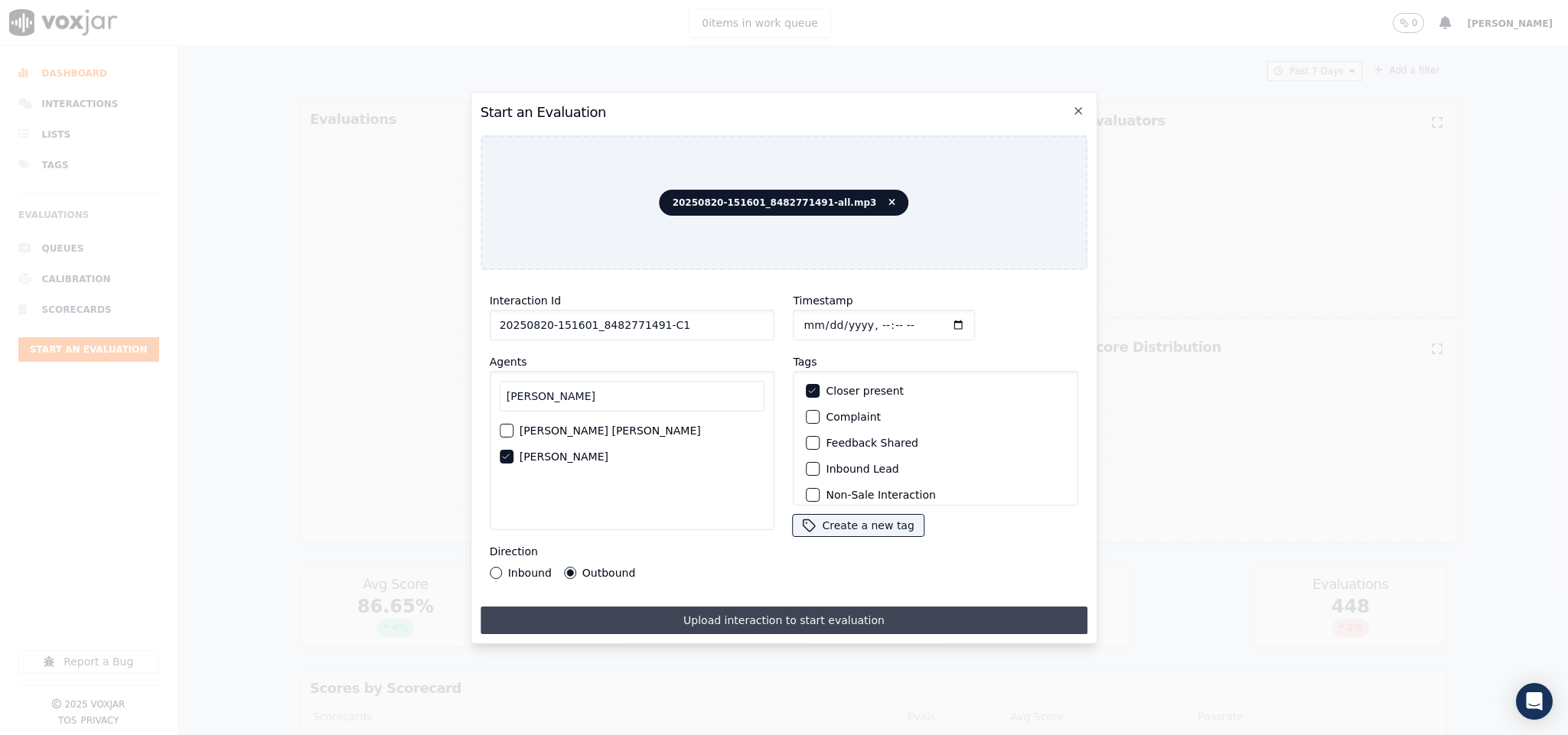
click at [708, 610] on button "Upload interaction to start evaluation" at bounding box center [784, 620] width 607 height 28
